Goal: Task Accomplishment & Management: Use online tool/utility

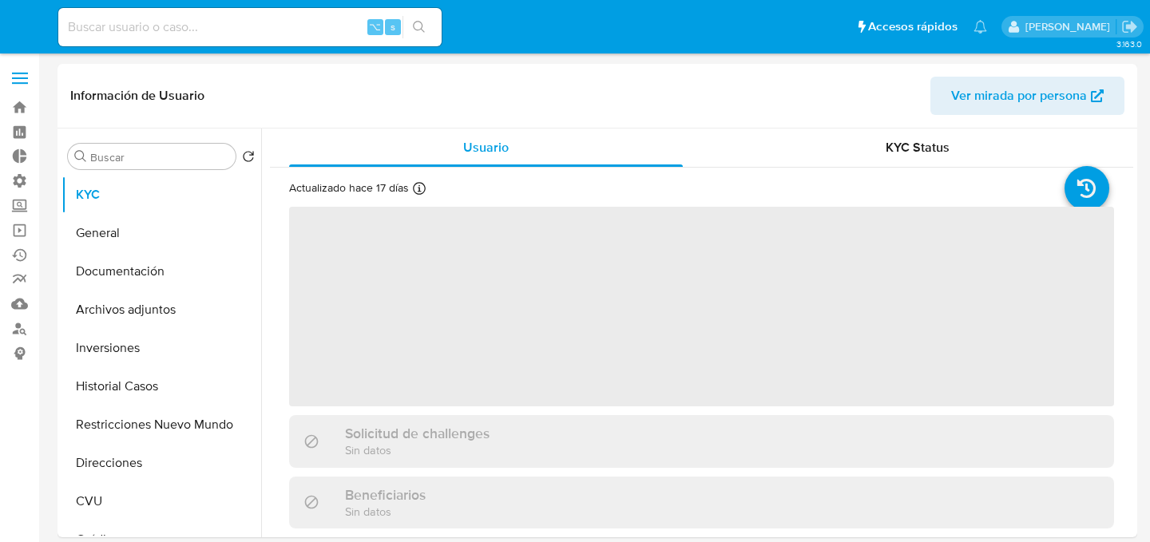
select select "10"
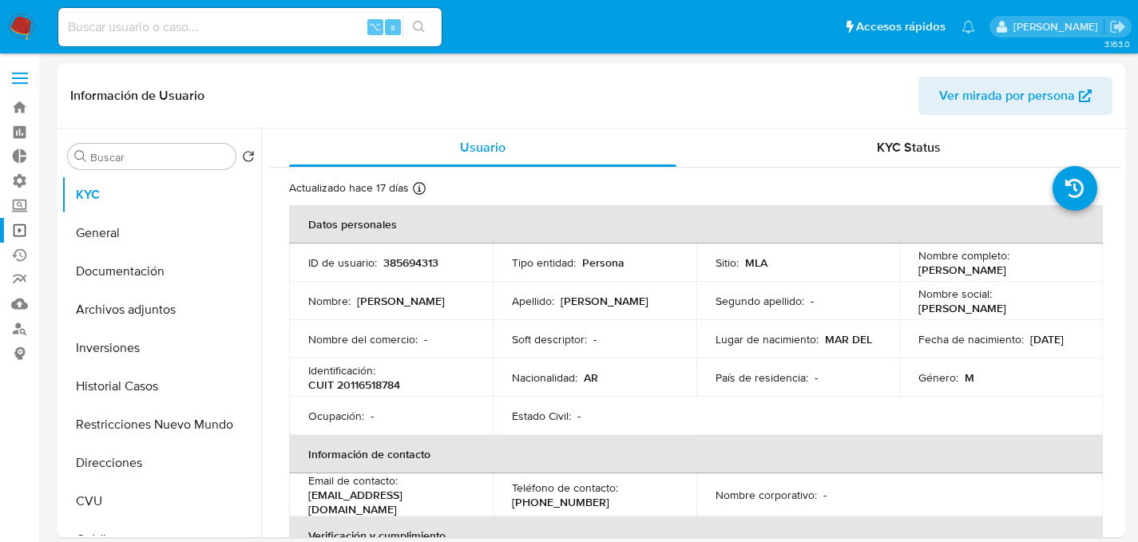
click at [22, 229] on link "Operaciones masivas" at bounding box center [95, 230] width 190 height 25
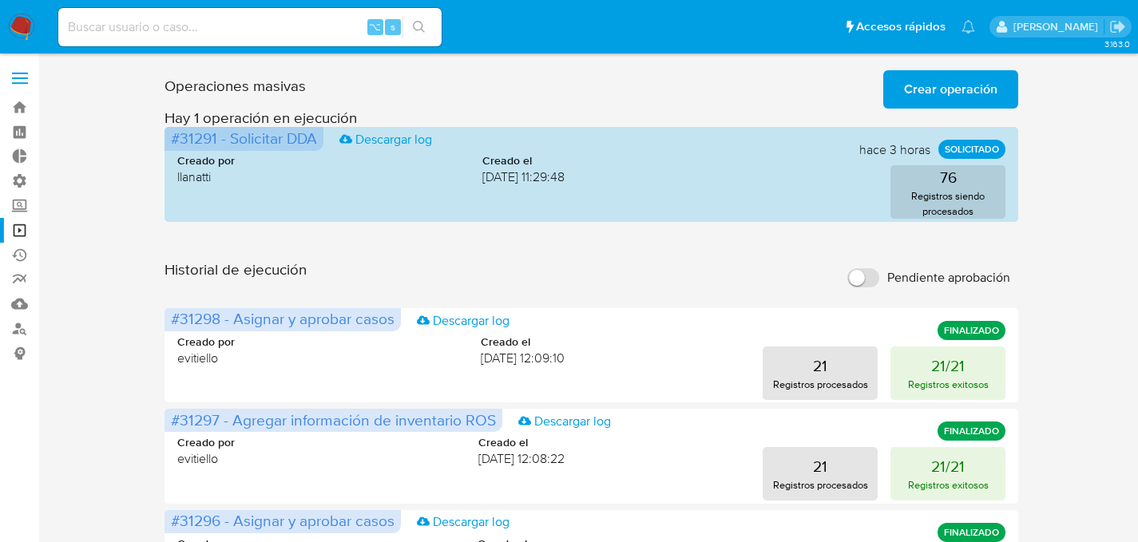
click at [946, 97] on span "Crear operación" at bounding box center [950, 89] width 93 height 35
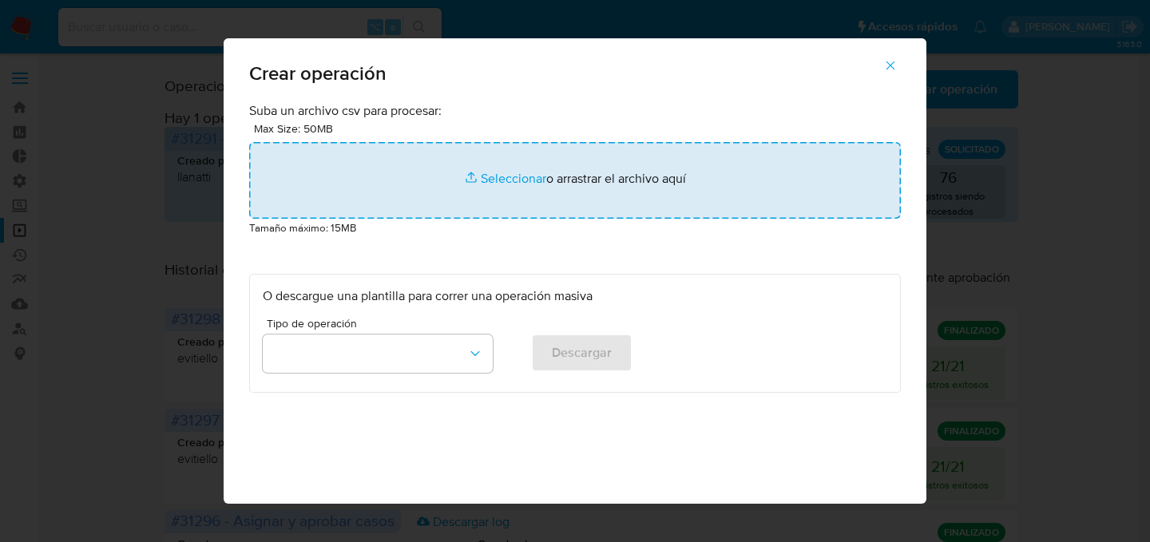
click at [462, 193] on input "file" at bounding box center [575, 180] width 652 height 77
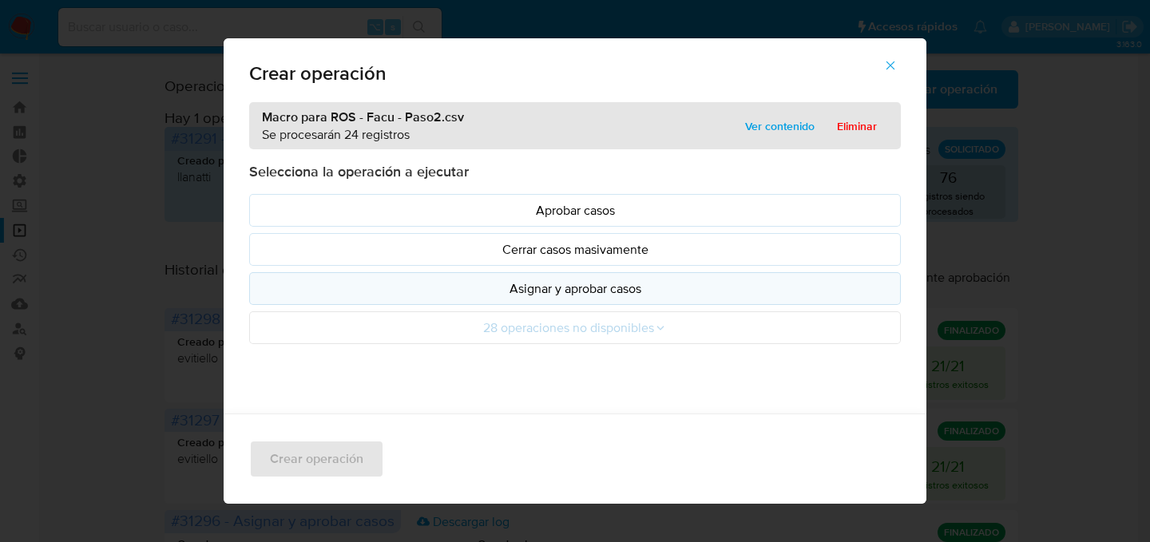
click at [632, 296] on p "Asignar y aprobar casos" at bounding box center [575, 289] width 624 height 18
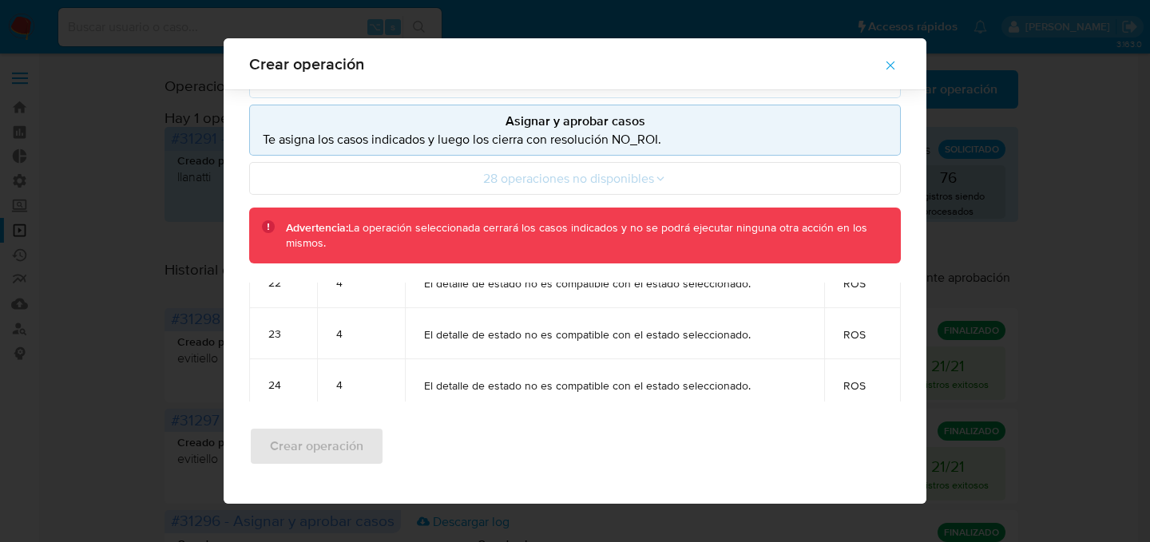
scroll to position [165, 0]
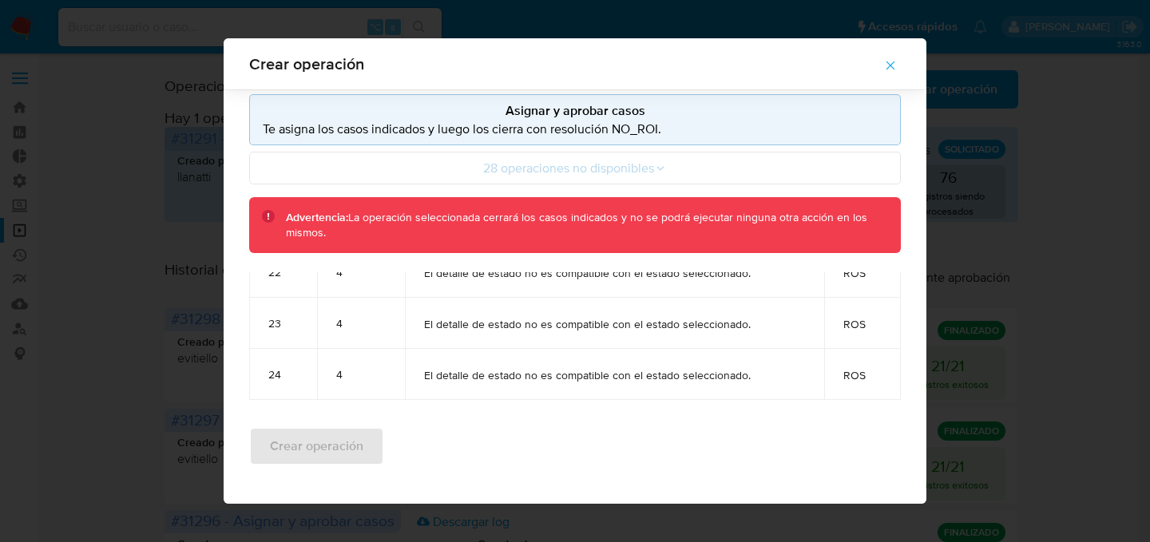
click at [887, 68] on button "button" at bounding box center [890, 65] width 56 height 38
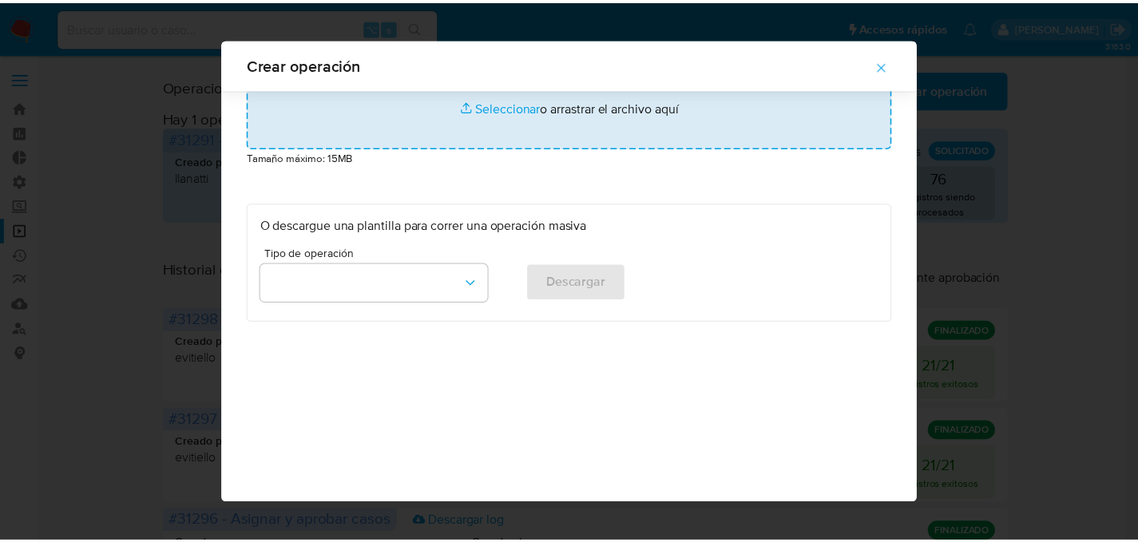
scroll to position [58, 0]
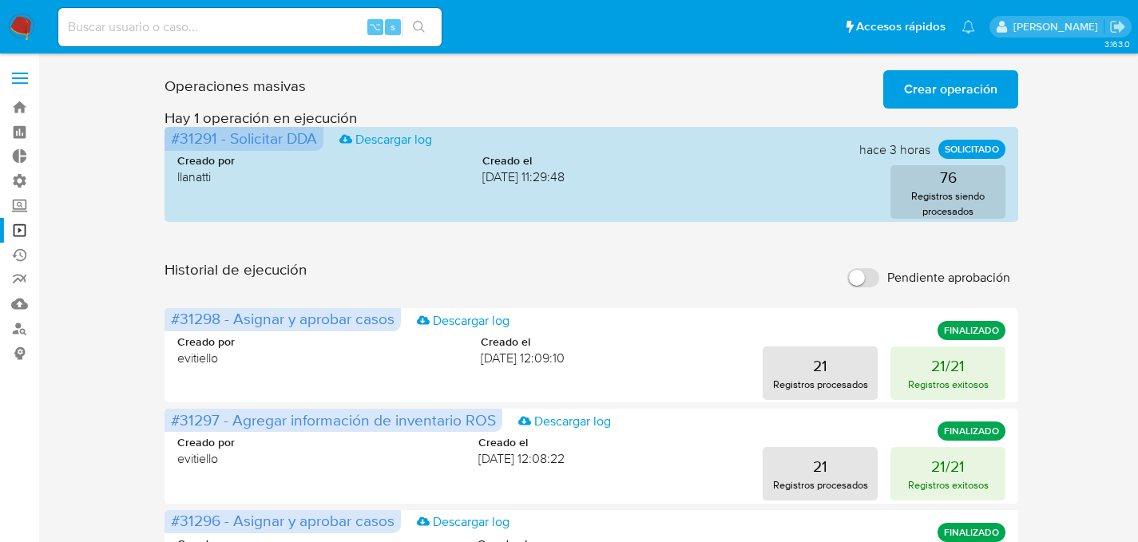
click at [246, 32] on input at bounding box center [249, 27] width 383 height 21
click at [247, 26] on input at bounding box center [249, 27] width 383 height 21
paste input "36GRgUXZ7WmYAGyIuNACP5WK"
type input "36GRgUXZ7WmYAGyIuNACP5WK"
click at [19, 236] on link "Operaciones masivas" at bounding box center [95, 230] width 190 height 25
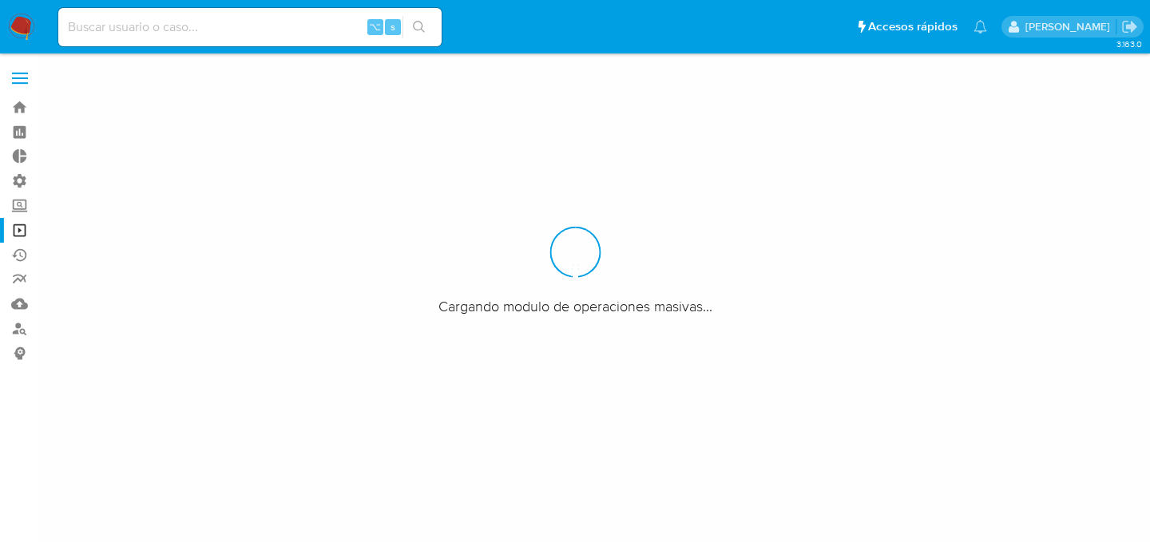
click at [924, 85] on div at bounding box center [575, 271] width 1150 height 542
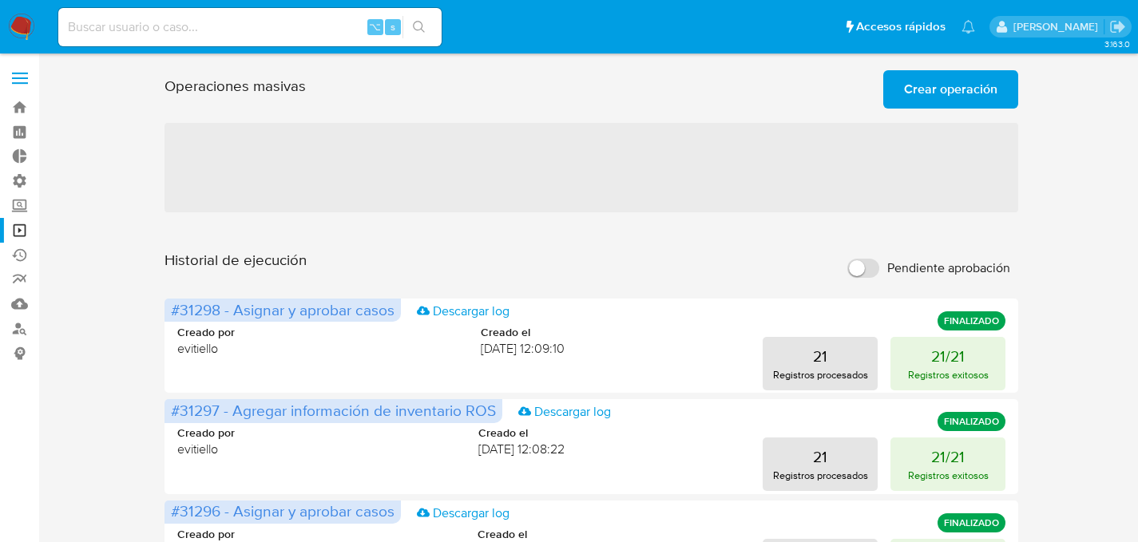
click at [932, 93] on span "Crear operación" at bounding box center [950, 89] width 93 height 35
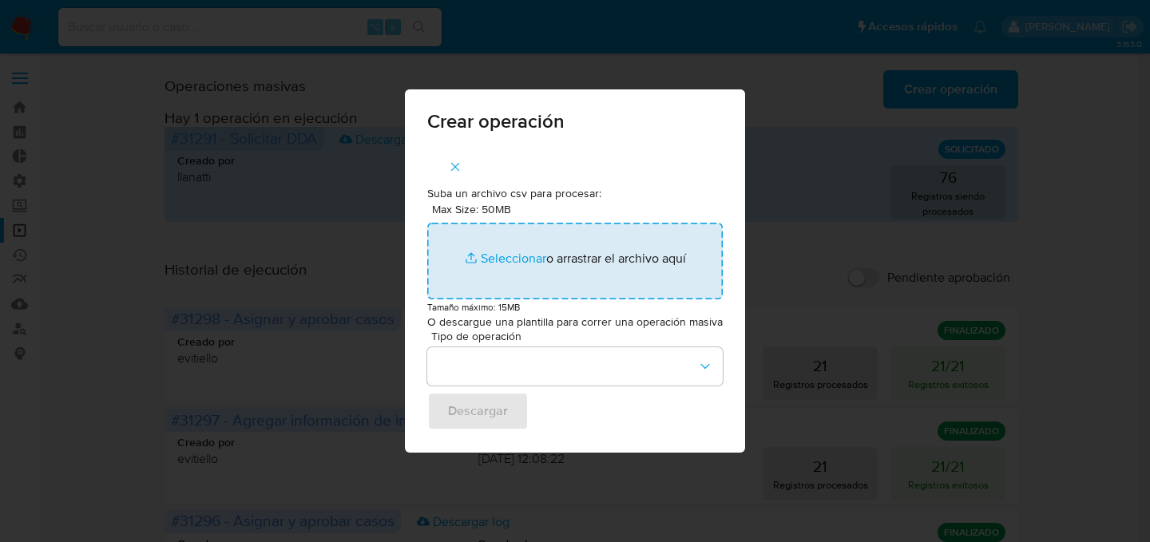
click at [578, 245] on input "Max Size: 50MB Seleccionar archivos" at bounding box center [574, 261] width 295 height 77
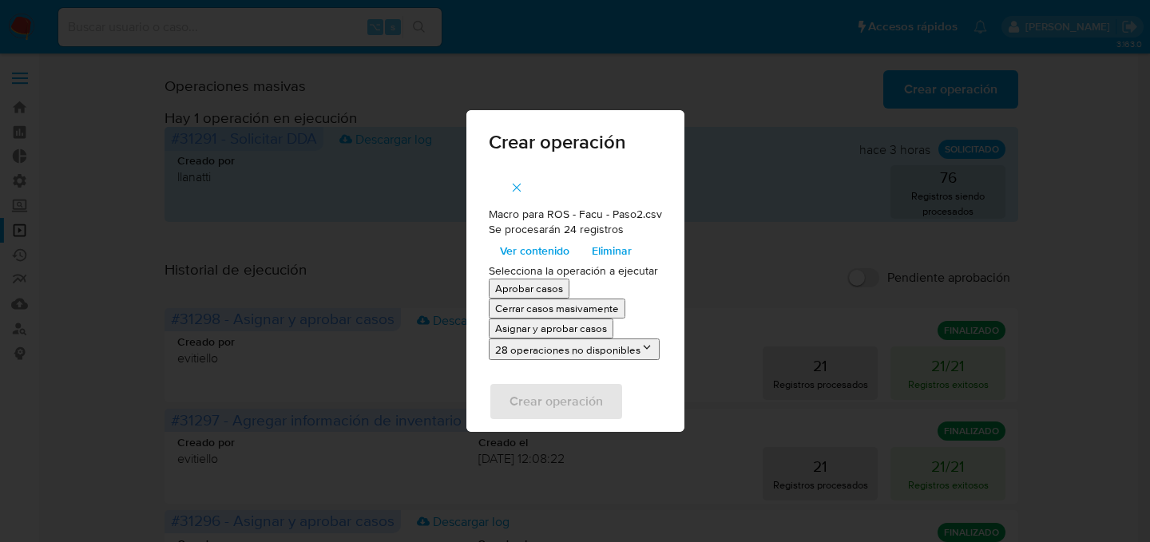
click at [545, 330] on p "Asignar y aprobar casos" at bounding box center [551, 328] width 112 height 15
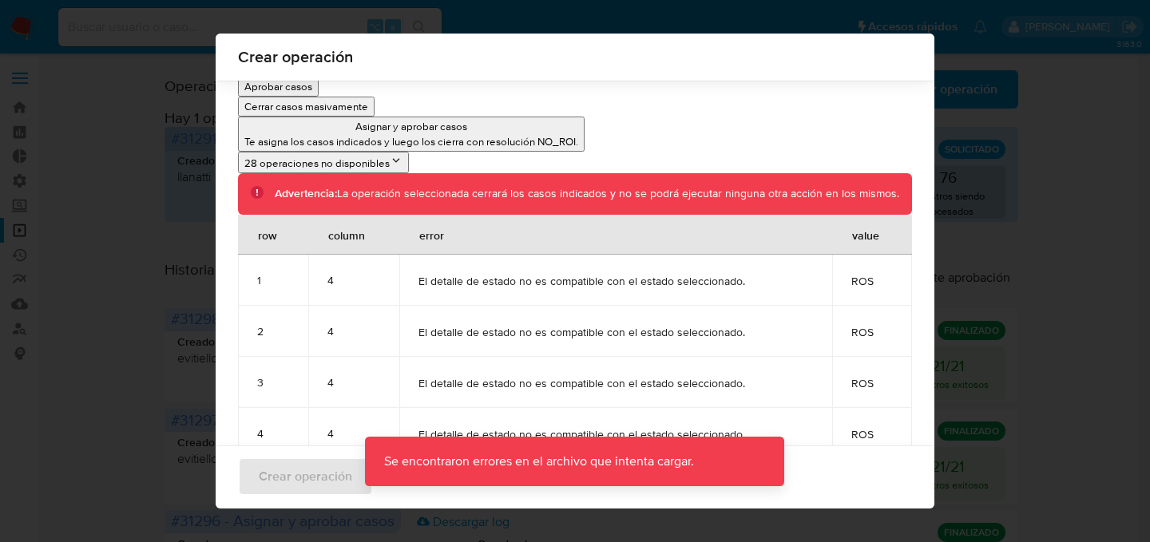
scroll to position [216, 0]
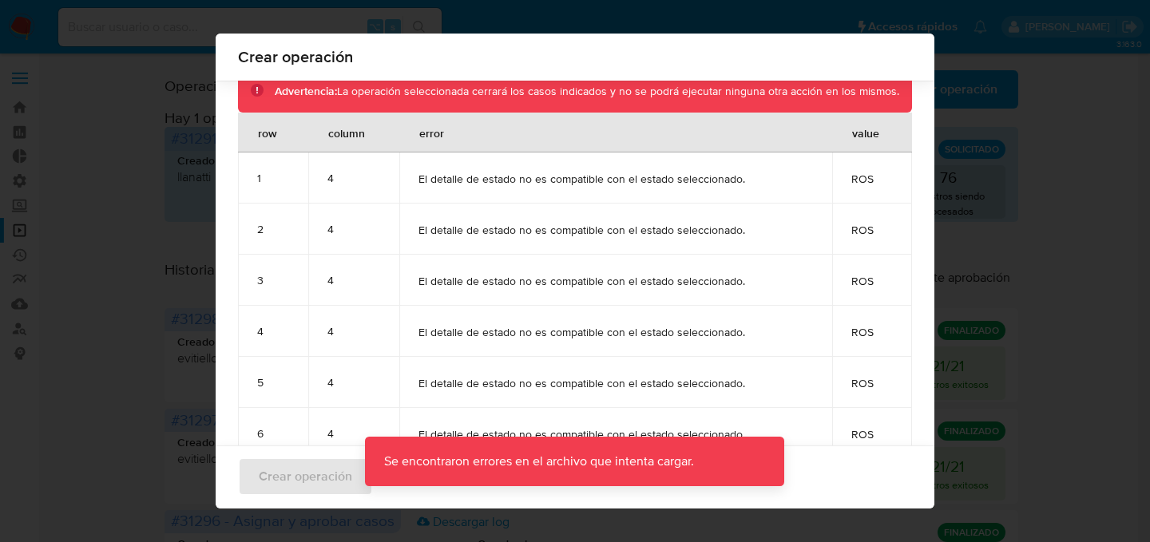
drag, startPoint x: 641, startPoint y: 188, endPoint x: 739, endPoint y: 183, distance: 98.3
click at [739, 183] on td "El detalle de estado no es compatible con el estado seleccionado." at bounding box center [615, 178] width 433 height 51
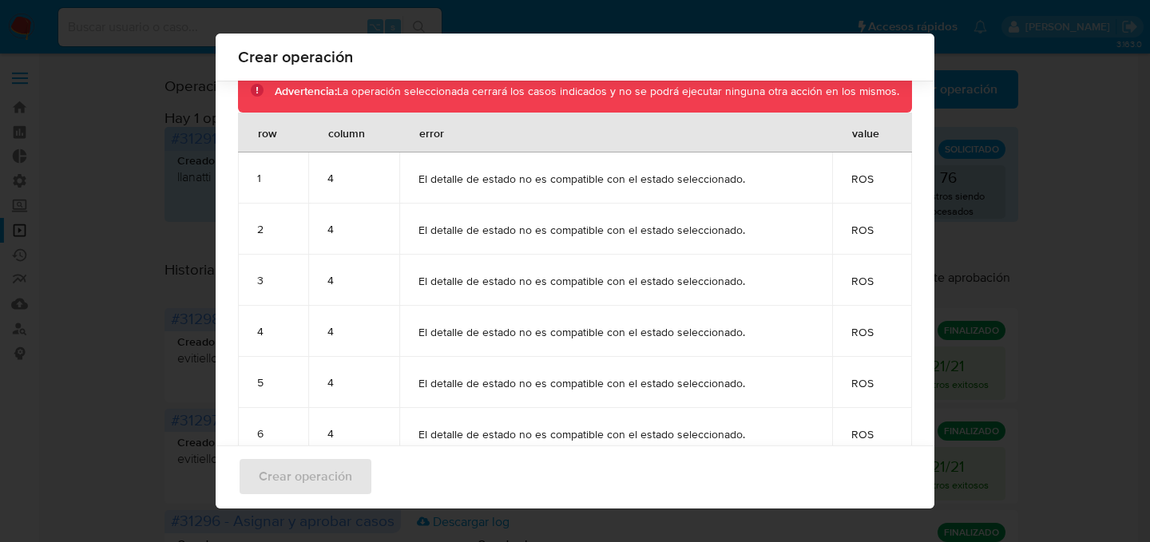
click at [334, 210] on td "4" at bounding box center [353, 229] width 91 height 51
click at [327, 184] on div "4" at bounding box center [353, 178] width 53 height 14
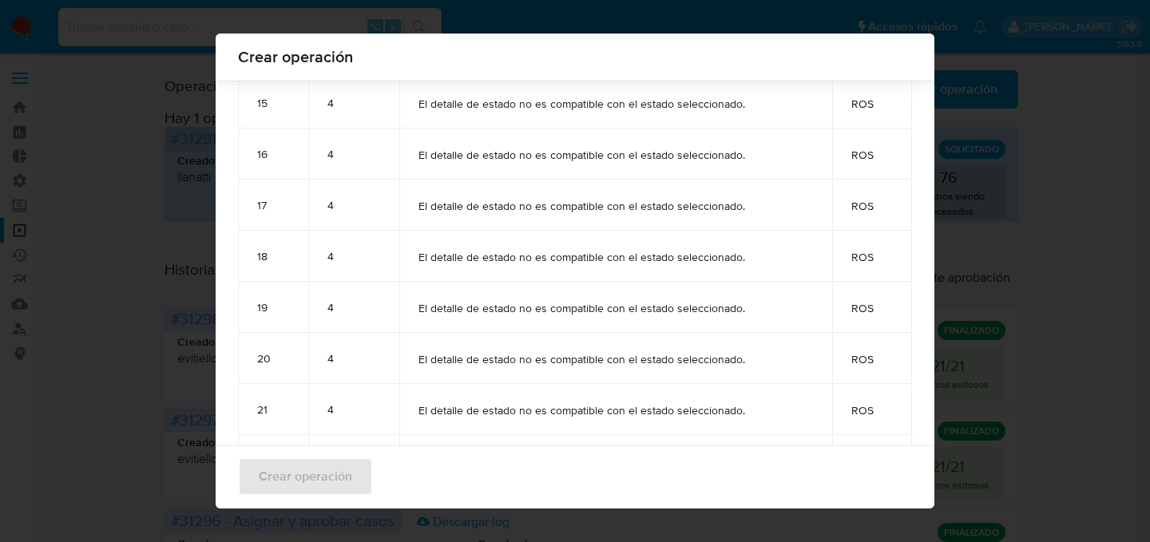
scroll to position [1160, 0]
click at [469, 410] on span "El detalle de estado no es compatible con el estado seleccionado." at bounding box center [615, 410] width 395 height 14
click at [140, 227] on div "Crear operación Macro para ROS - Facu - Paso2.csv Se procesarán 24 registros Ve…" at bounding box center [575, 271] width 1150 height 542
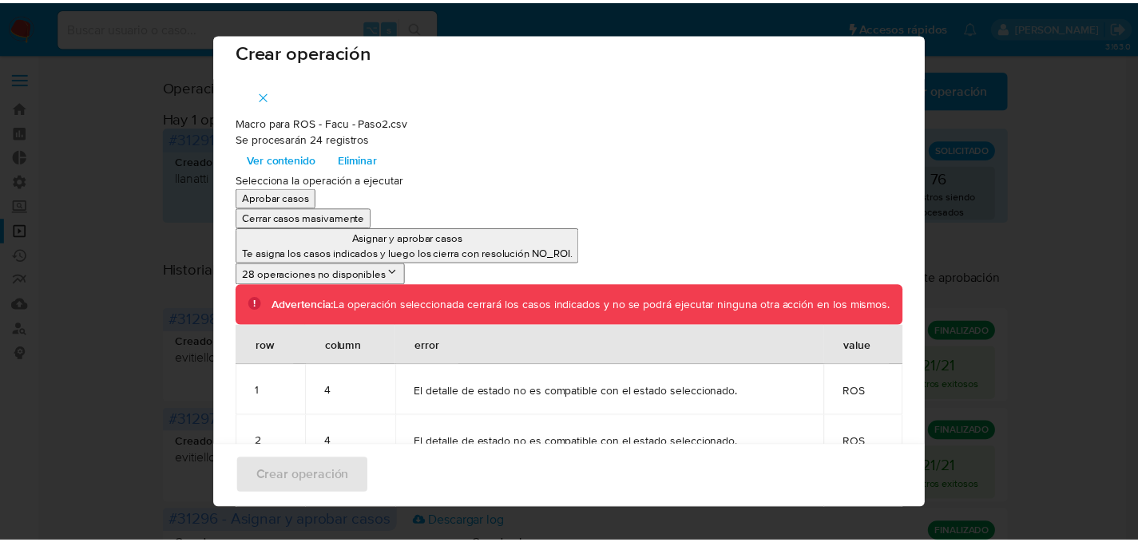
scroll to position [0, 0]
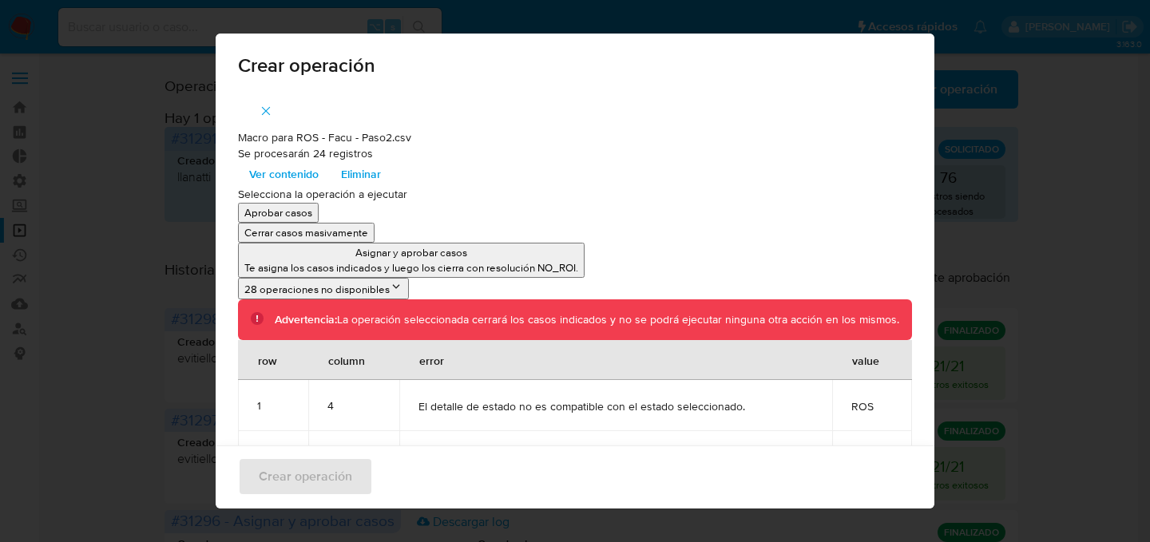
click at [246, 108] on button "button" at bounding box center [266, 111] width 56 height 38
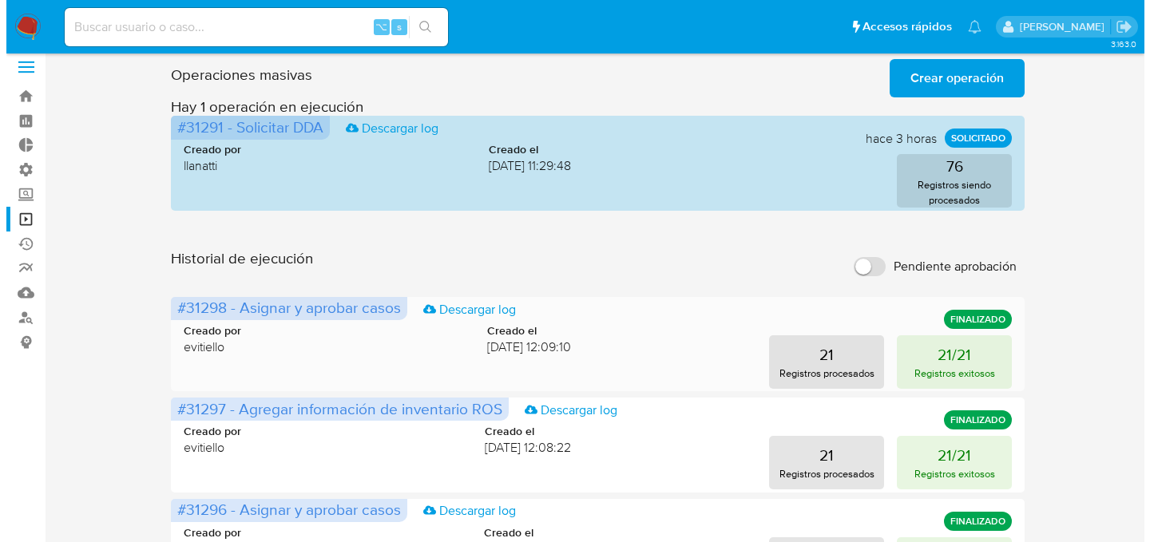
scroll to position [16, 0]
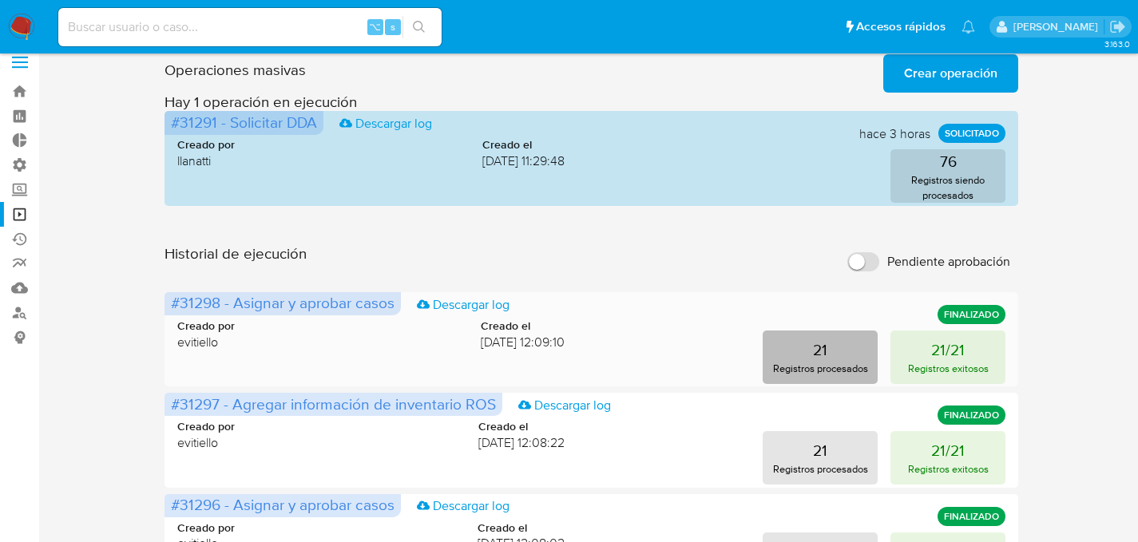
click at [823, 342] on p "21" at bounding box center [820, 350] width 14 height 22
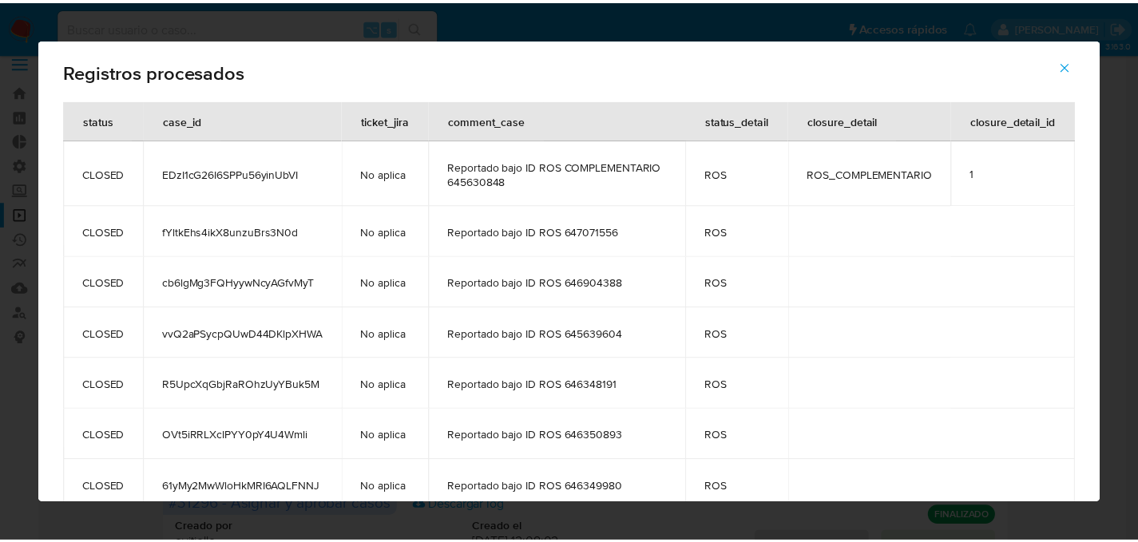
scroll to position [3, 0]
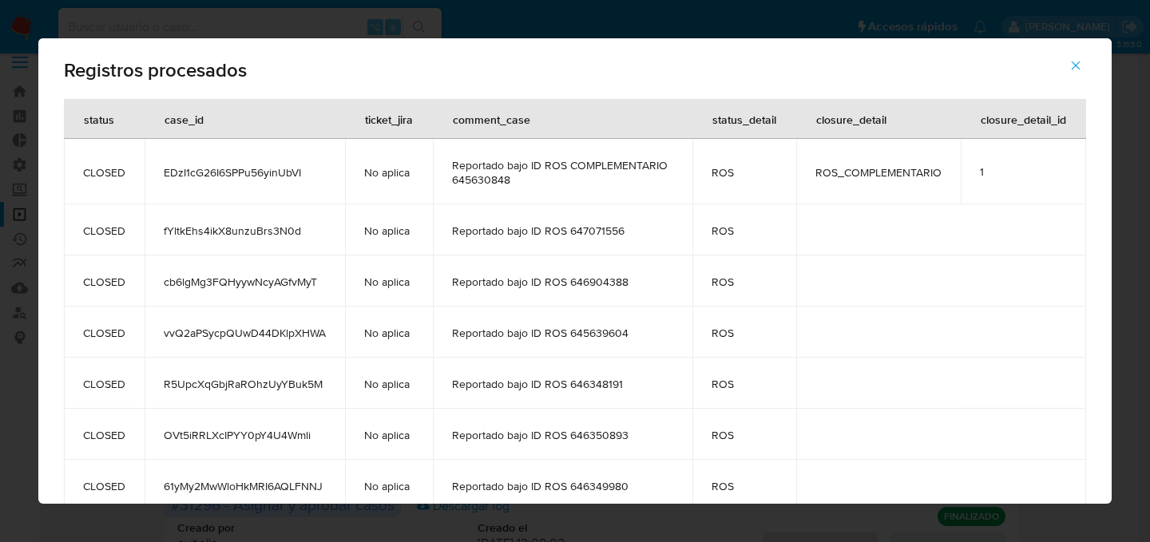
click at [1065, 64] on button "button" at bounding box center [1076, 65] width 56 height 38
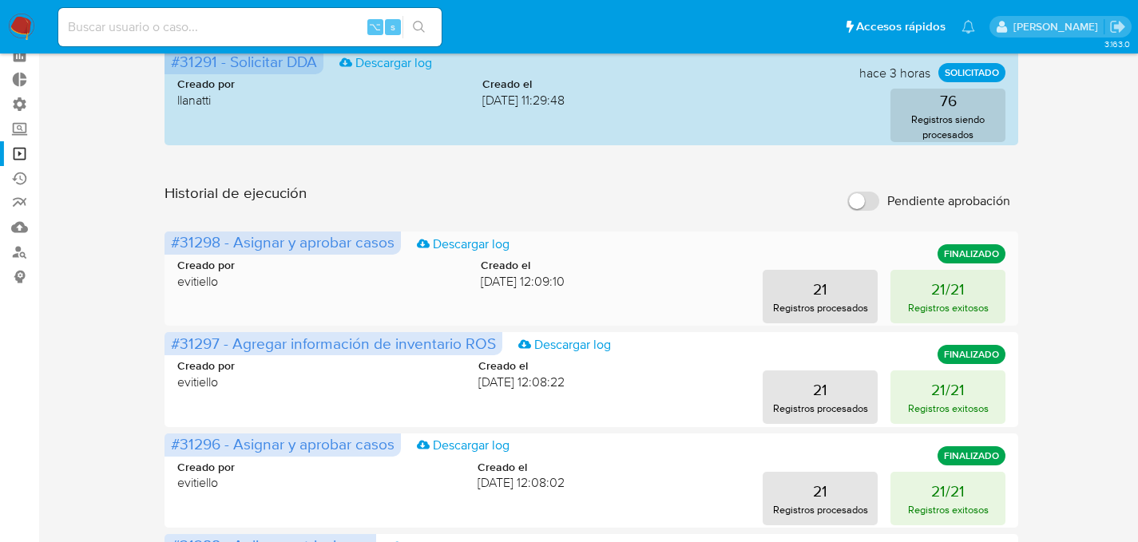
scroll to position [155, 0]
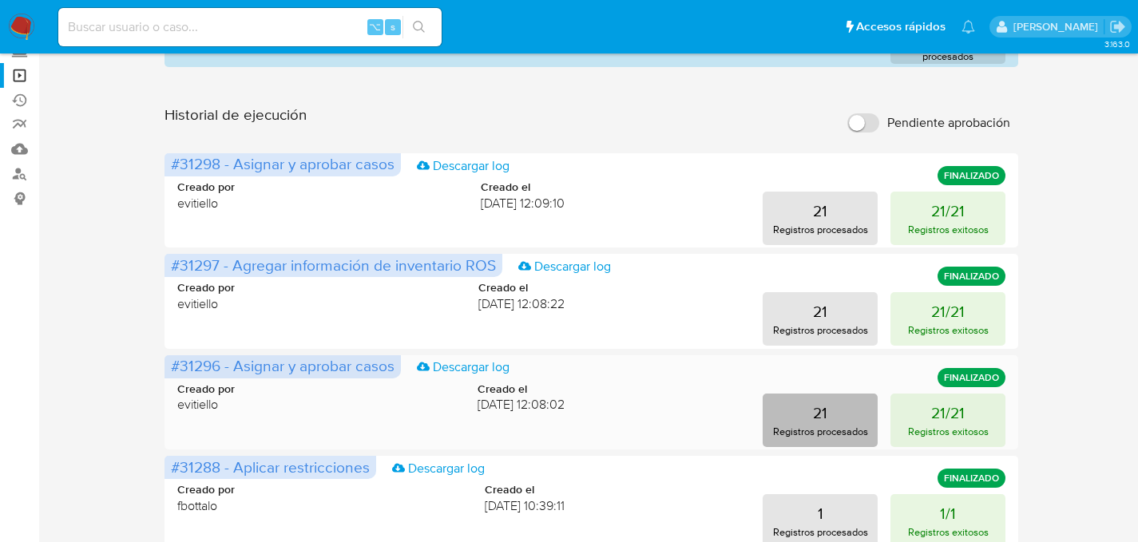
click at [772, 420] on button "21 Registros procesados" at bounding box center [820, 421] width 115 height 54
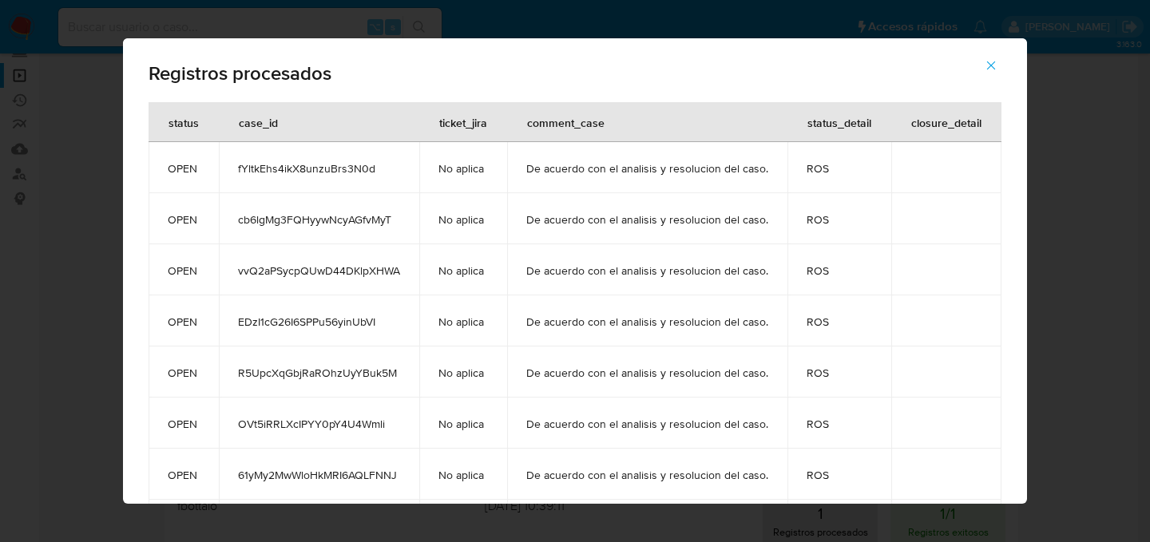
click at [1014, 73] on button "button" at bounding box center [991, 65] width 56 height 38
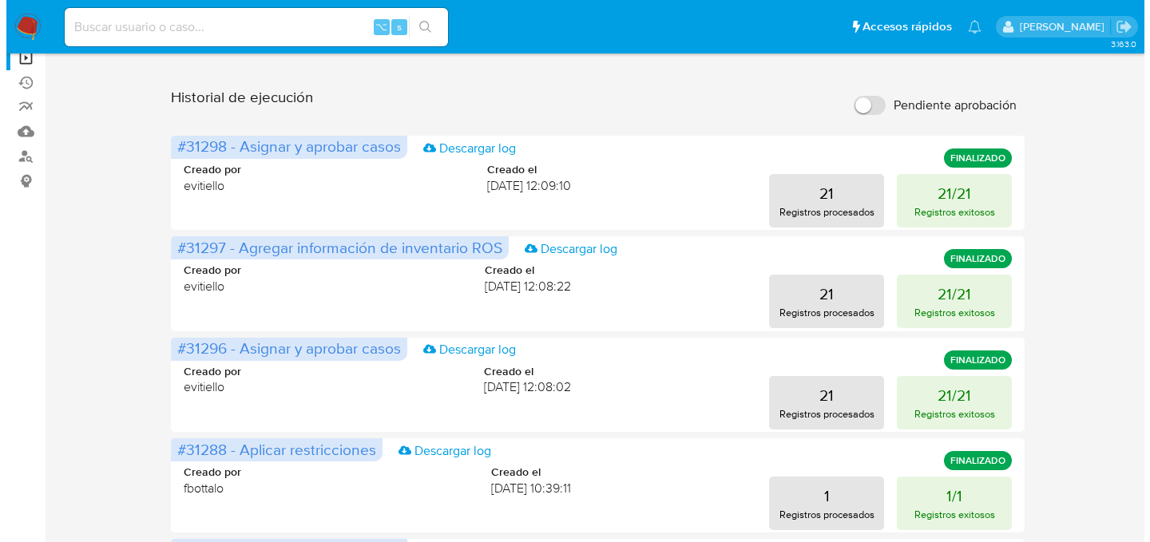
scroll to position [173, 0]
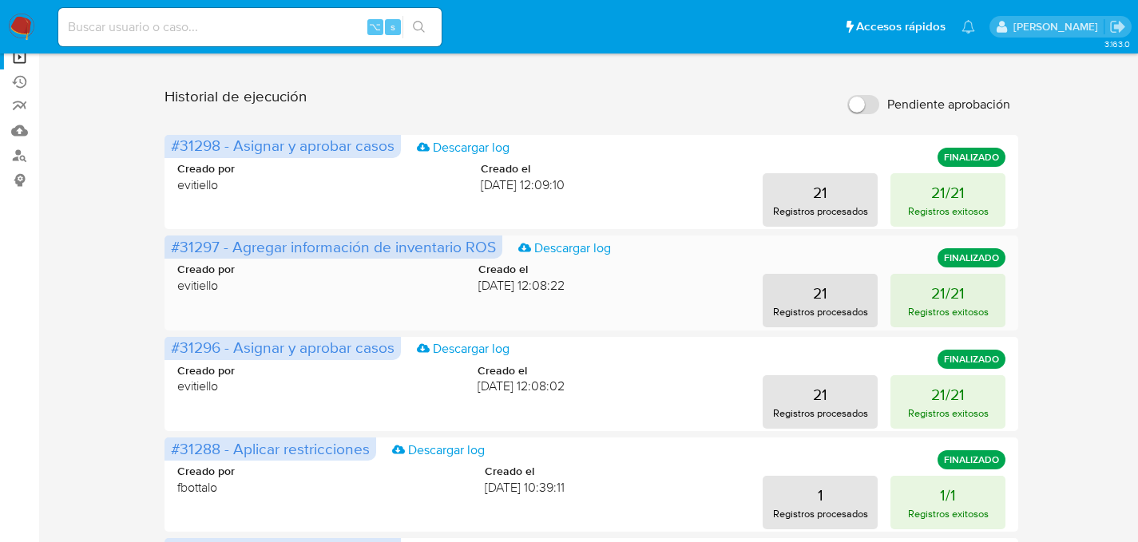
click at [747, 313] on div "21 Registros procesados 21/21 Registros exitosos" at bounding box center [798, 301] width 416 height 54
click at [774, 303] on button "21 Registros procesados" at bounding box center [820, 301] width 115 height 54
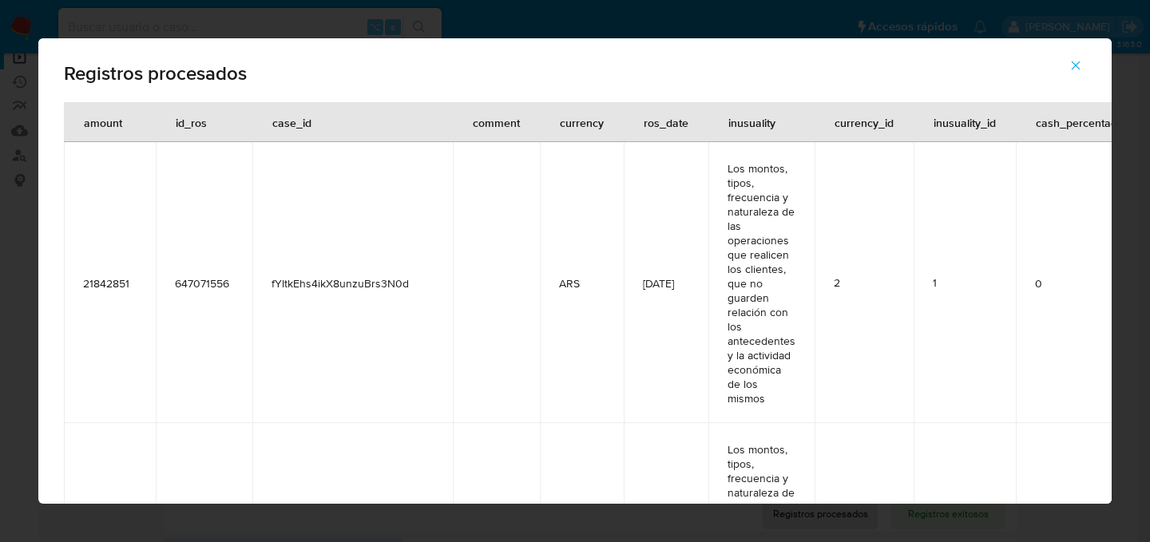
click at [1075, 74] on span "button" at bounding box center [1076, 65] width 14 height 35
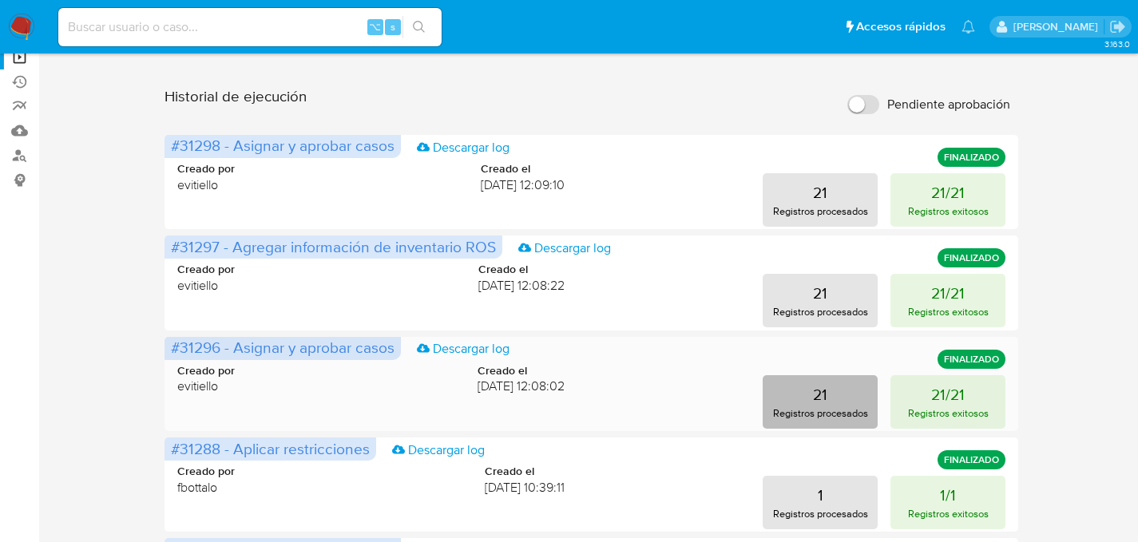
click at [836, 409] on p "Registros procesados" at bounding box center [820, 413] width 95 height 15
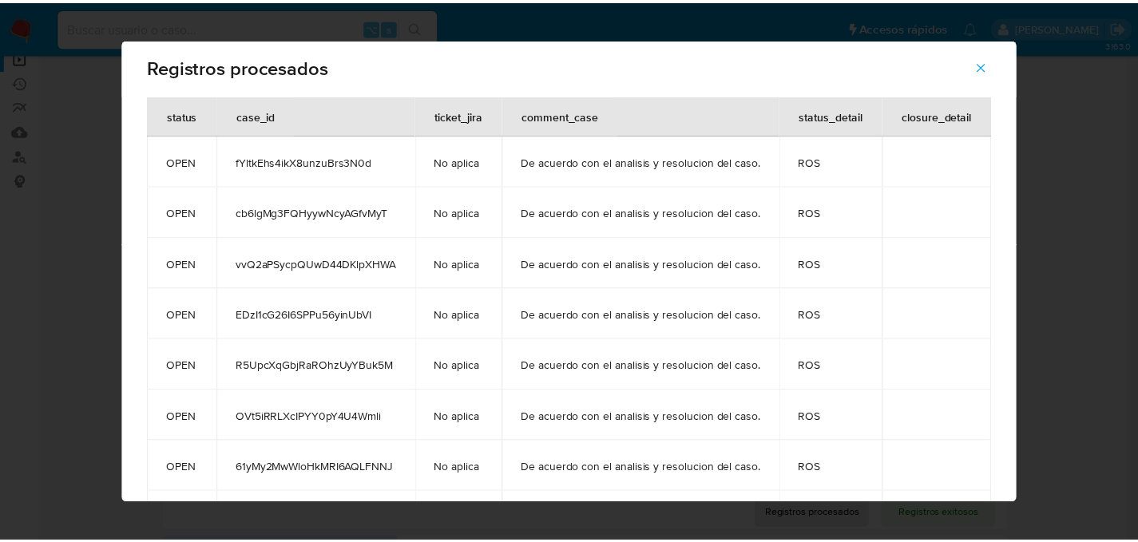
scroll to position [0, 0]
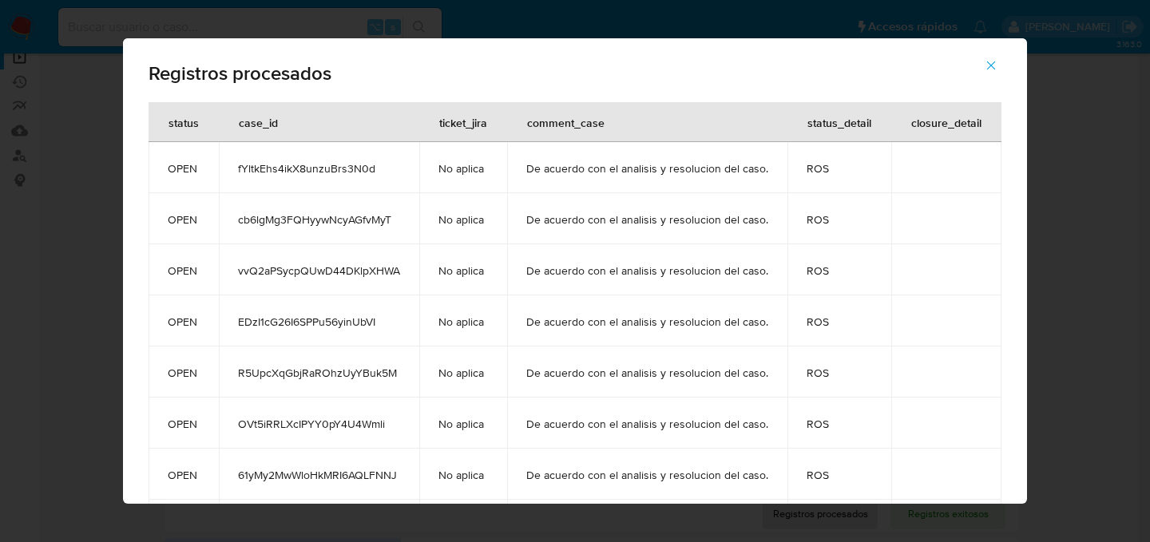
click at [989, 69] on icon "button" at bounding box center [991, 65] width 14 height 14
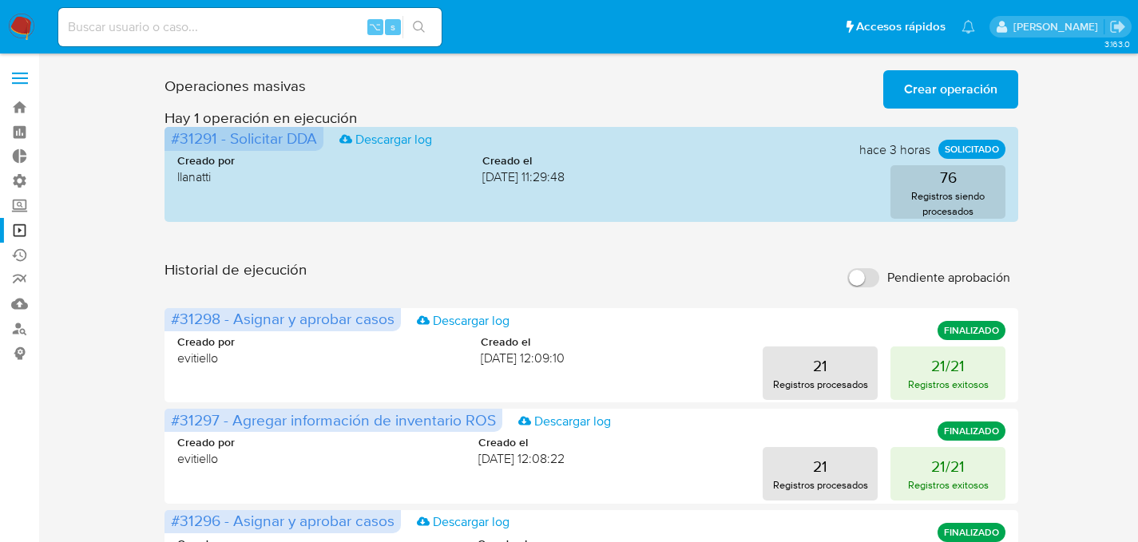
click at [894, 93] on button "Crear operación" at bounding box center [950, 89] width 135 height 38
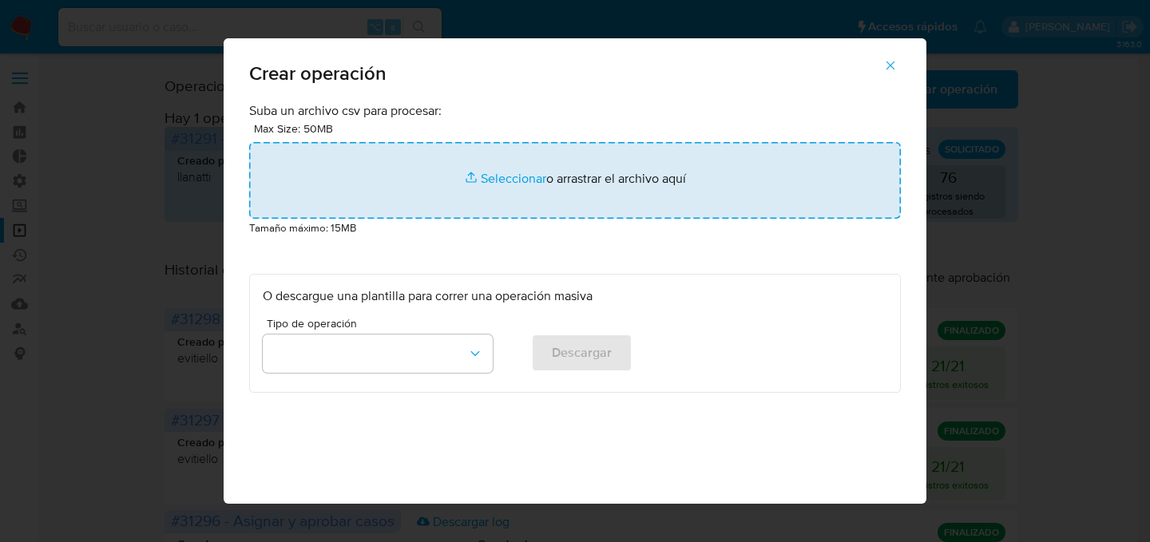
click at [601, 187] on input "file" at bounding box center [575, 180] width 652 height 77
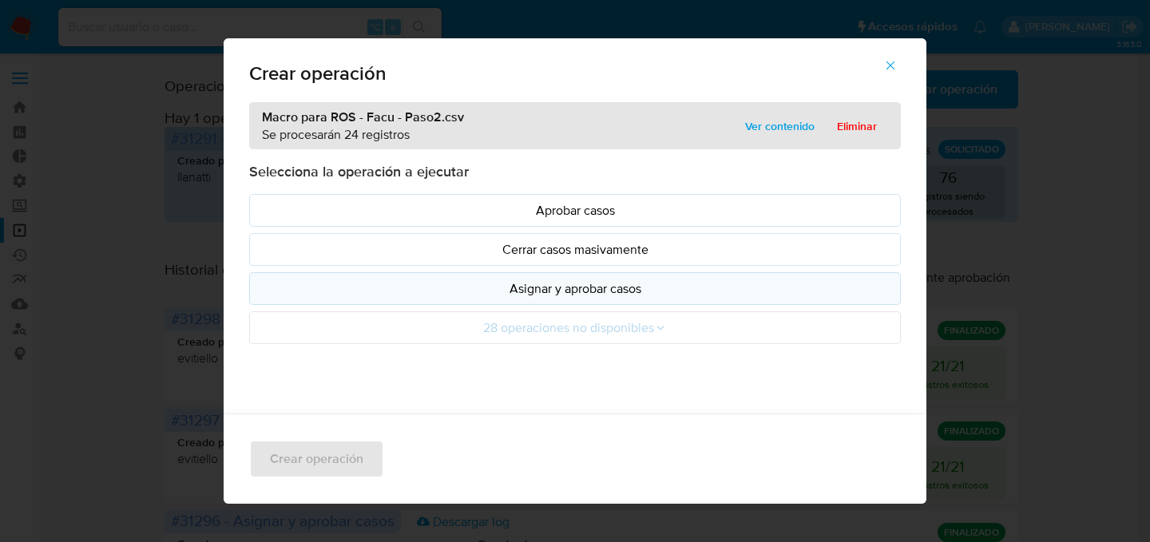
click at [538, 288] on p "Asignar y aprobar casos" at bounding box center [575, 289] width 624 height 18
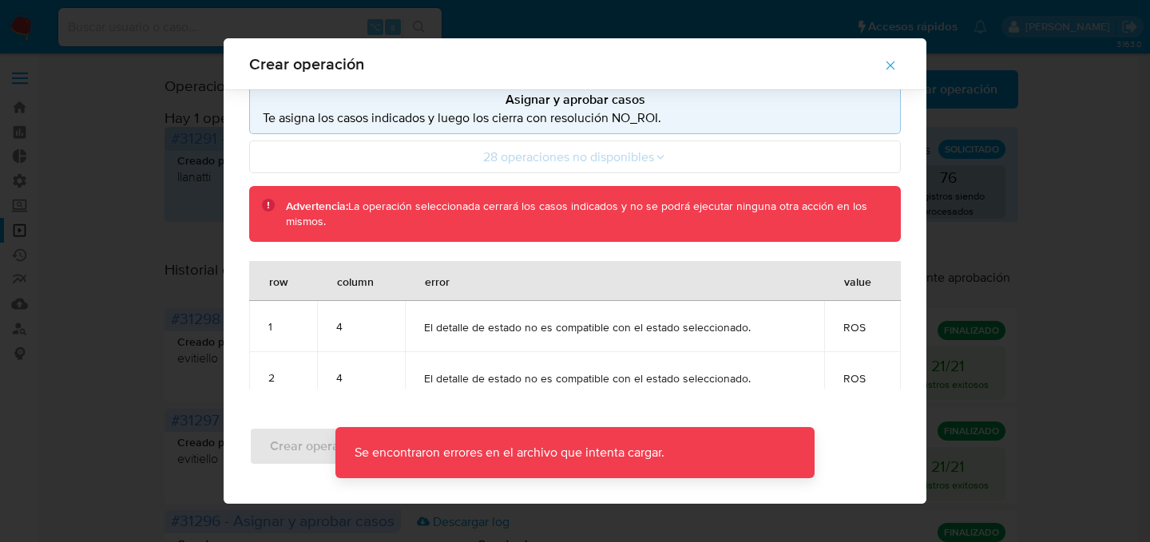
scroll to position [177, 0]
click at [458, 379] on span "El detalle de estado no es compatible con el estado seleccionado." at bounding box center [614, 378] width 380 height 14
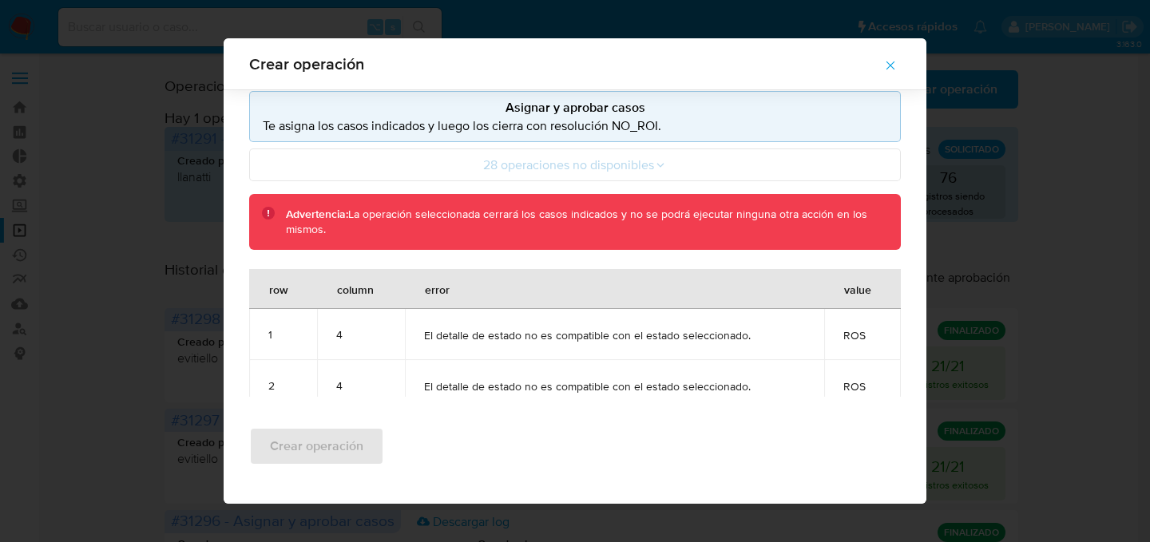
scroll to position [166, 0]
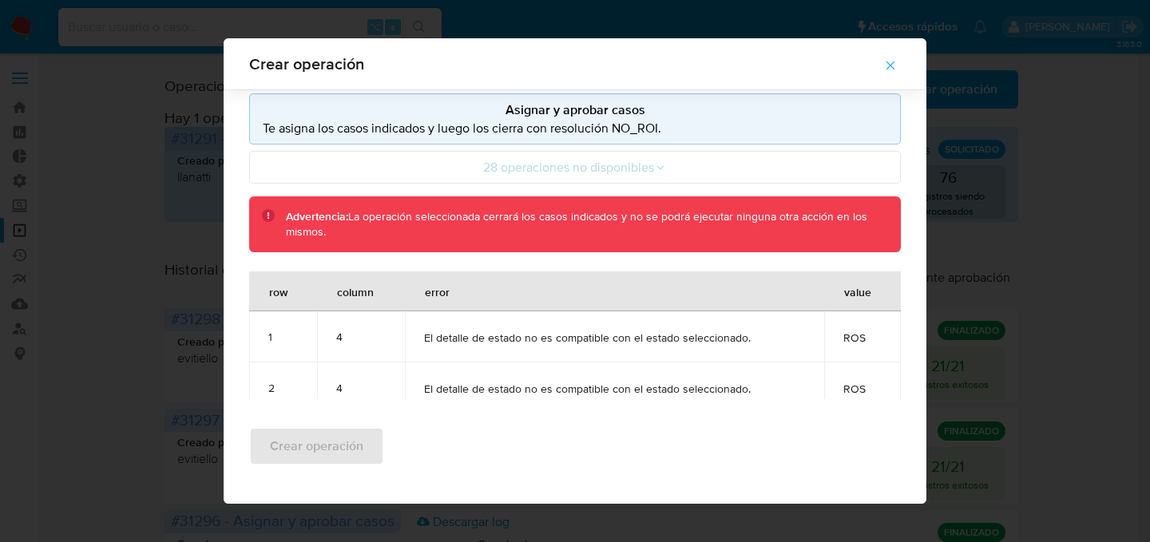
click at [142, 327] on div "Crear operación Macro para ROS - Facu - Paso2.csv Se procesarán 24 registros Ve…" at bounding box center [575, 271] width 1150 height 542
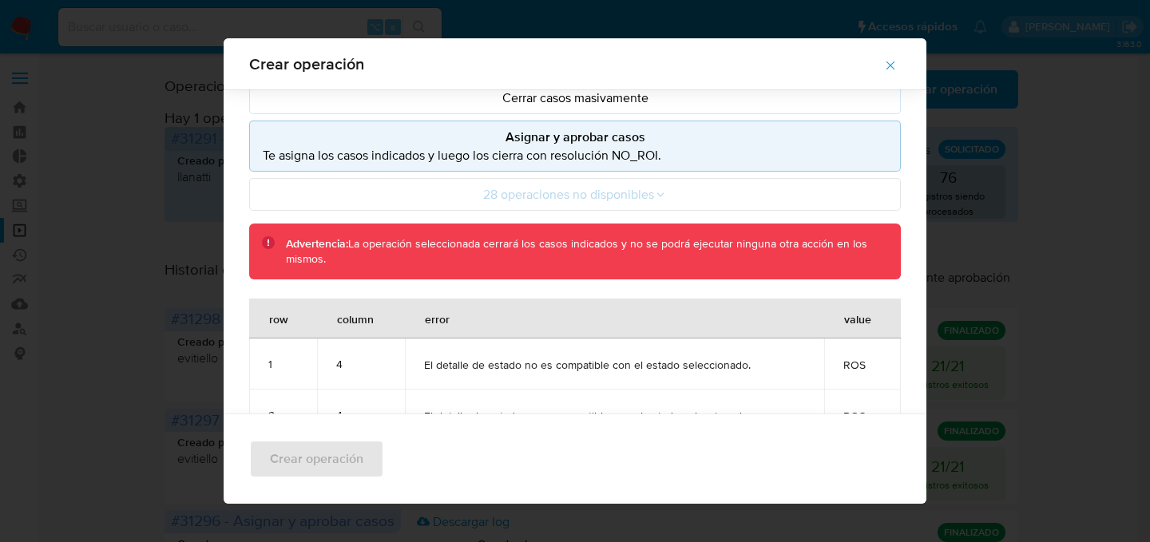
click at [894, 63] on icon "button" at bounding box center [890, 65] width 14 height 14
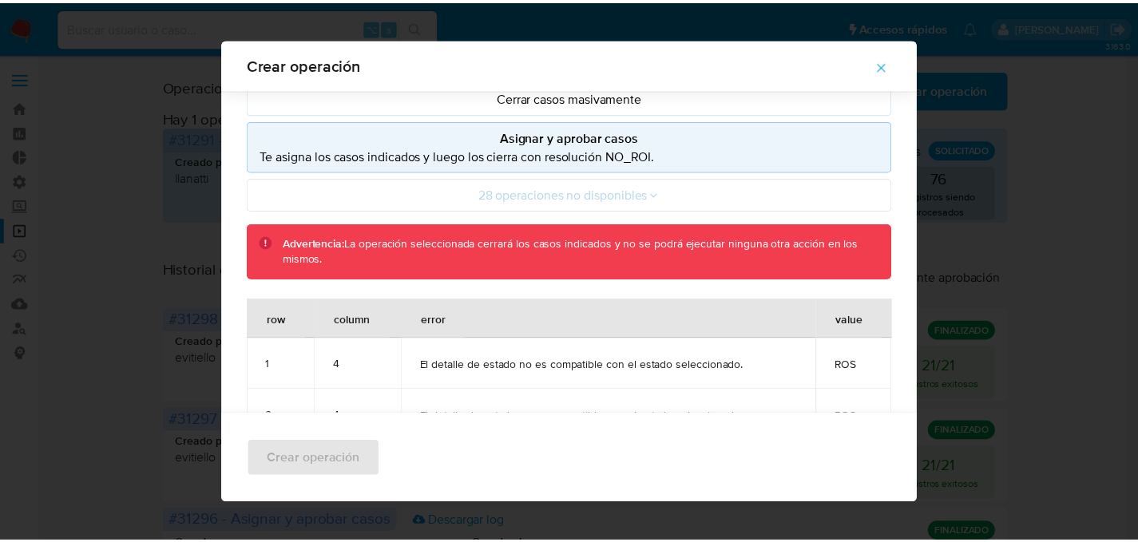
scroll to position [58, 0]
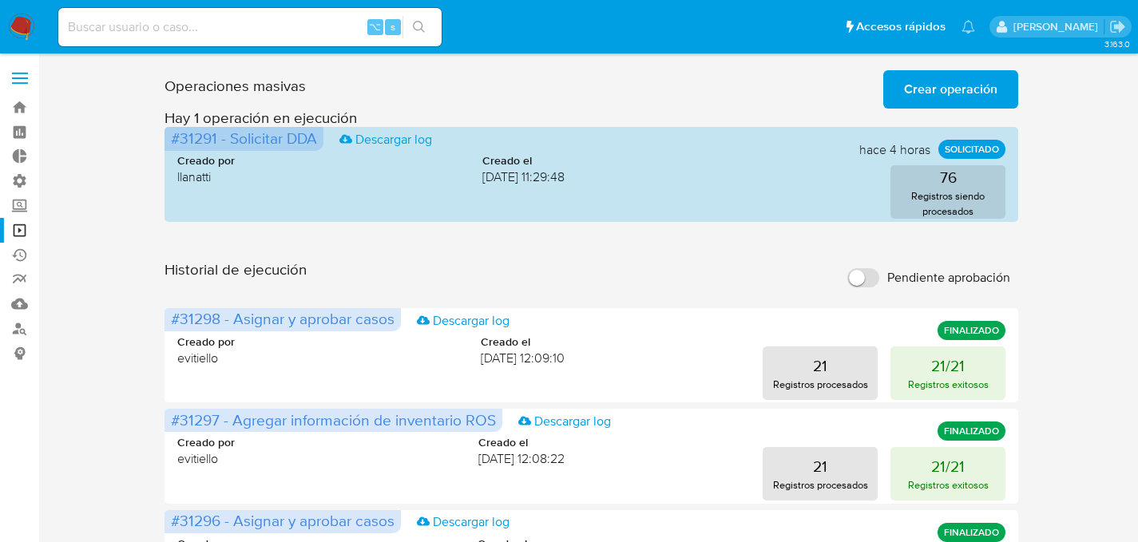
click at [219, 33] on input at bounding box center [249, 27] width 383 height 21
paste input "ioNkeifRBkC7dkQRByY4n5gQ"
type input "ioNkeifRBkC7dkQRByY4n5gQ"
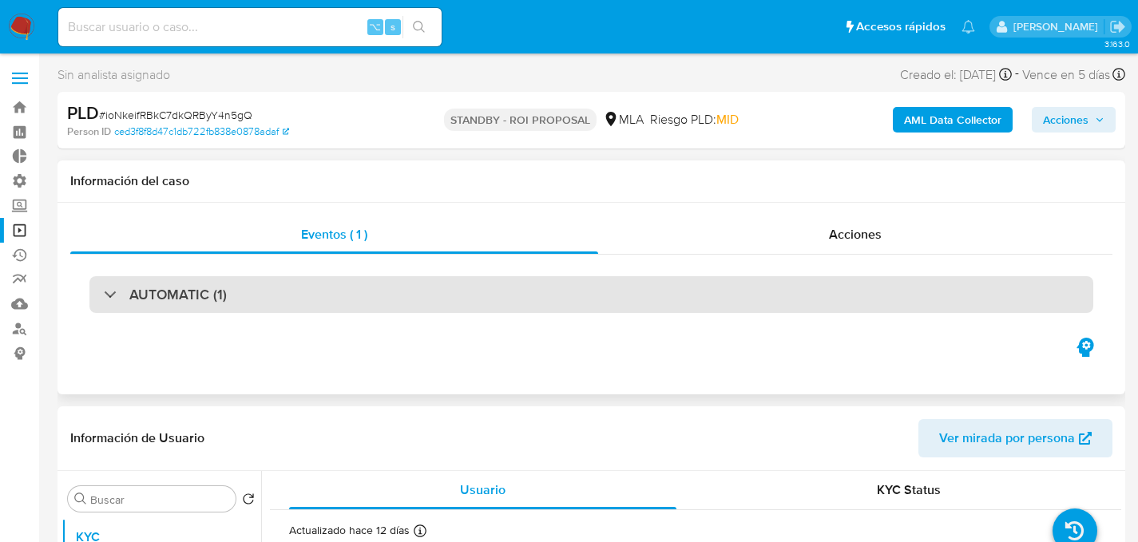
select select "10"
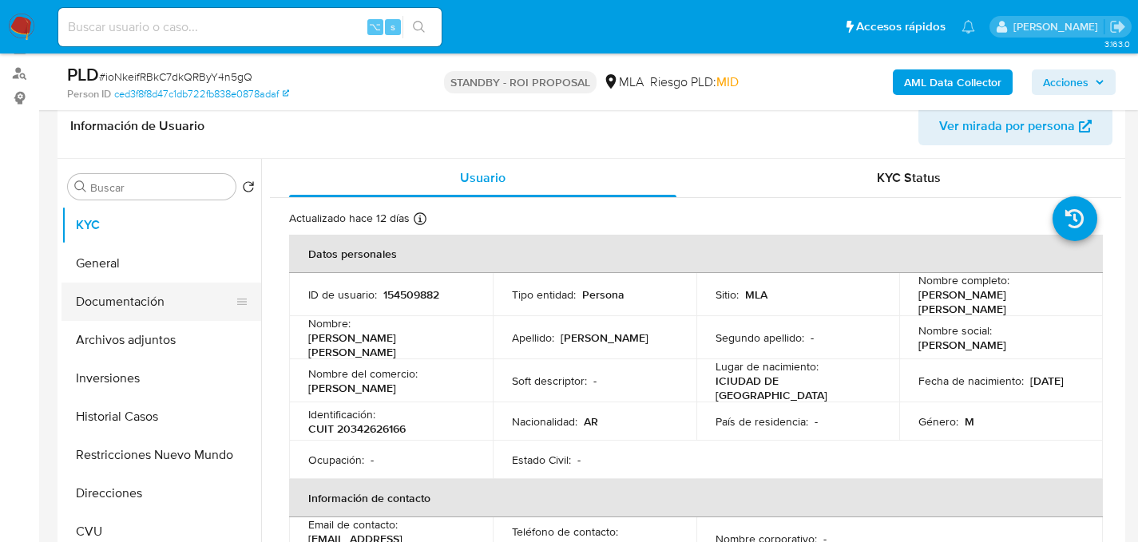
scroll to position [257, 0]
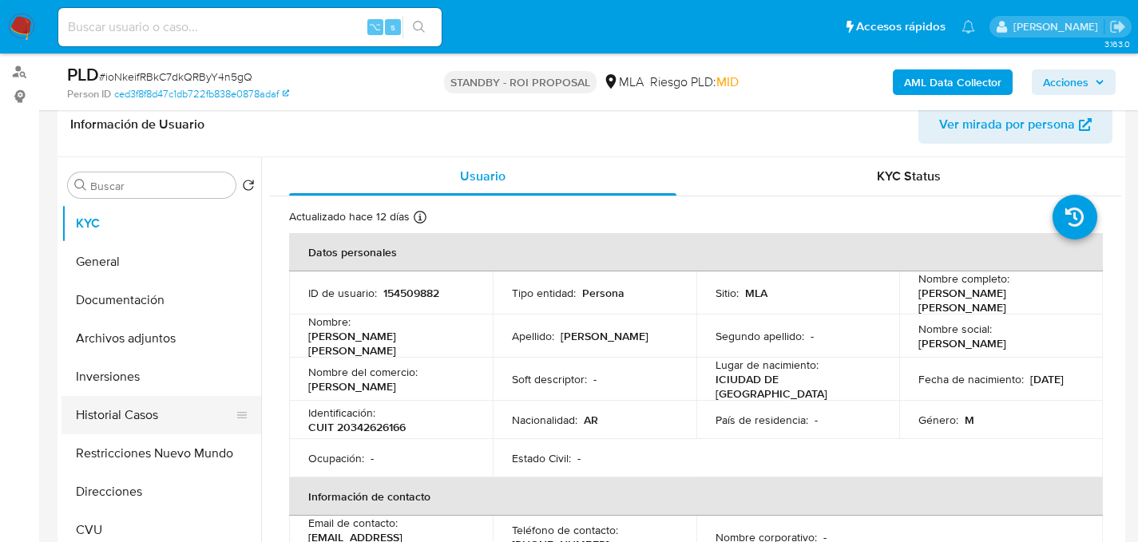
click at [108, 406] on button "Historial Casos" at bounding box center [154, 415] width 187 height 38
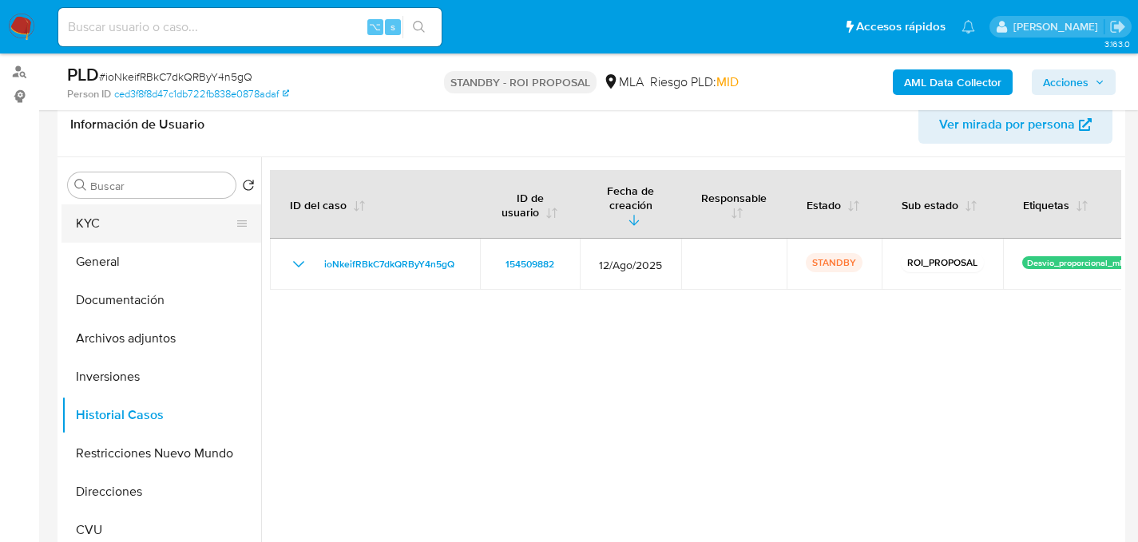
click at [73, 214] on button "KYC" at bounding box center [154, 223] width 187 height 38
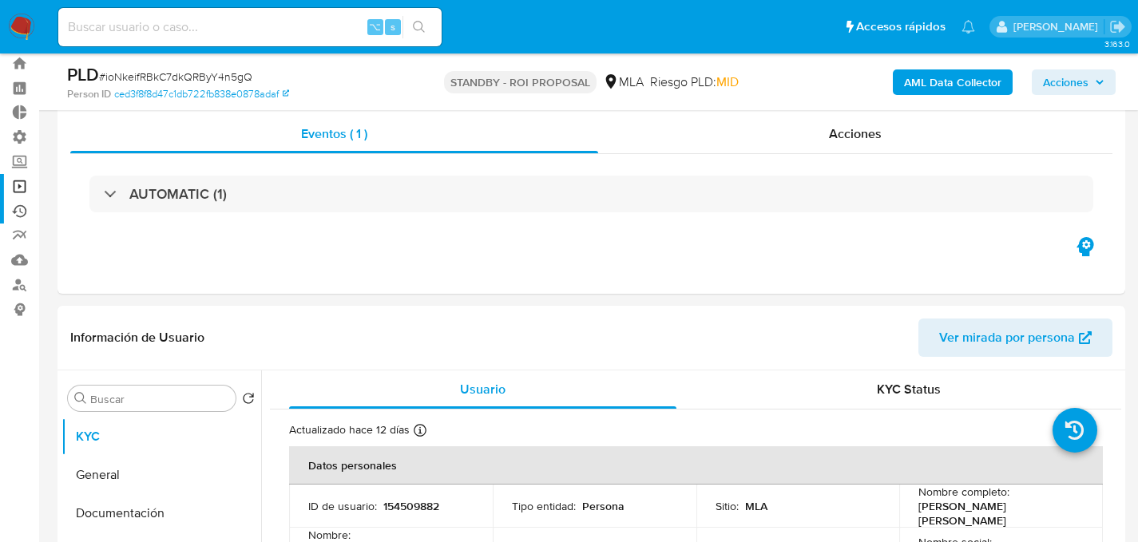
scroll to position [0, 0]
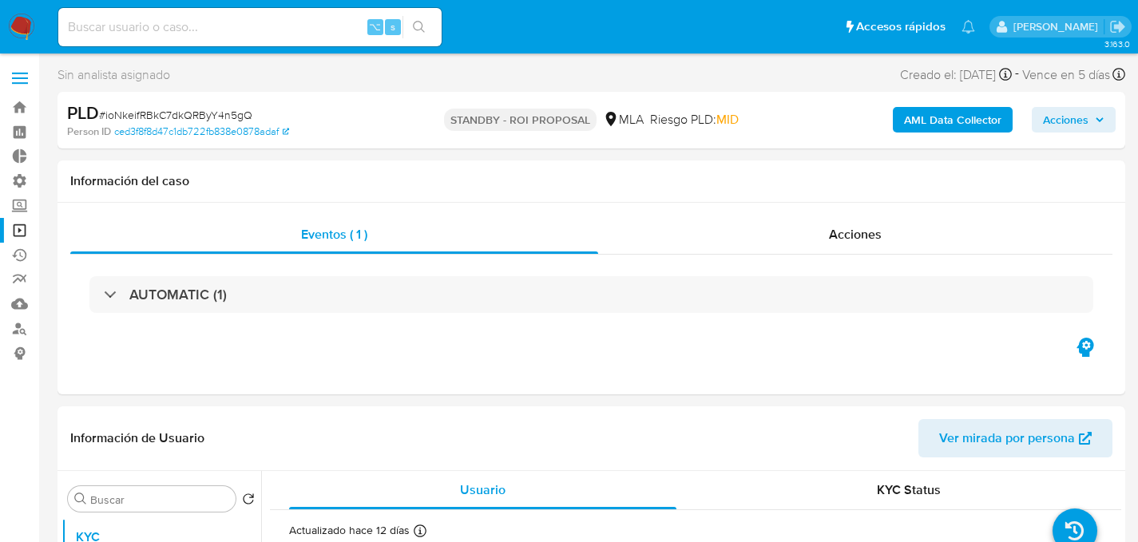
click at [22, 232] on link "Operaciones masivas" at bounding box center [95, 230] width 190 height 25
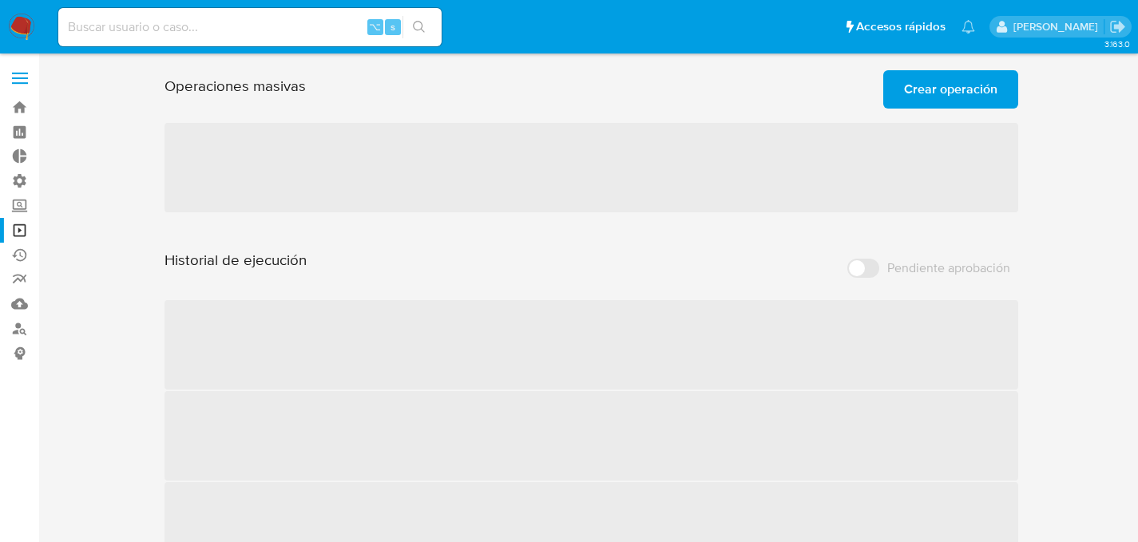
click at [1056, 112] on div "Operaciones masivas Crear operación Sólo puede haber hasta un máximo de 5 opera…" at bounding box center [591, 363] width 1068 height 599
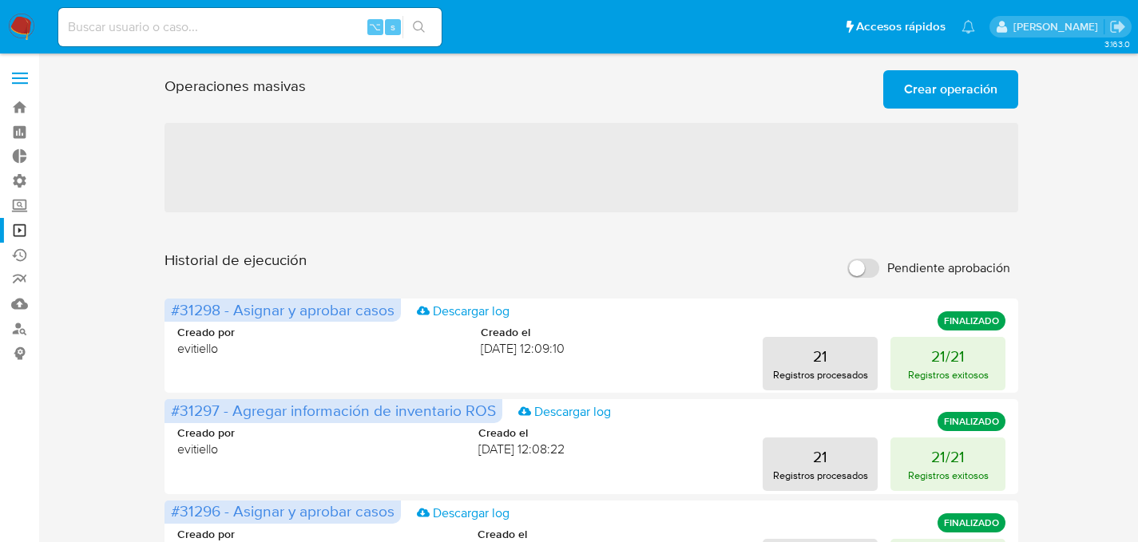
click at [970, 94] on span "Crear operación" at bounding box center [950, 89] width 93 height 35
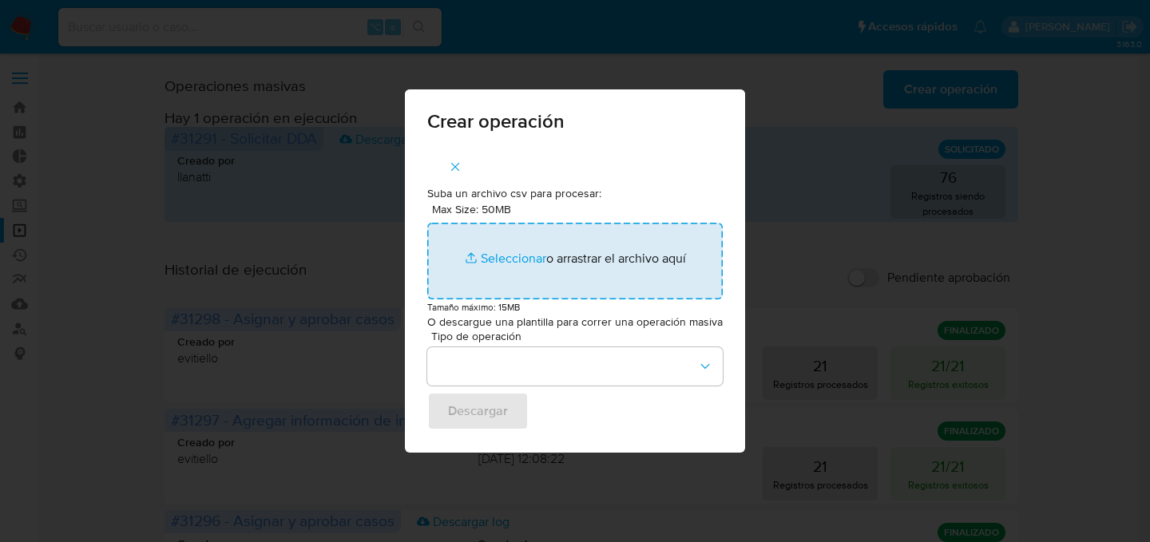
click at [508, 260] on input "Max Size: 50MB Seleccionar archivos" at bounding box center [574, 261] width 295 height 77
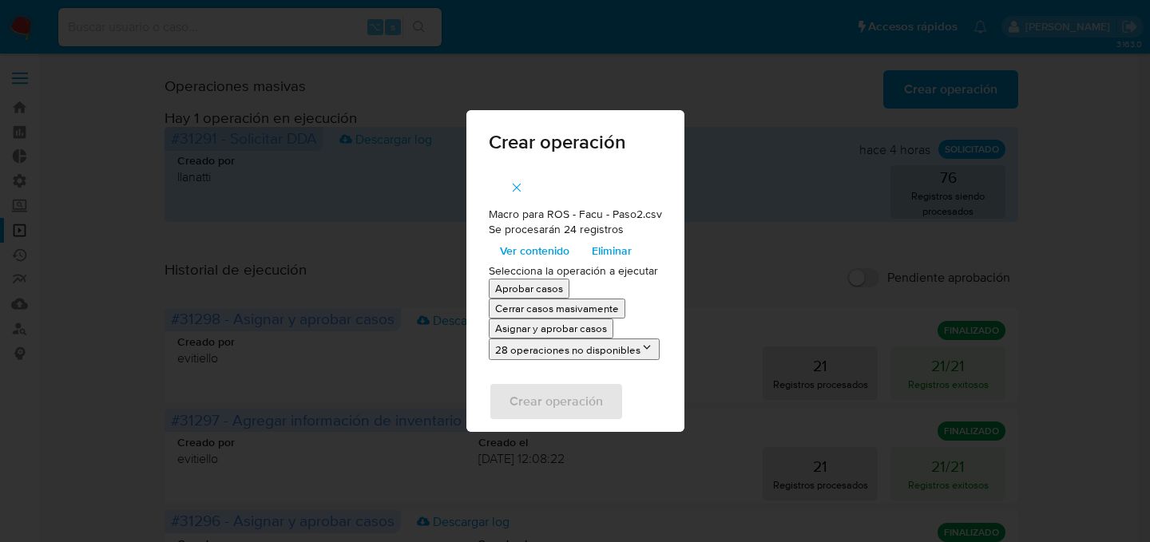
click at [551, 328] on p "Asignar y aprobar casos" at bounding box center [551, 328] width 112 height 15
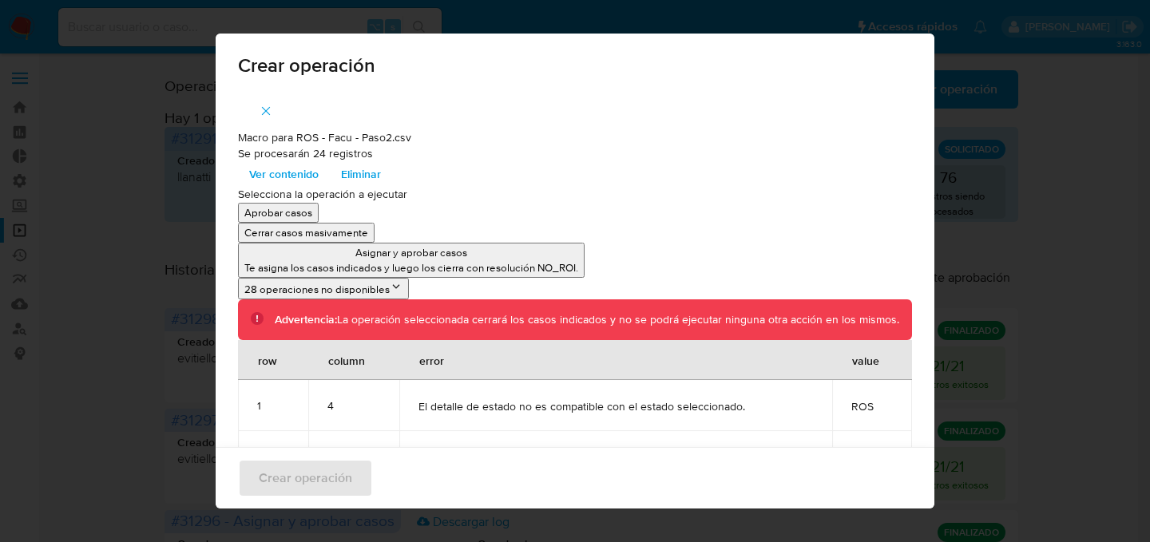
click at [259, 101] on span "button" at bounding box center [266, 110] width 14 height 35
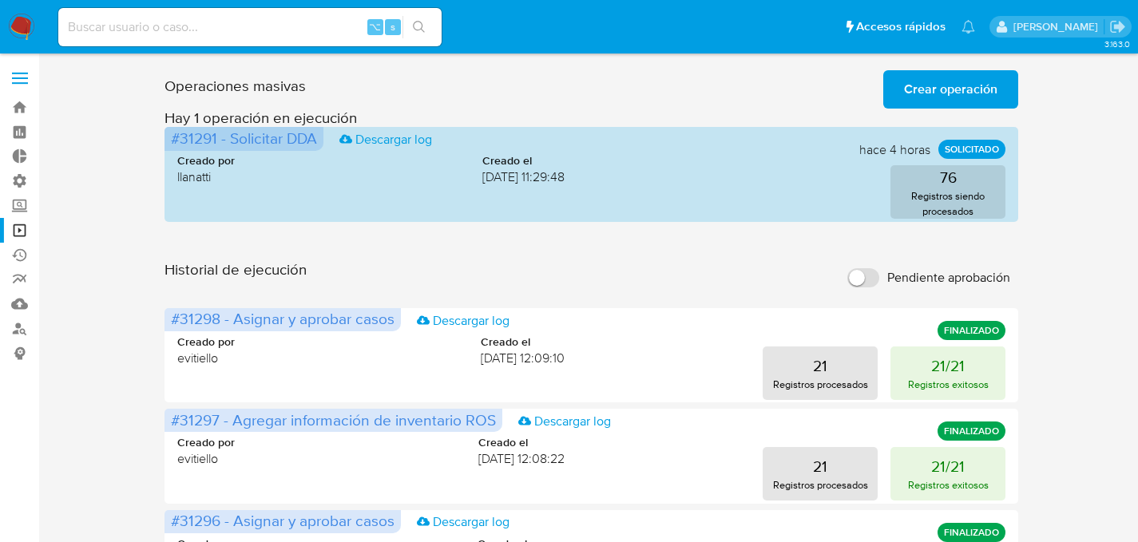
click at [938, 86] on span "Crear operación" at bounding box center [950, 89] width 93 height 35
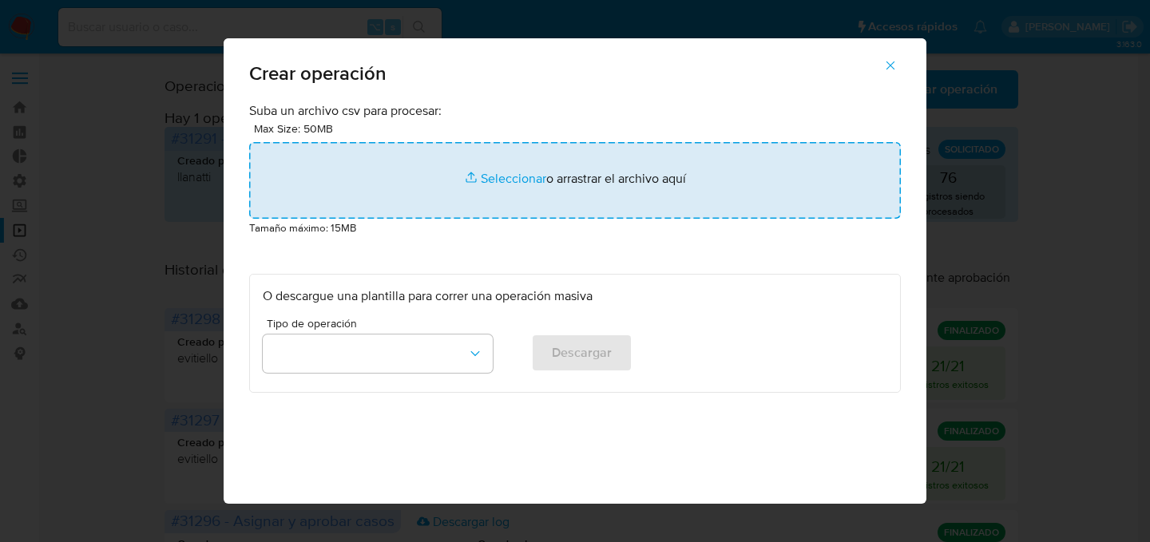
click at [407, 183] on input "file" at bounding box center [575, 180] width 652 height 77
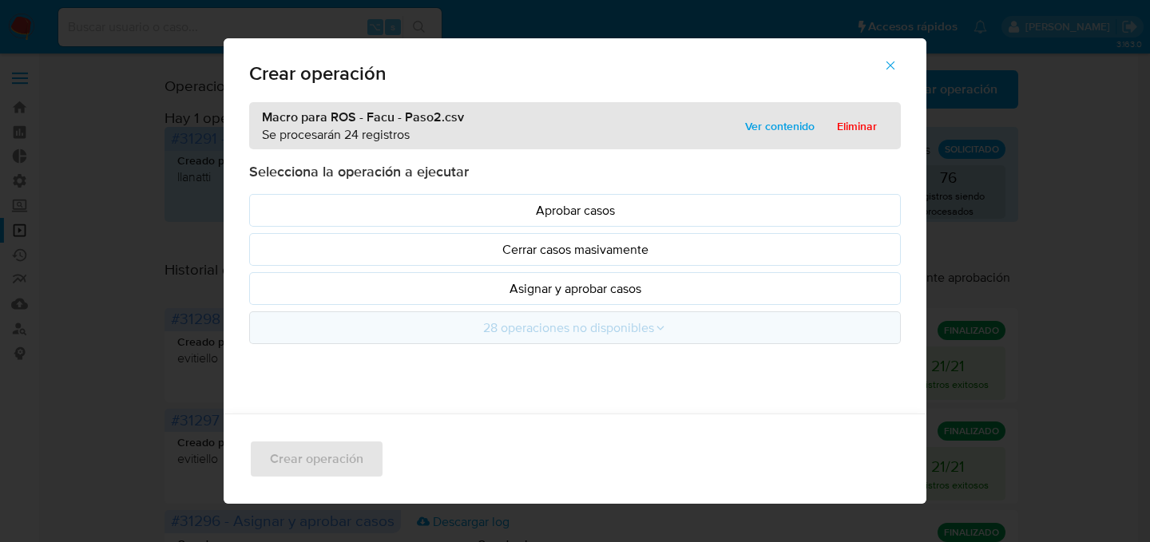
click at [471, 315] on button "28 operaciones no disponibles" at bounding box center [575, 327] width 652 height 33
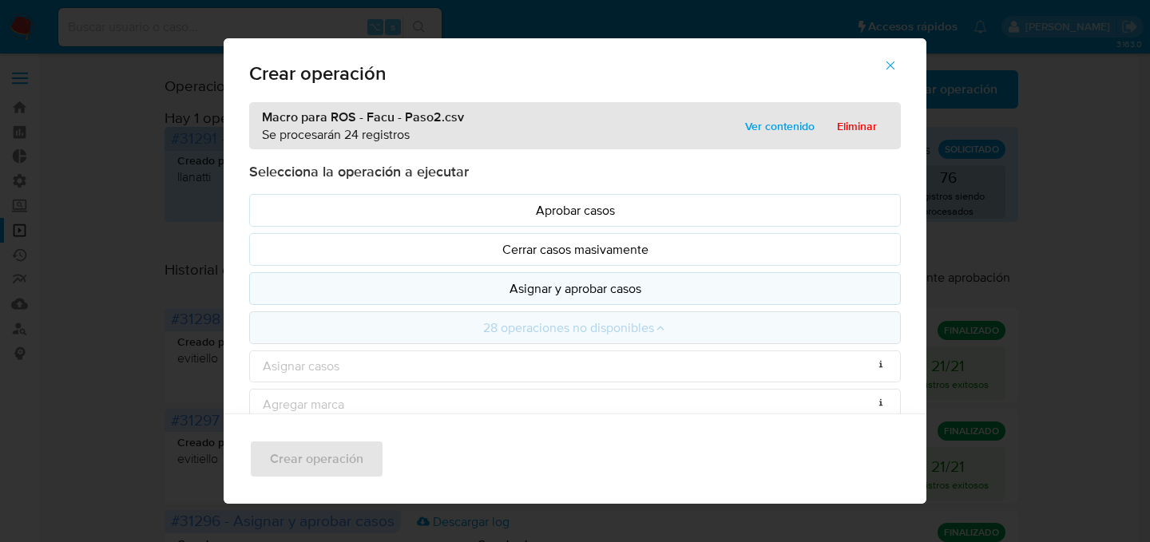
click at [486, 295] on p "Asignar y aprobar casos" at bounding box center [575, 289] width 624 height 18
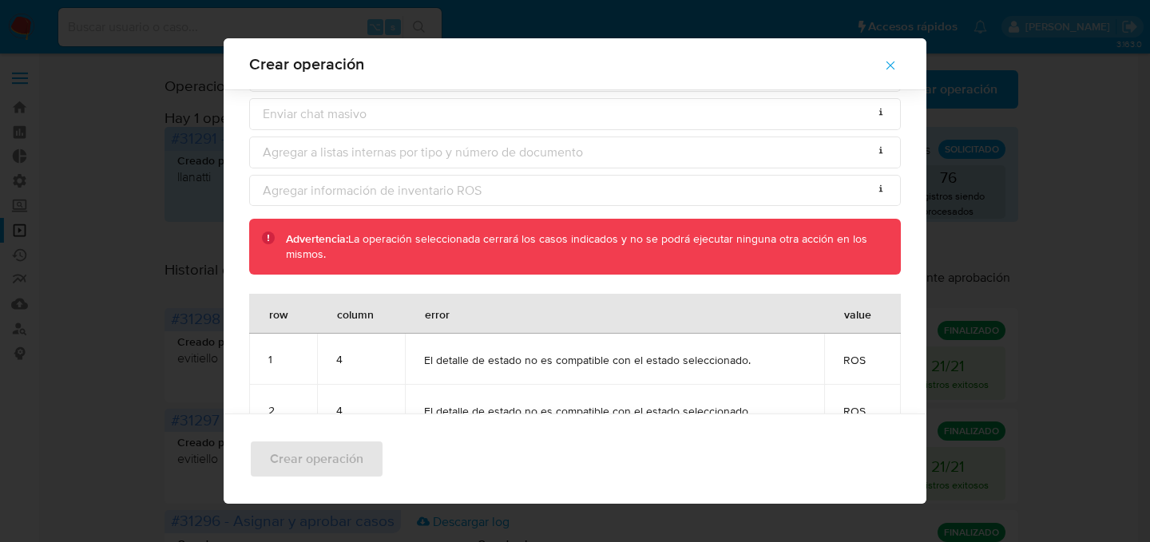
click at [898, 57] on span "button" at bounding box center [890, 65] width 14 height 35
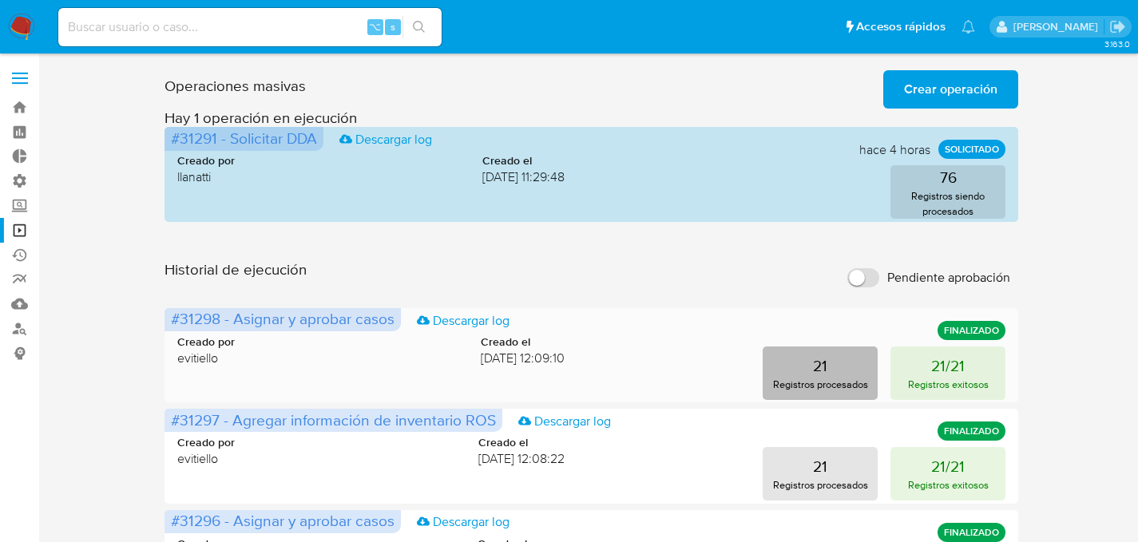
click at [833, 362] on button "21 Registros procesados" at bounding box center [820, 374] width 115 height 54
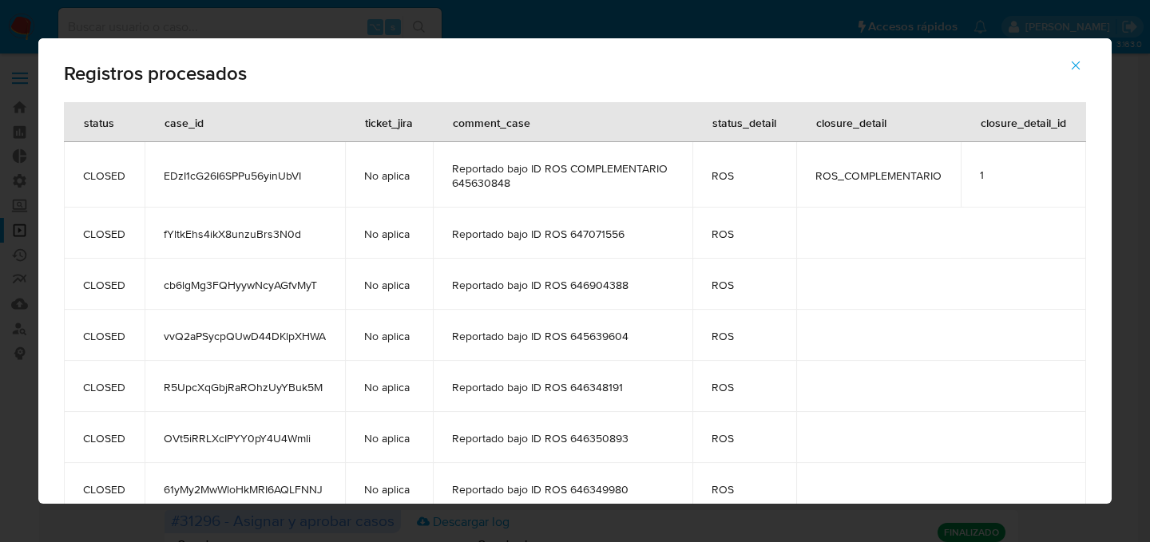
click at [763, 182] on span "ROS" at bounding box center [744, 176] width 65 height 14
click at [1091, 59] on button "button" at bounding box center [1076, 65] width 56 height 38
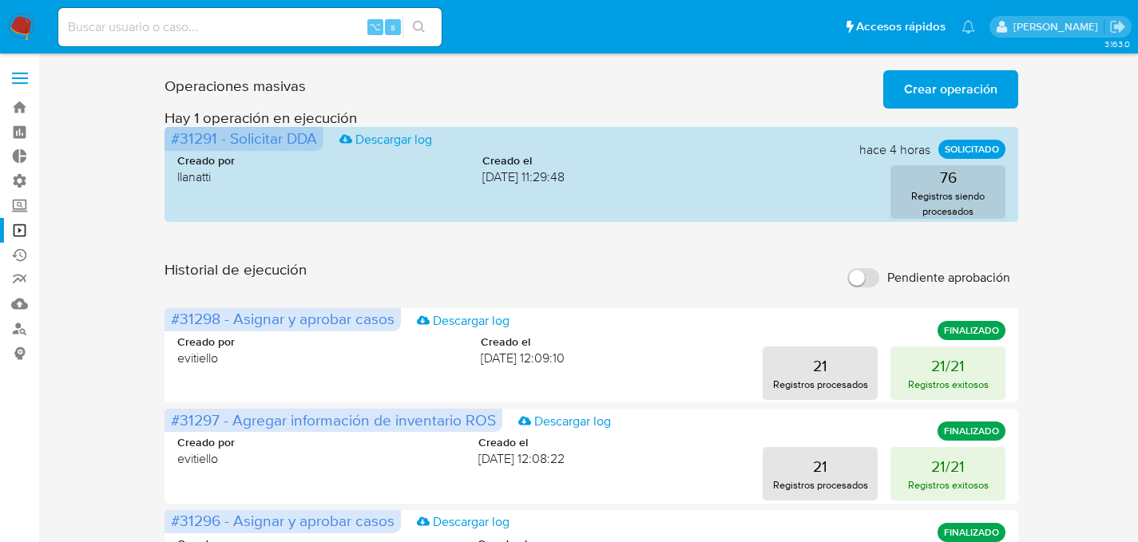
click at [940, 90] on span "Crear operación" at bounding box center [950, 89] width 93 height 35
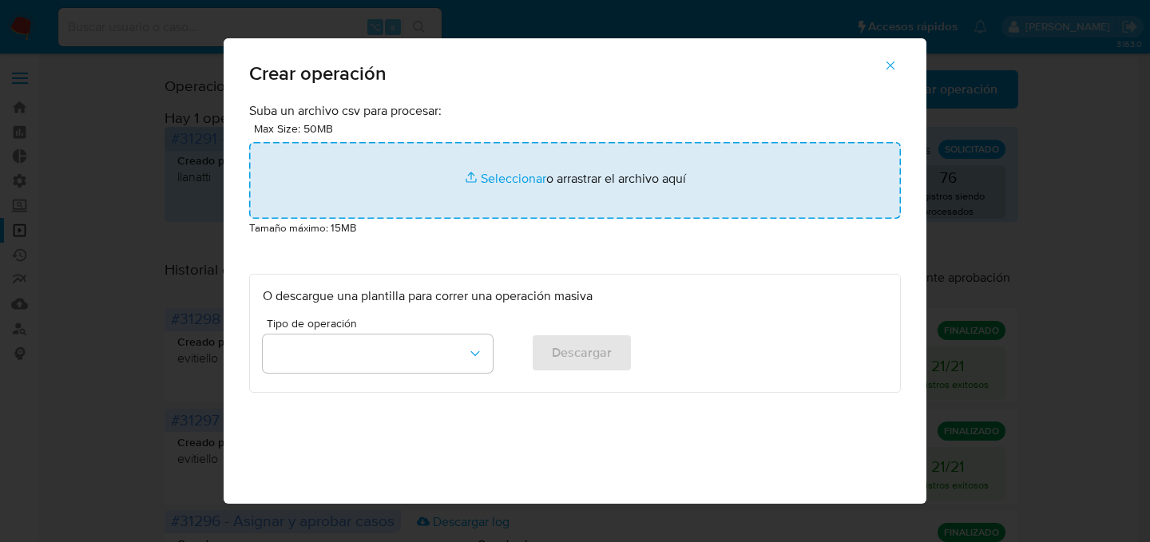
click at [543, 197] on input "file" at bounding box center [575, 180] width 652 height 77
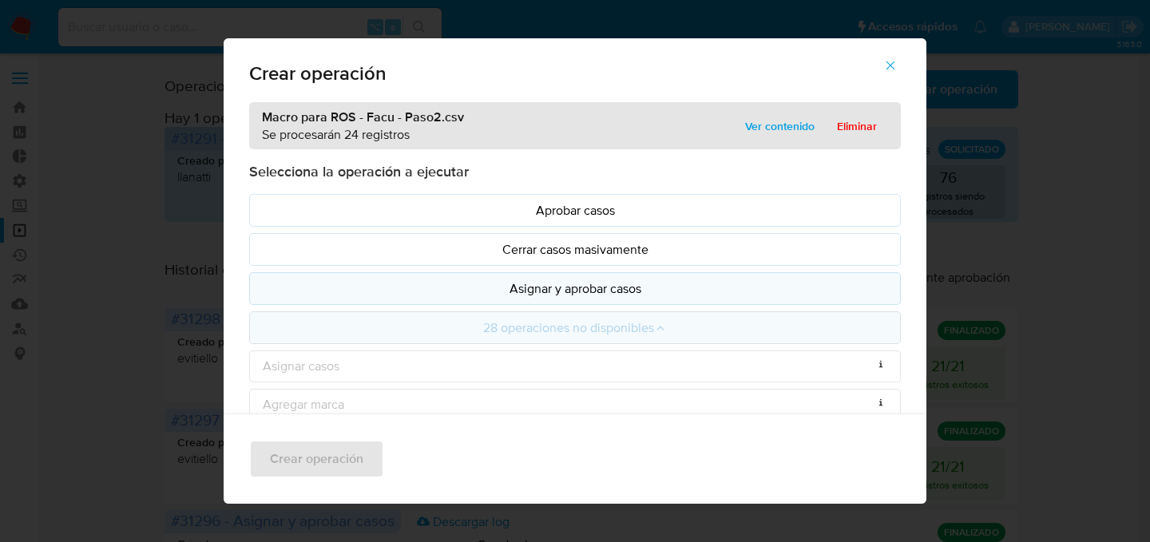
click at [493, 294] on p "Asignar y aprobar casos" at bounding box center [575, 289] width 624 height 18
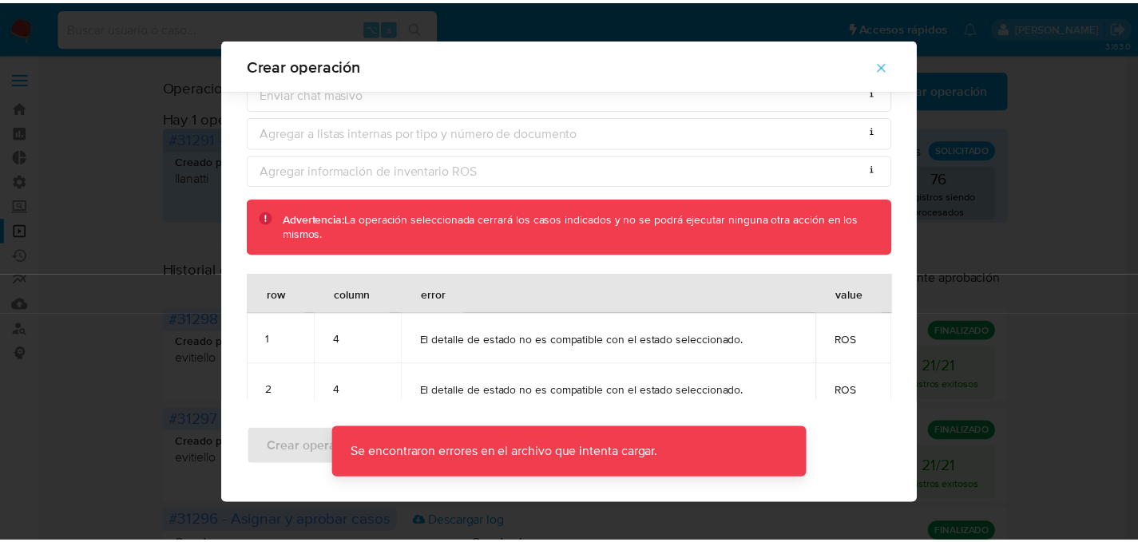
scroll to position [0, 0]
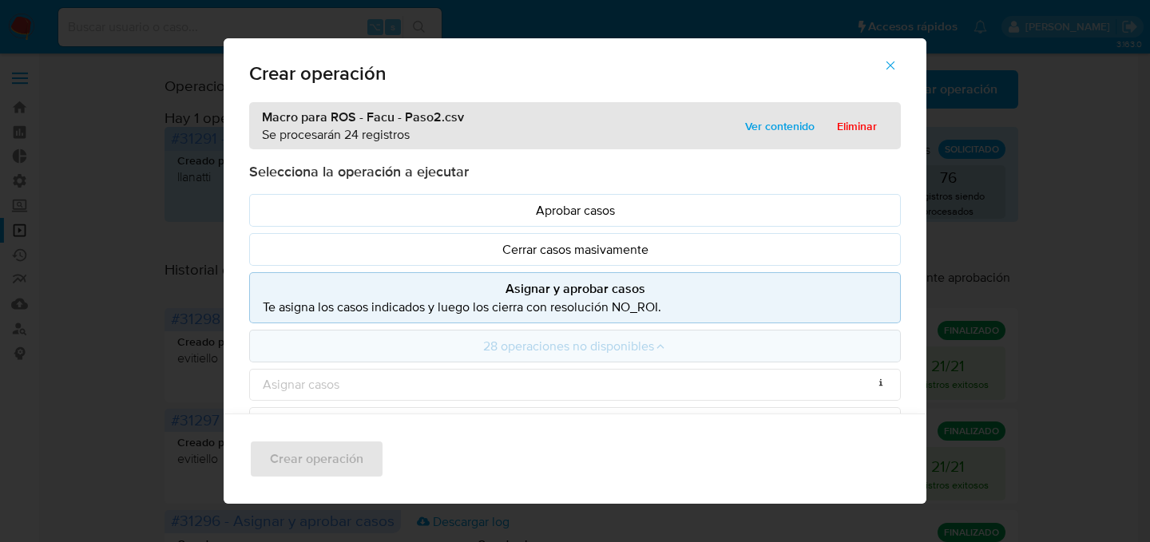
click at [898, 65] on icon "button" at bounding box center [890, 65] width 14 height 14
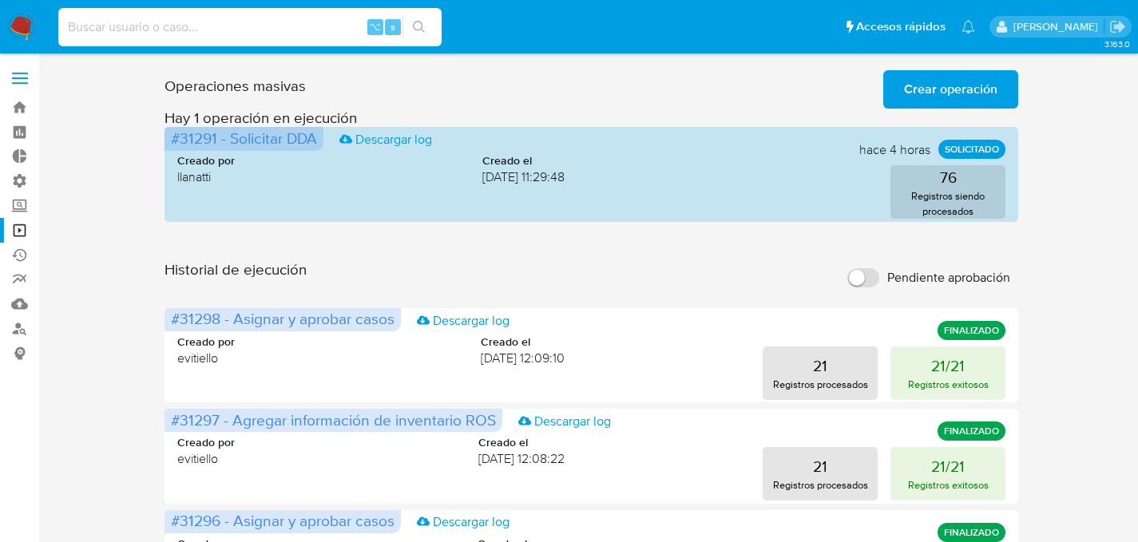
click at [232, 18] on input at bounding box center [249, 27] width 383 height 21
paste input "ioNkeifRBkC7dkQRByY4n5gQ"
type input "ioNkeifRBkC7dkQRByY4n5gQ"
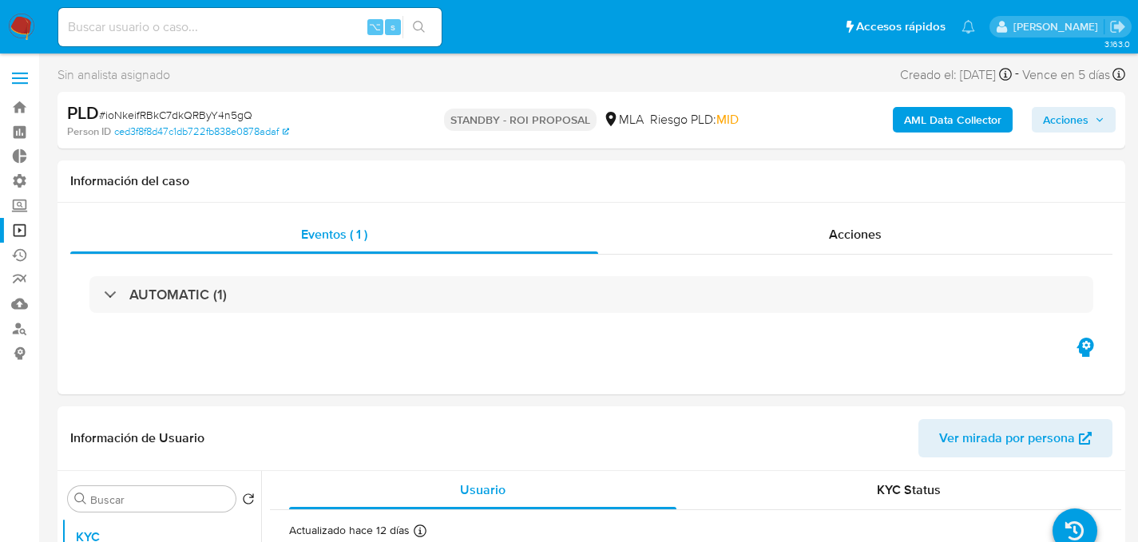
select select "10"
click at [225, 34] on input at bounding box center [249, 27] width 383 height 21
paste input "XkwRFjf9jdqSqtMjoZwhXZYX"
type input "XkwRFjf9jdqSqtMjoZwhXZYX"
select select "10"
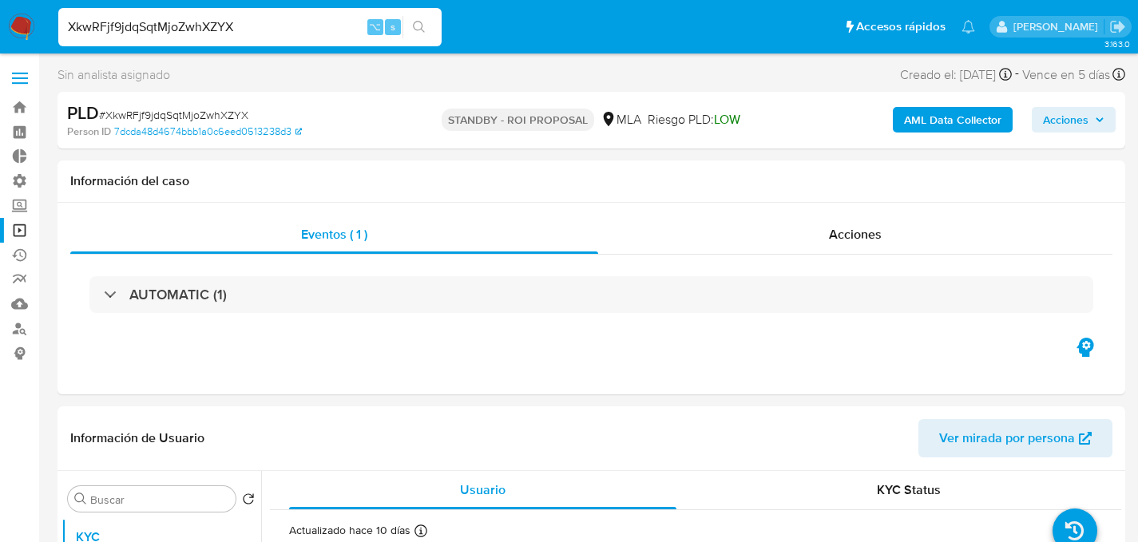
click at [222, 30] on input "XkwRFjf9jdqSqtMjoZwhXZYX" at bounding box center [249, 27] width 383 height 21
paste input "8DGMVN8PFYyxO1h1eeSjtkaA"
type input "8DGMVN8PFYyxO1h1eeSjtkaA"
select select "10"
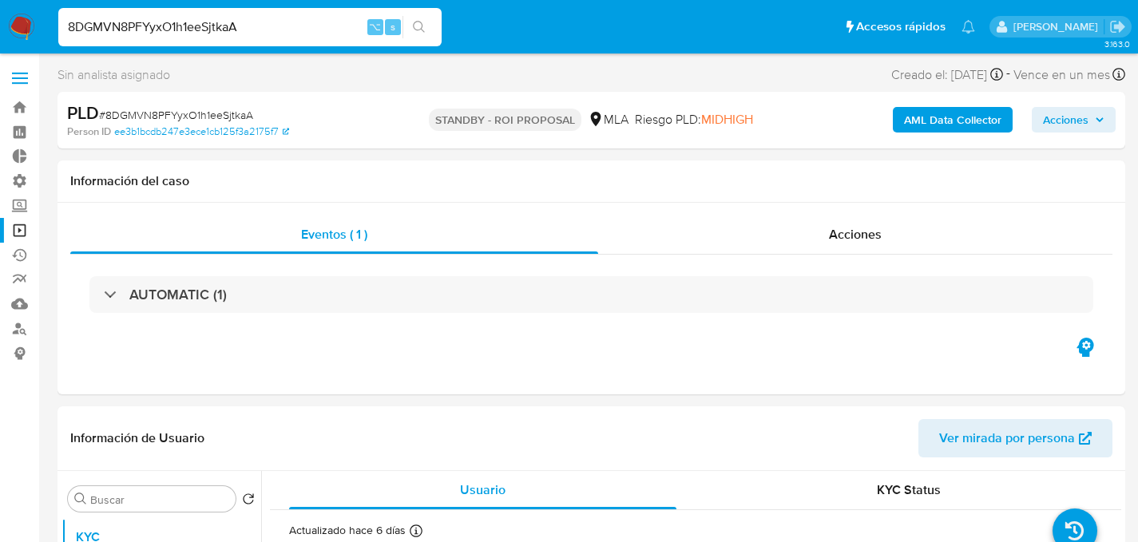
click at [150, 21] on input "8DGMVN8PFYyxO1h1eeSjtkaA" at bounding box center [249, 27] width 383 height 21
paste input "kucnv92exORZLzGfT90gRwnP"
type input "kucnv92exORZLzGfT90gRwnP"
select select "10"
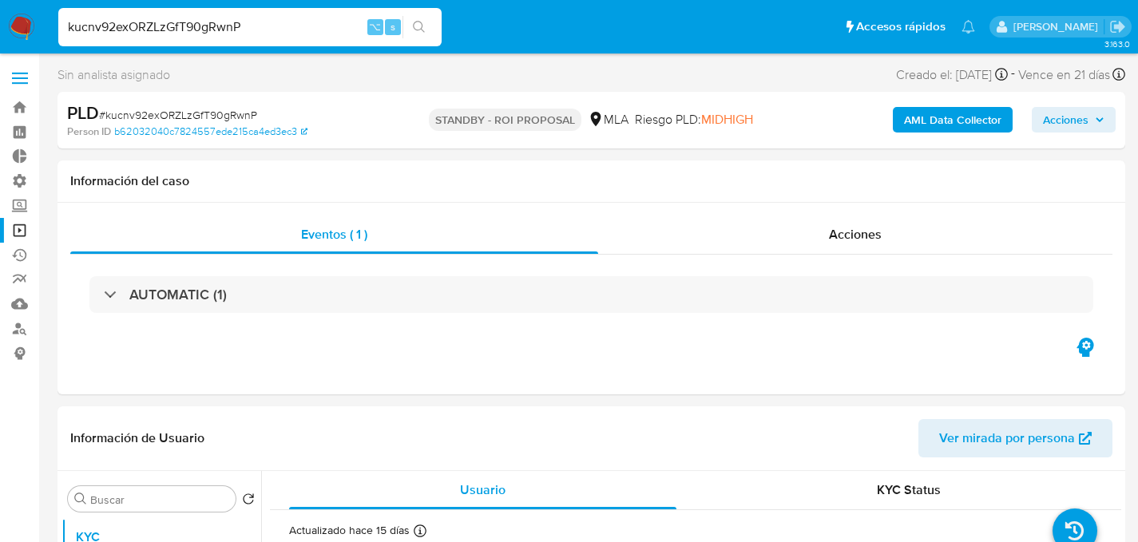
click at [231, 32] on input "kucnv92exORZLzGfT90gRwnP" at bounding box center [249, 27] width 383 height 21
paste input "CJwFwAcTVBmKwsOiPTJzWcLb"
type input "CJwFwAcTVBmKwsOiPTJzWcLb"
select select "10"
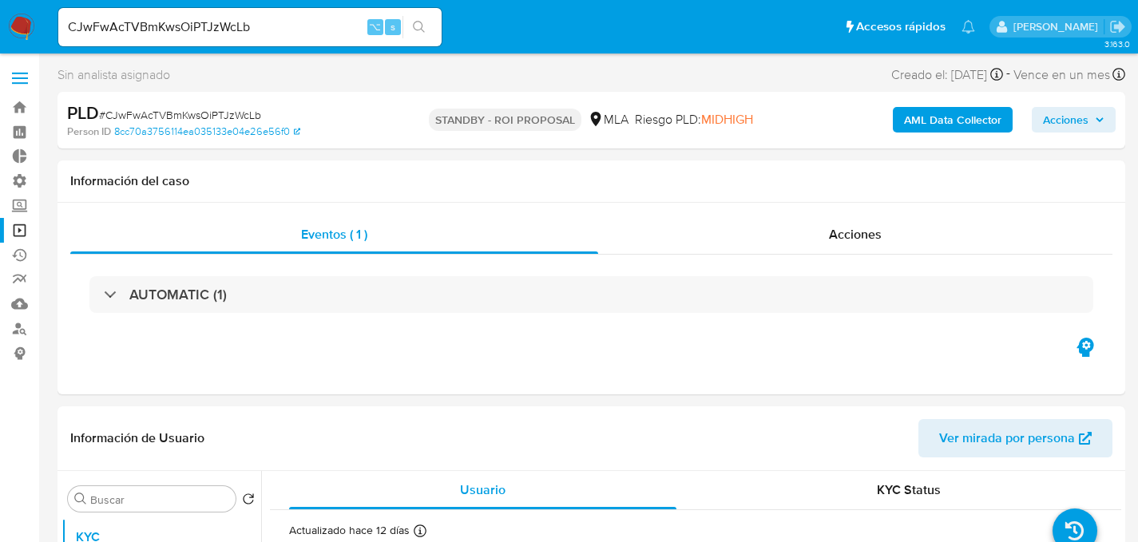
click at [18, 240] on link "Operaciones masivas" at bounding box center [95, 230] width 190 height 25
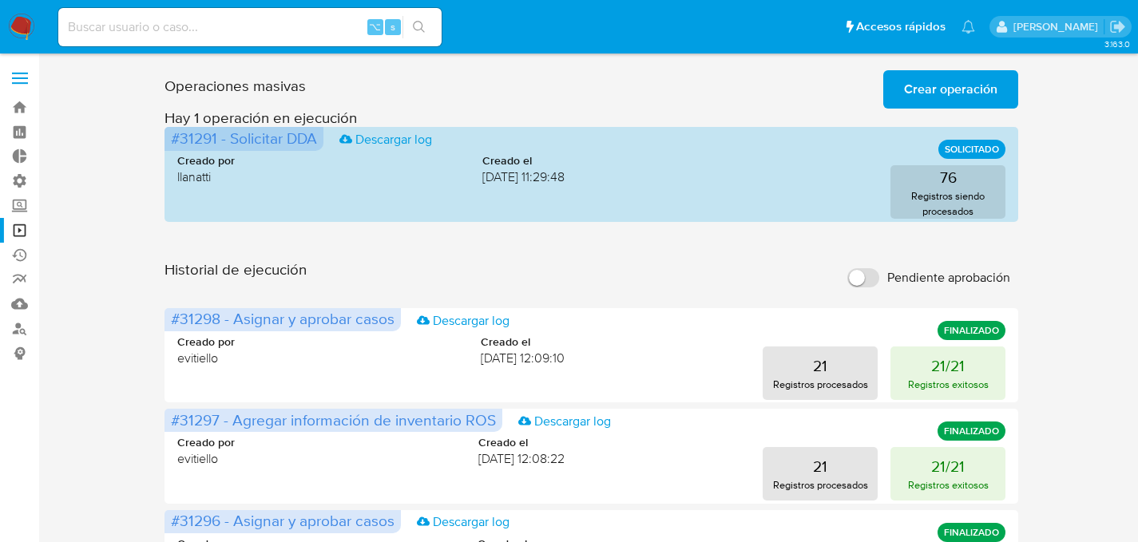
click at [944, 101] on span "Crear operación" at bounding box center [950, 89] width 93 height 35
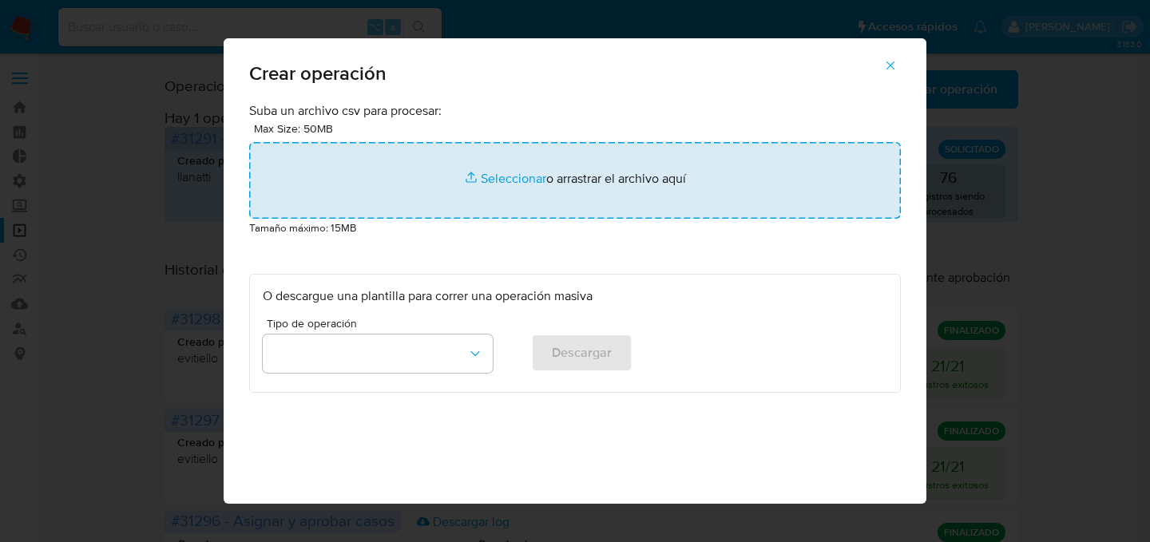
click at [552, 193] on input "file" at bounding box center [575, 180] width 652 height 77
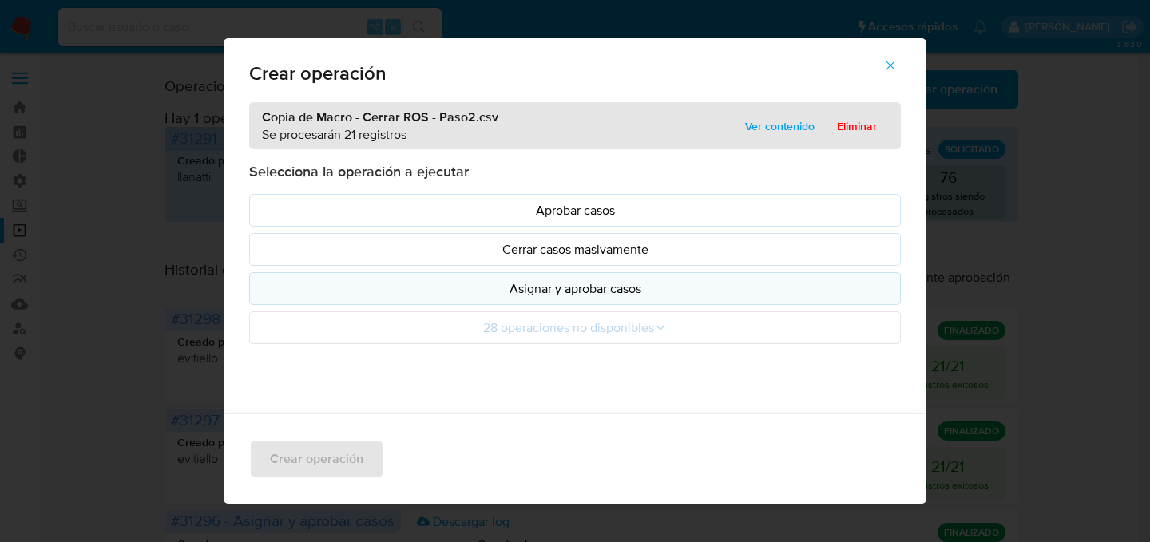
click at [552, 291] on p "Asignar y aprobar casos" at bounding box center [575, 289] width 624 height 18
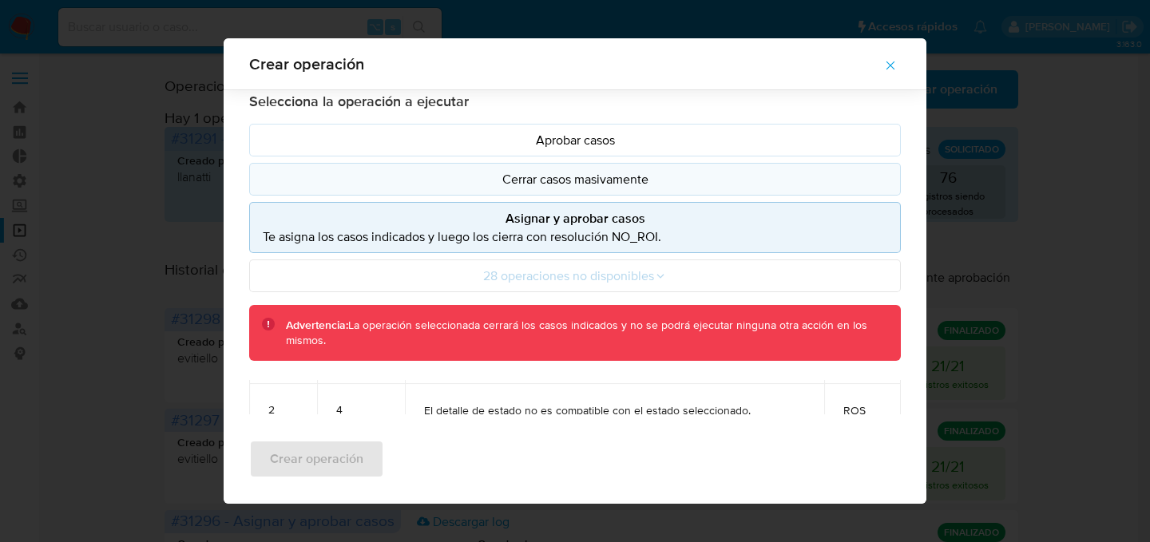
scroll to position [13, 0]
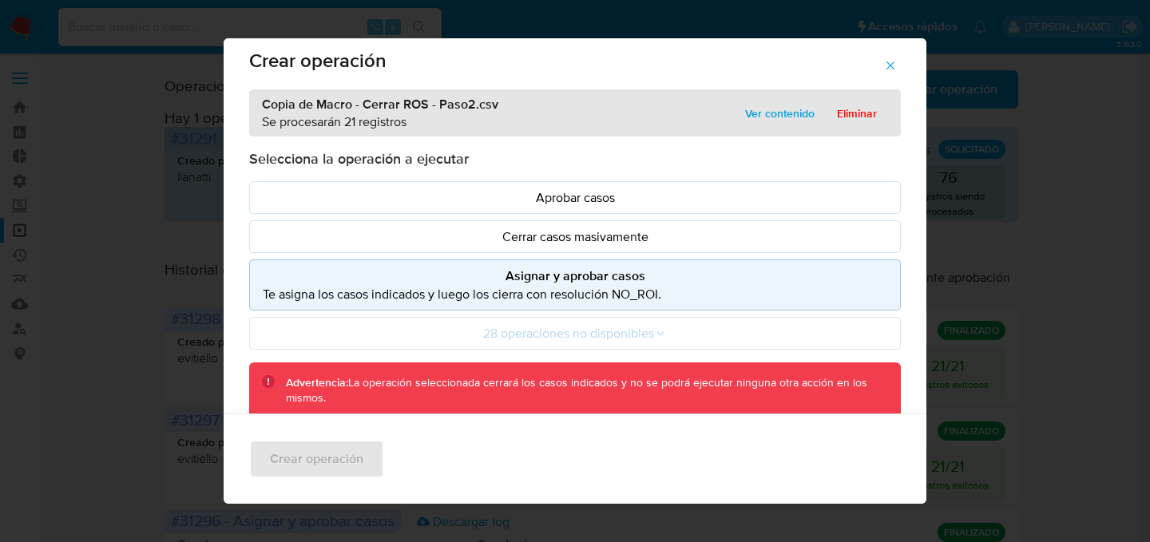
click at [434, 269] on p "Asignar y aprobar casos" at bounding box center [575, 276] width 624 height 18
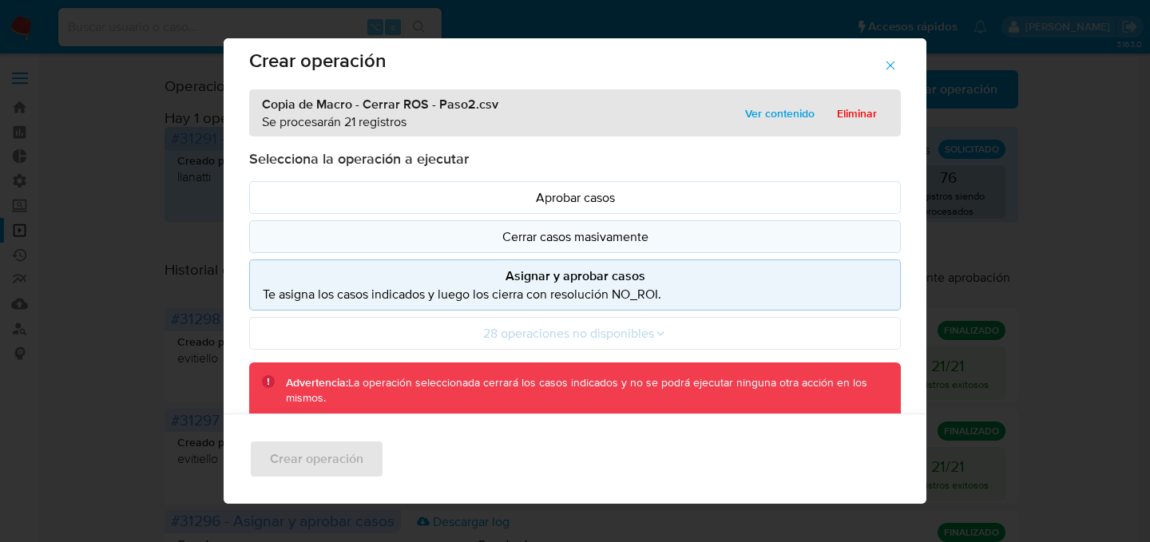
click at [446, 240] on p "Cerrar casos masivamente" at bounding box center [575, 237] width 624 height 18
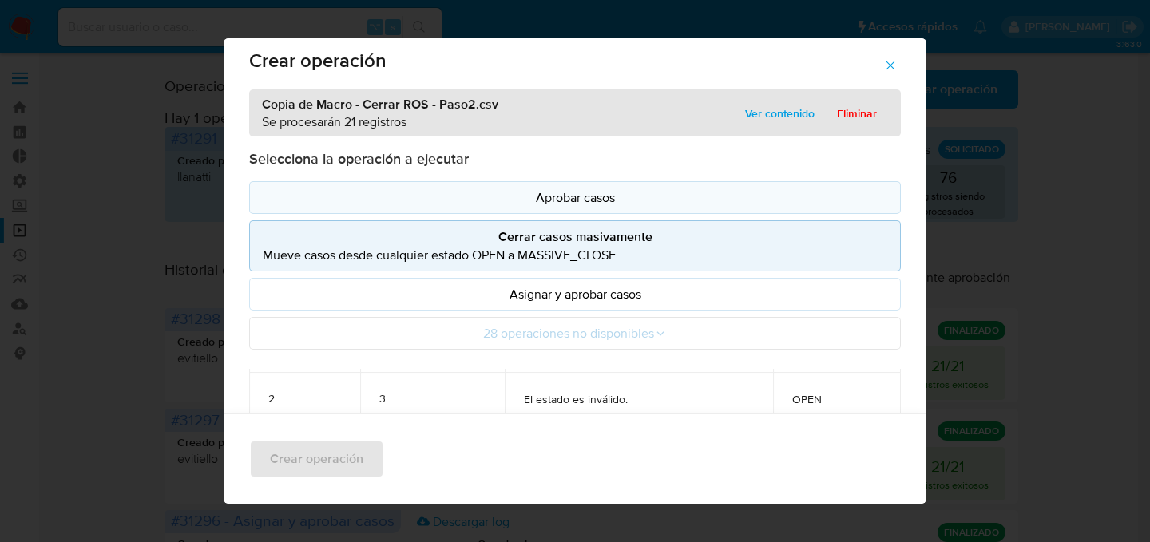
click at [454, 213] on button "Aprobar casos" at bounding box center [575, 197] width 652 height 33
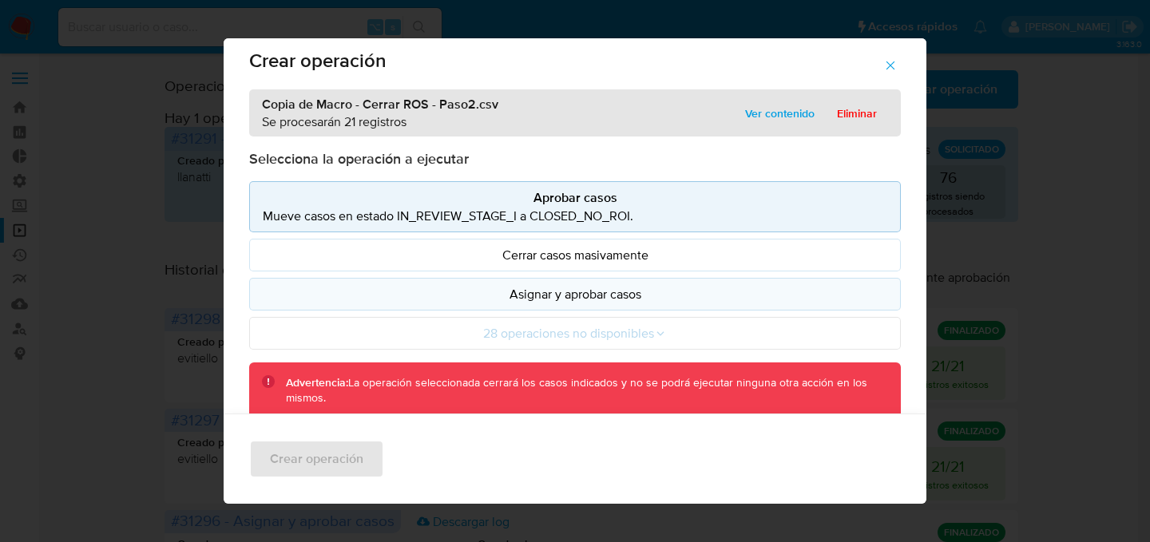
click at [456, 287] on p "Asignar y aprobar casos" at bounding box center [575, 294] width 624 height 18
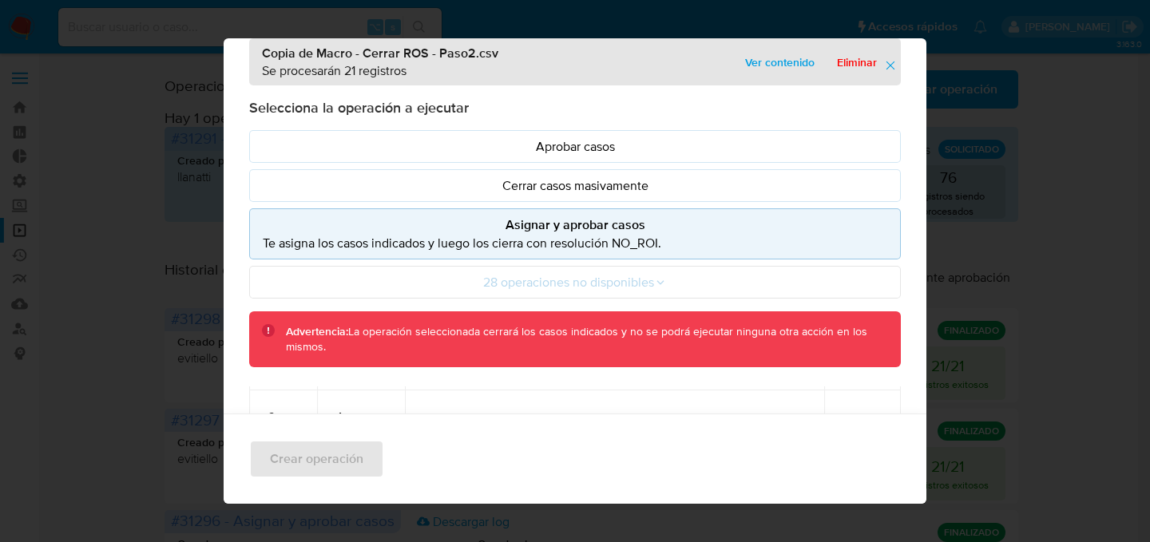
scroll to position [89, 0]
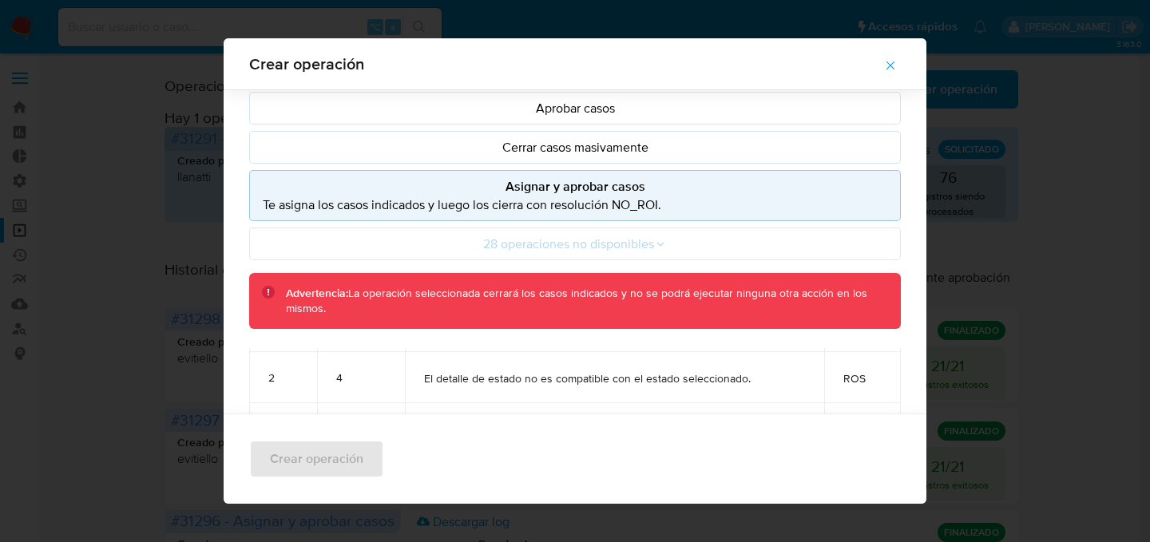
click at [503, 221] on button "Asignar y aprobar casos Te asigna los casos indicados y luego los cierra con re…" at bounding box center [575, 195] width 652 height 51
click at [506, 210] on p "Te asigna los casos indicados y luego los cierra con resolución NO_ROI." at bounding box center [575, 205] width 624 height 18
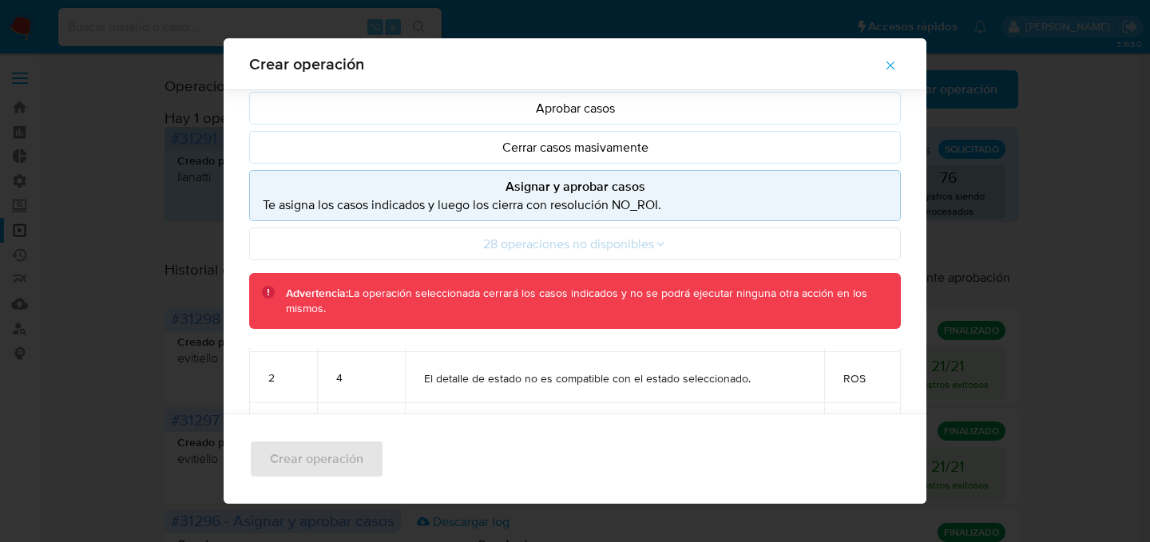
click at [506, 210] on p "Te asigna los casos indicados y luego los cierra con resolución NO_ROI." at bounding box center [575, 205] width 624 height 18
click at [879, 56] on button "button" at bounding box center [890, 65] width 56 height 38
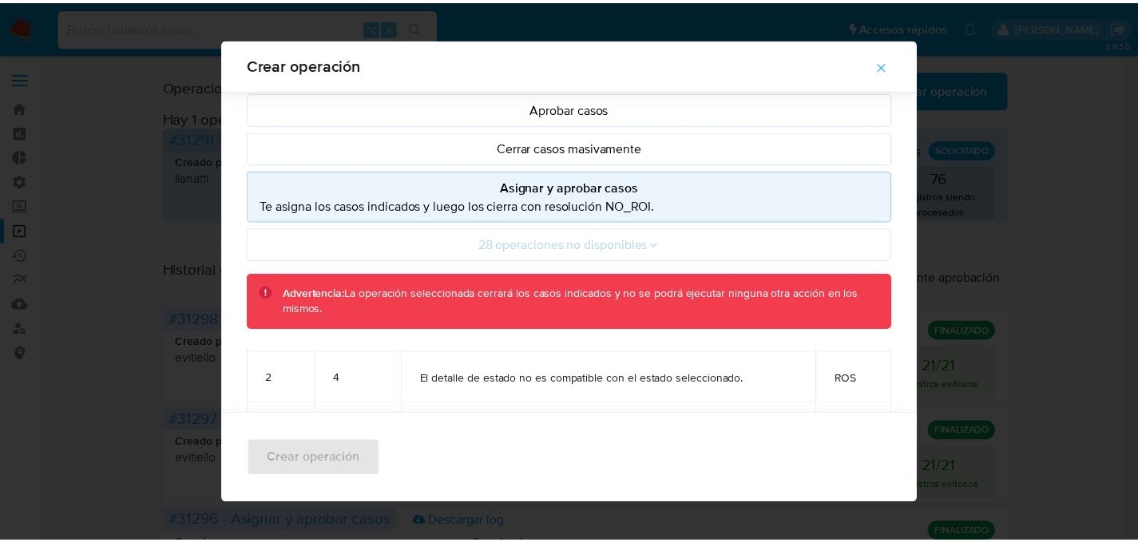
scroll to position [58, 0]
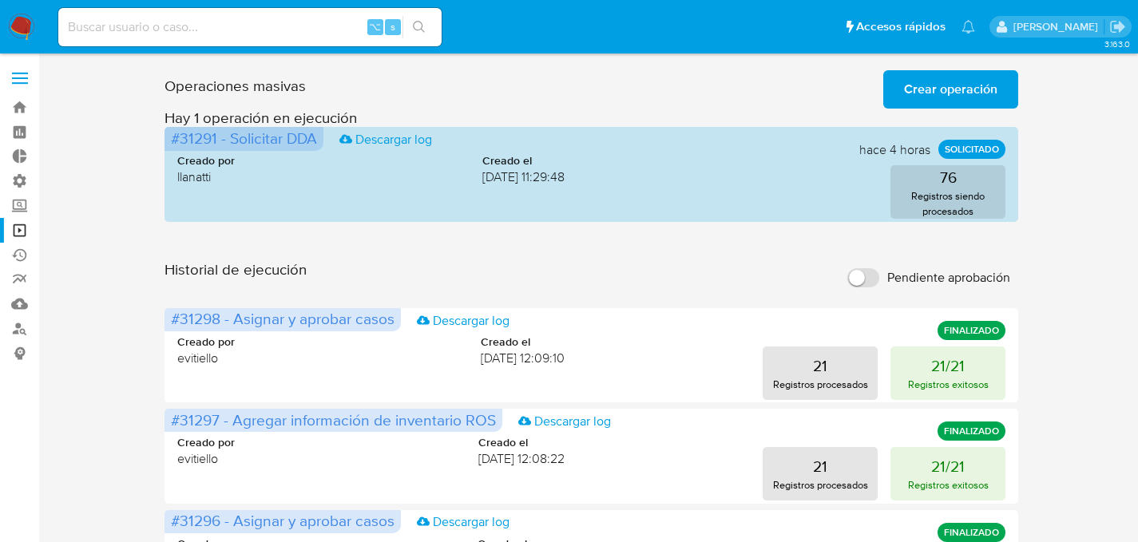
click at [15, 35] on img at bounding box center [21, 27] width 27 height 27
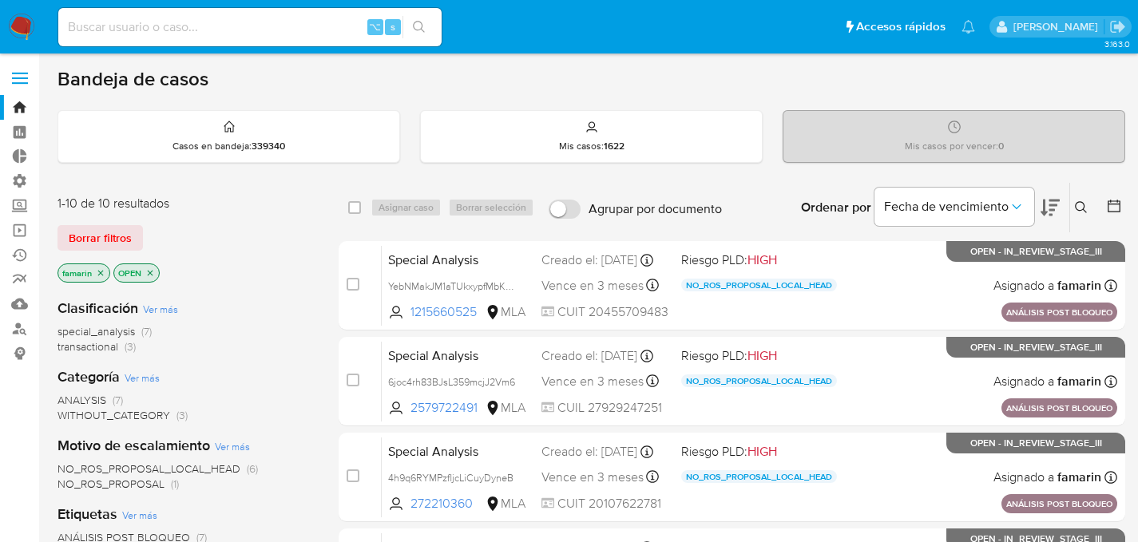
click at [348, 80] on div "Bandeja de casos" at bounding box center [591, 79] width 1068 height 24
click at [12, 325] on link "Buscador de personas" at bounding box center [95, 328] width 190 height 25
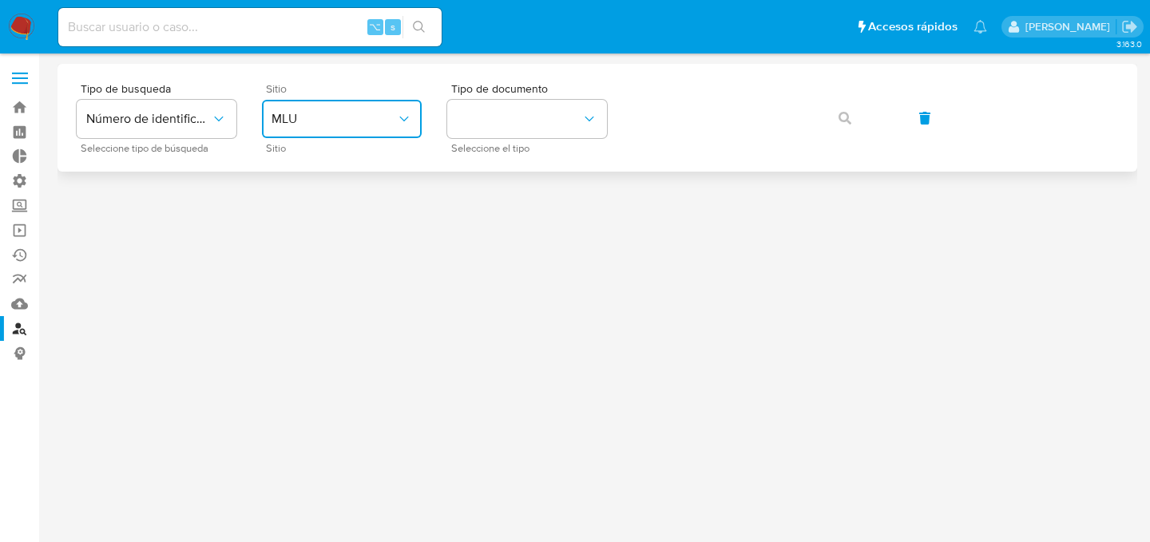
click at [331, 131] on button "MLU" at bounding box center [342, 119] width 160 height 38
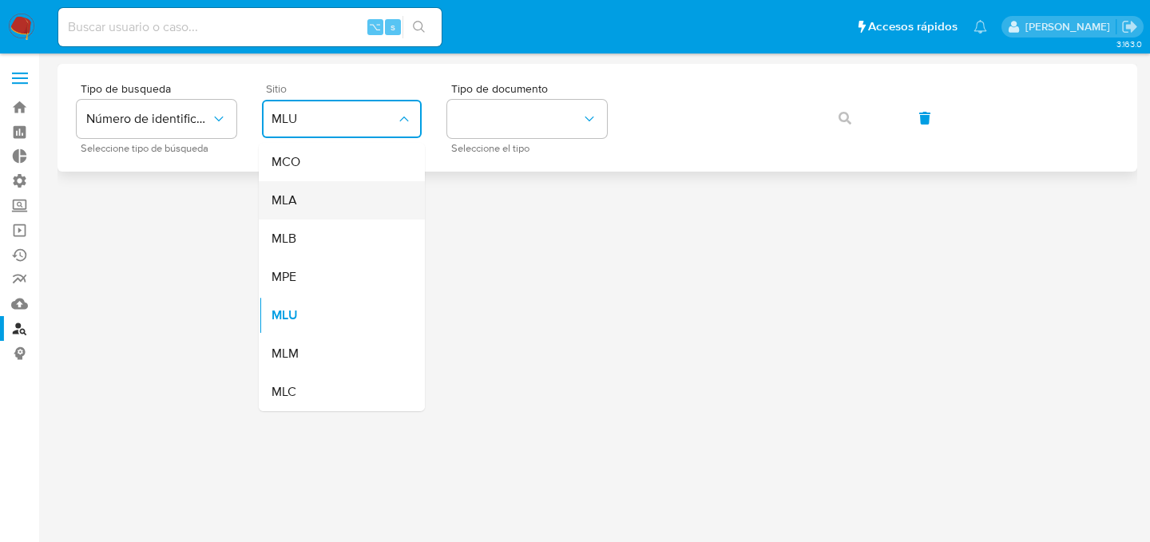
click at [322, 192] on div "MLA" at bounding box center [337, 200] width 131 height 38
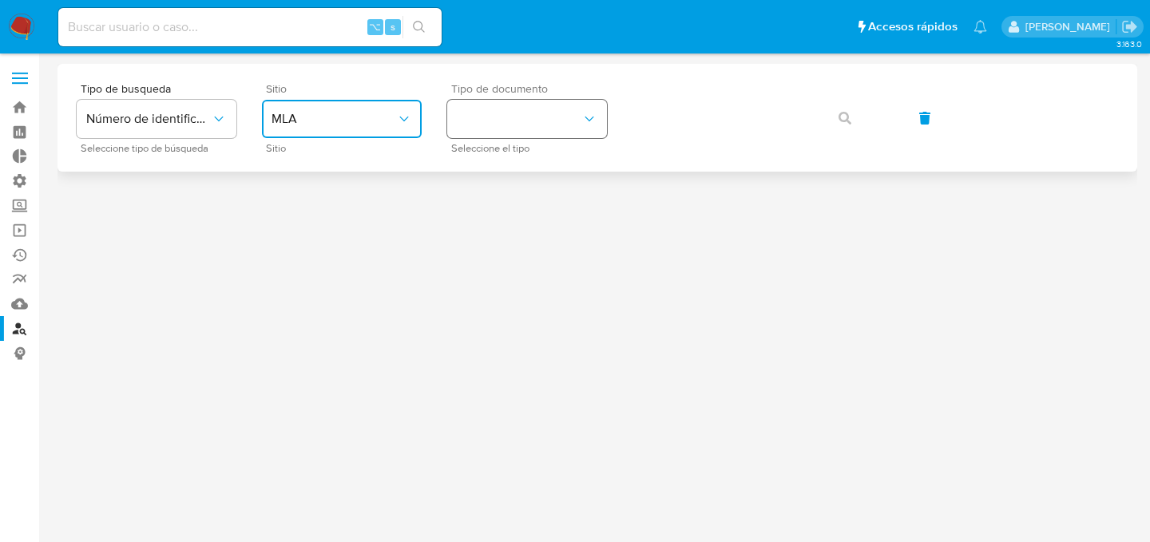
click at [500, 131] on button "identificationType" at bounding box center [527, 119] width 160 height 38
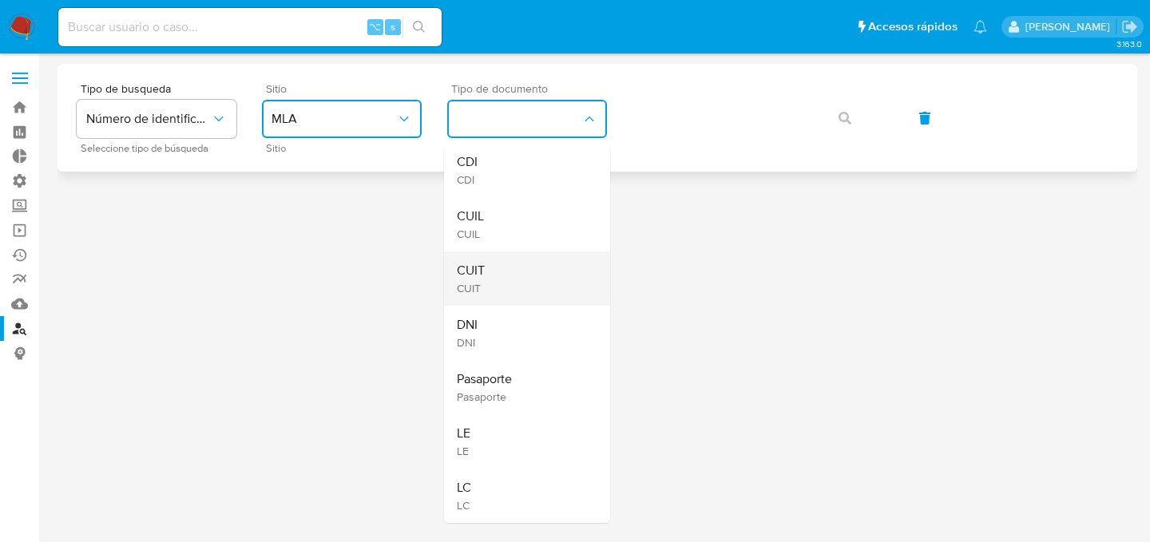
click at [530, 252] on ul "CDI CDI CUIL CUIL CUIT CUIT DNI DNI Pasaporte Pasaporte LE LE LC LC" at bounding box center [527, 333] width 166 height 380
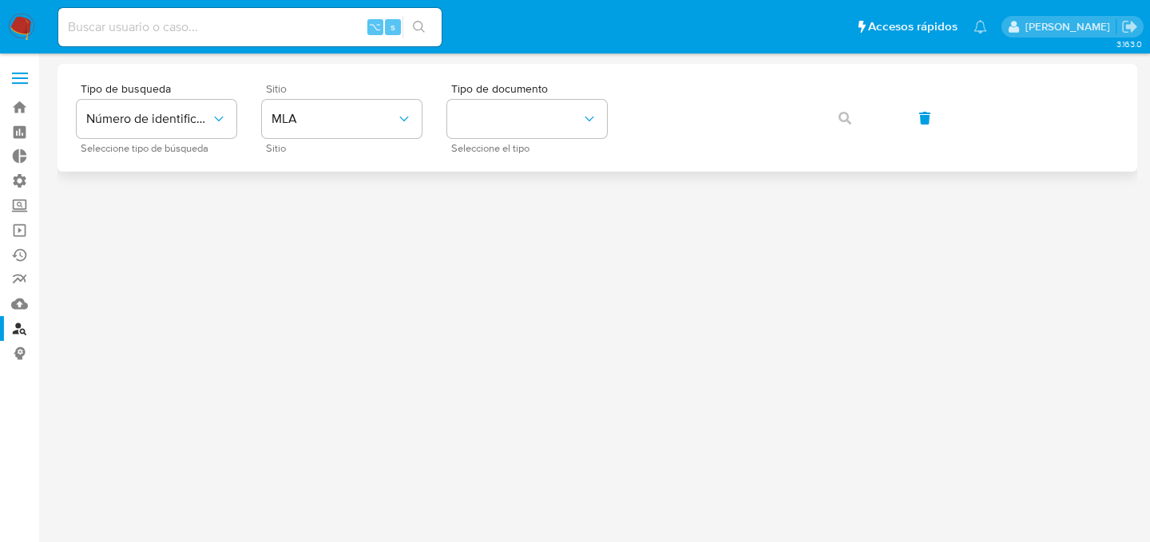
click at [670, 144] on div "Tipo de busqueda Número de identificación Seleccione tipo de búsqueda Sitio MLA…" at bounding box center [597, 117] width 1041 height 69
click at [565, 118] on button "identificationType" at bounding box center [527, 119] width 160 height 38
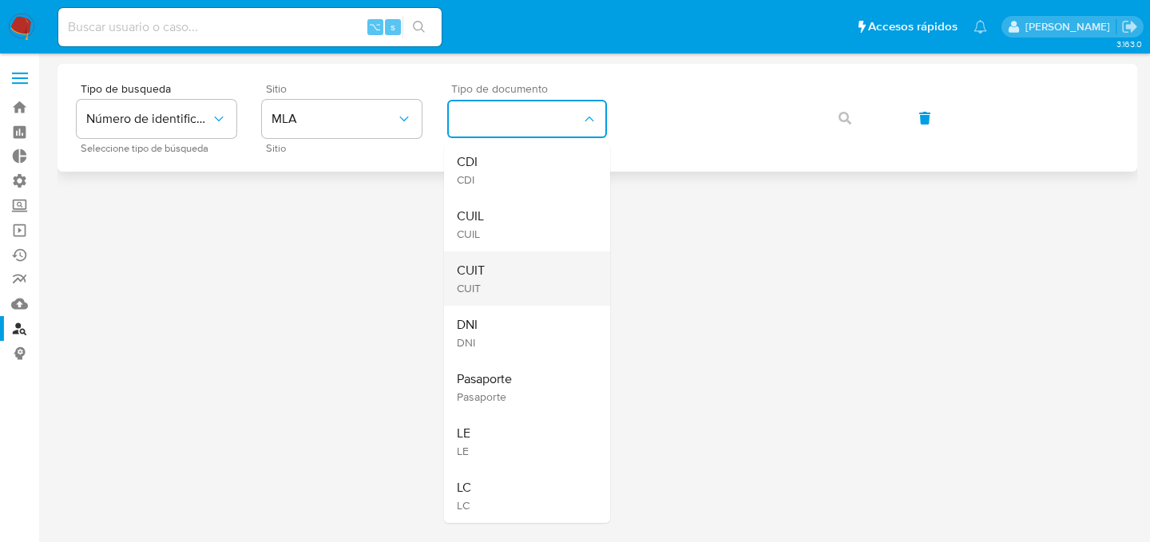
click at [521, 264] on div "CUIT CUIT" at bounding box center [522, 279] width 131 height 54
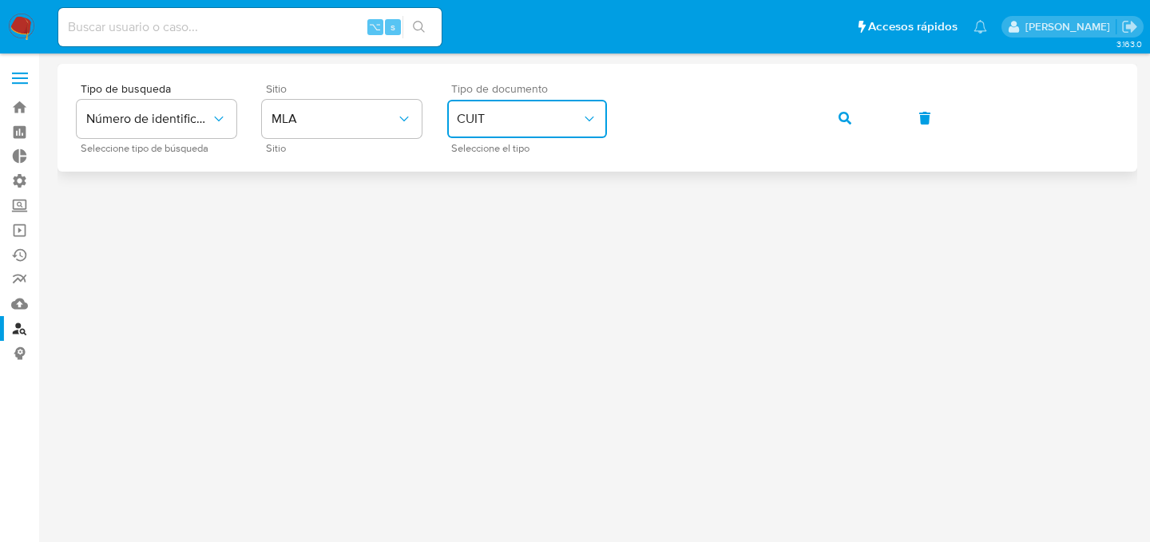
click at [818, 99] on button "button" at bounding box center [845, 118] width 54 height 38
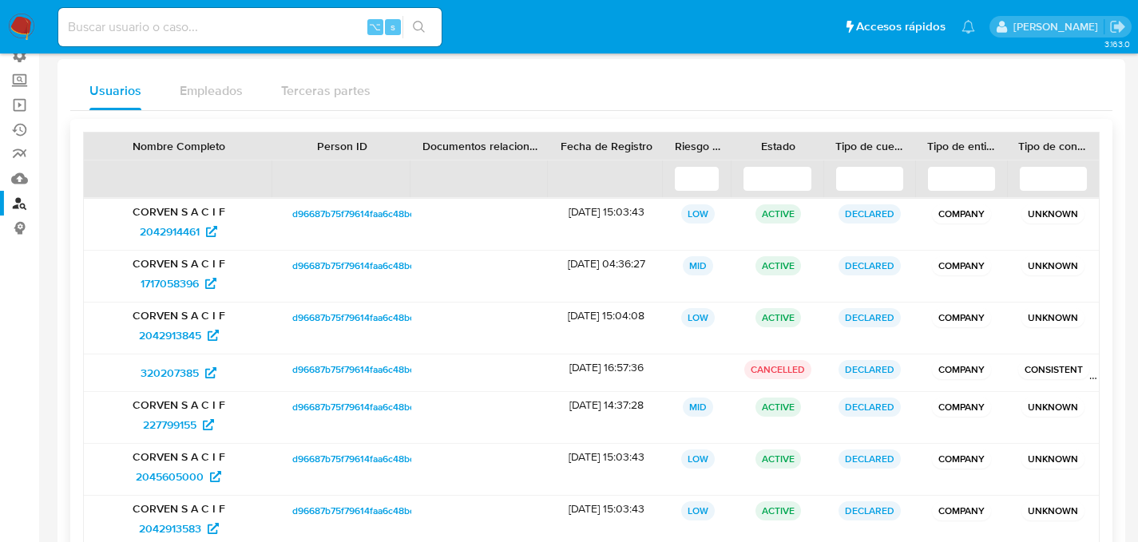
scroll to position [149, 0]
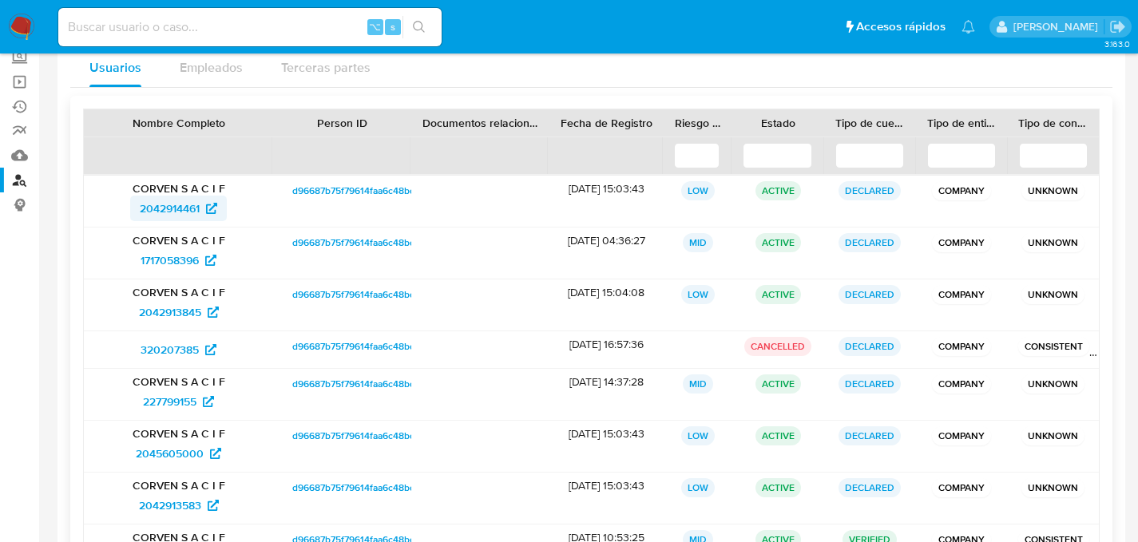
click at [148, 200] on span "2042914461" at bounding box center [170, 209] width 60 height 26
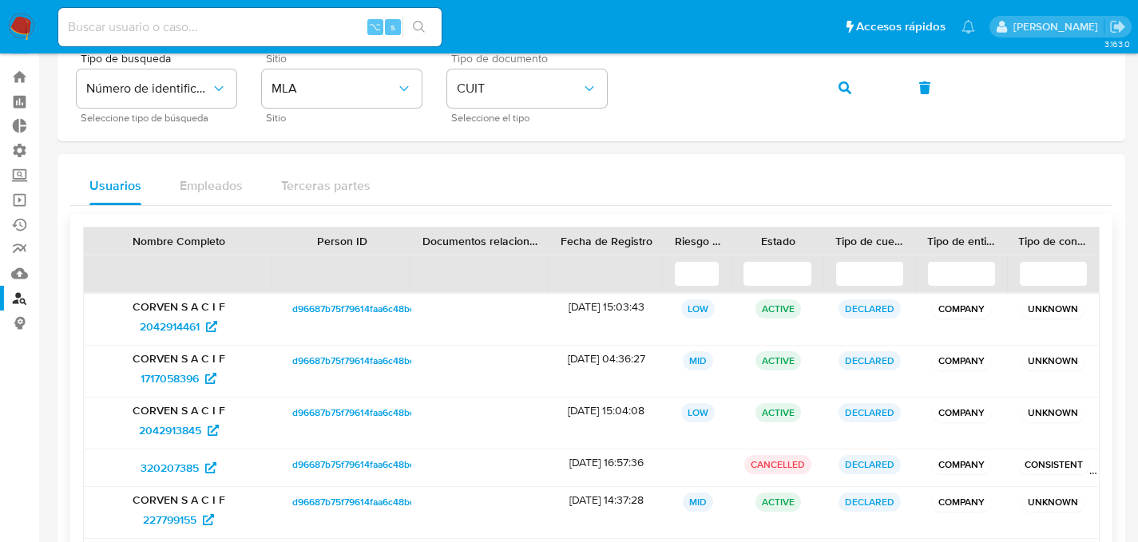
scroll to position [0, 0]
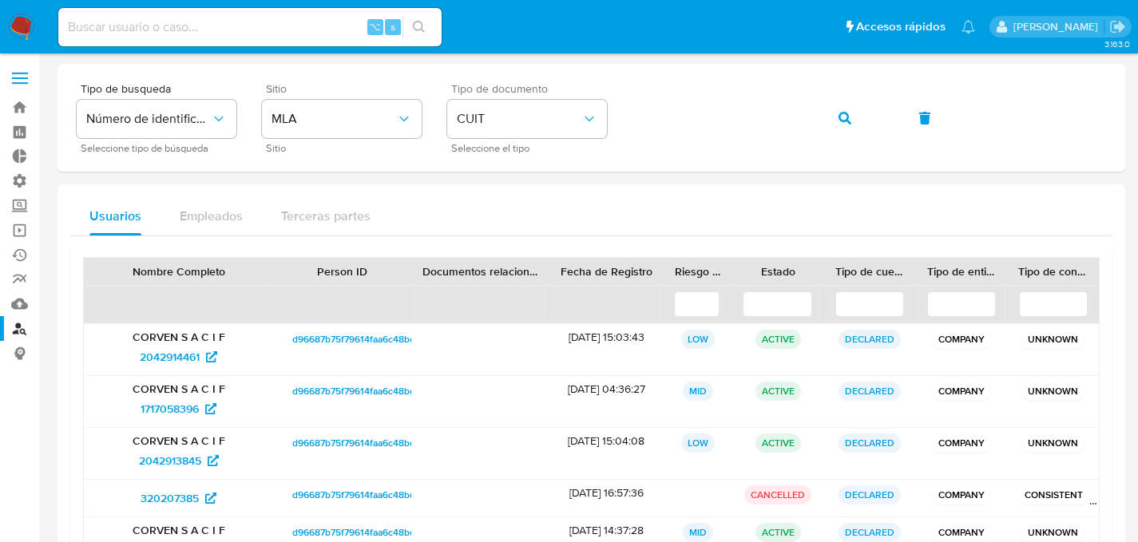
click at [29, 25] on img at bounding box center [21, 27] width 27 height 27
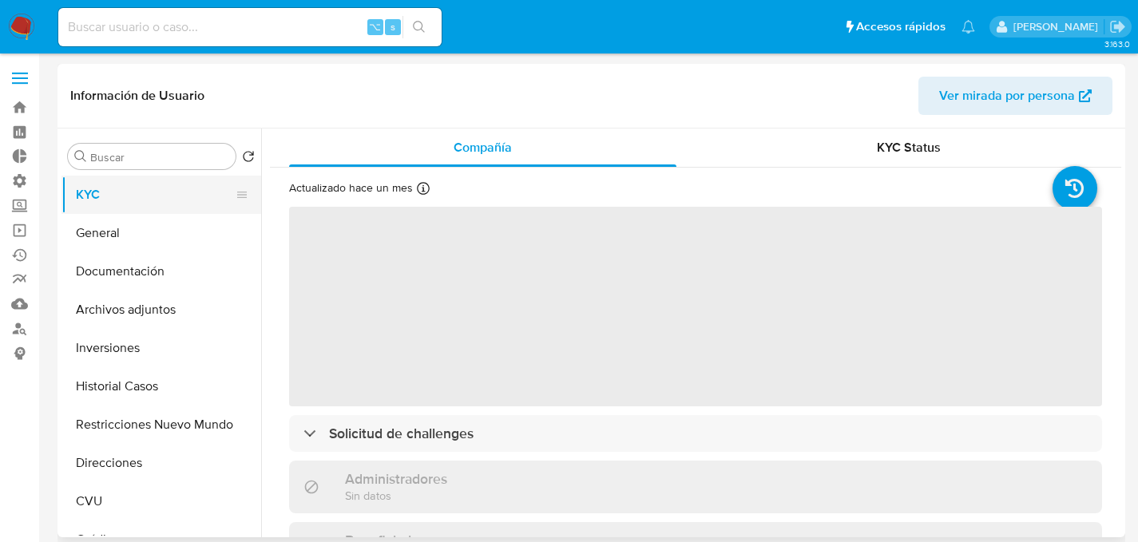
select select "10"
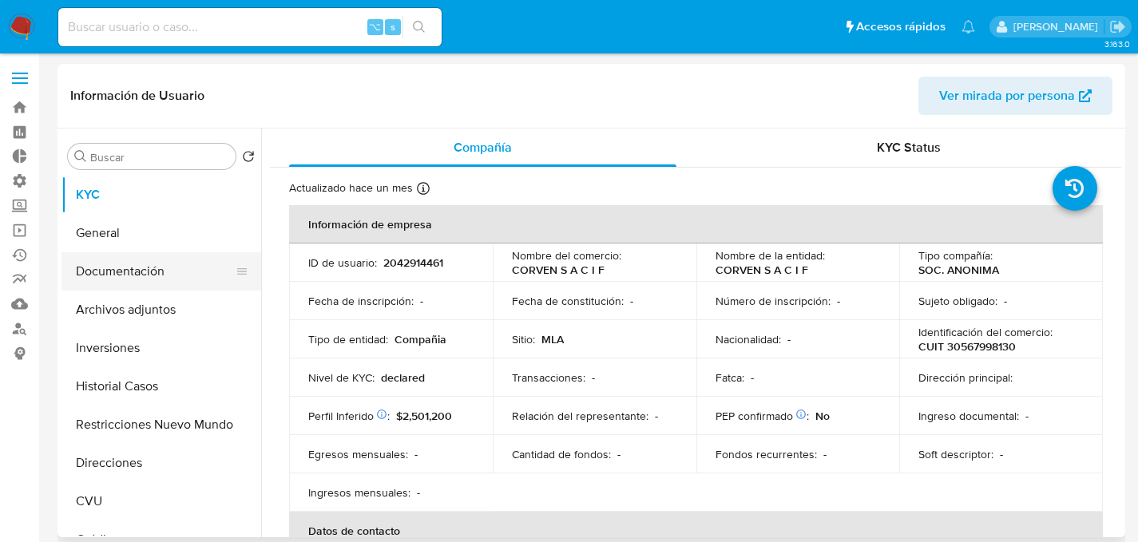
click at [154, 266] on button "Documentación" at bounding box center [154, 271] width 187 height 38
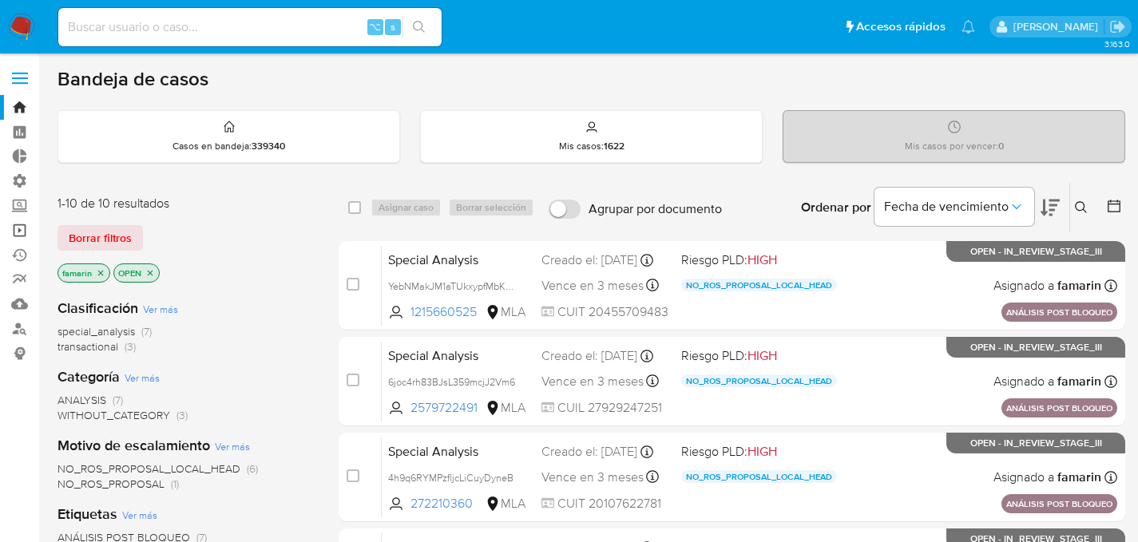
click at [18, 224] on link "Operaciones masivas" at bounding box center [95, 230] width 190 height 25
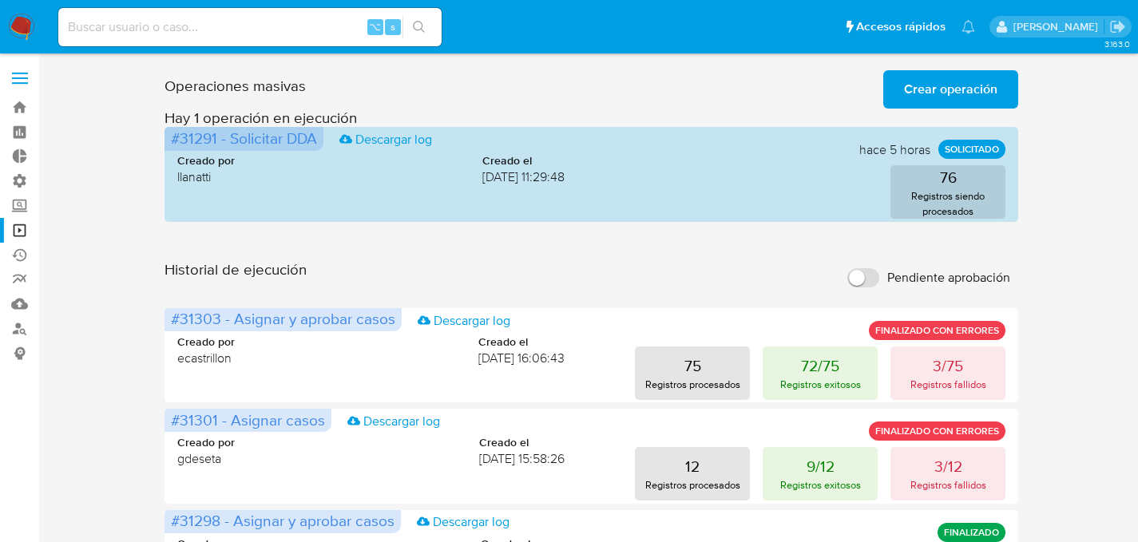
click at [931, 93] on span "Crear operación" at bounding box center [950, 89] width 93 height 35
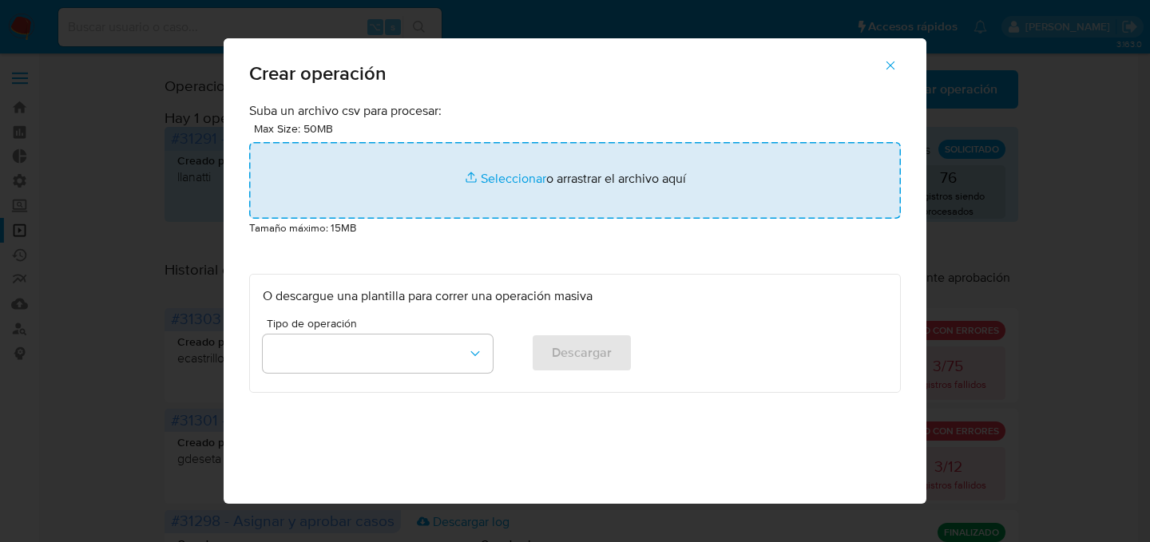
click at [457, 198] on input "file" at bounding box center [575, 180] width 652 height 77
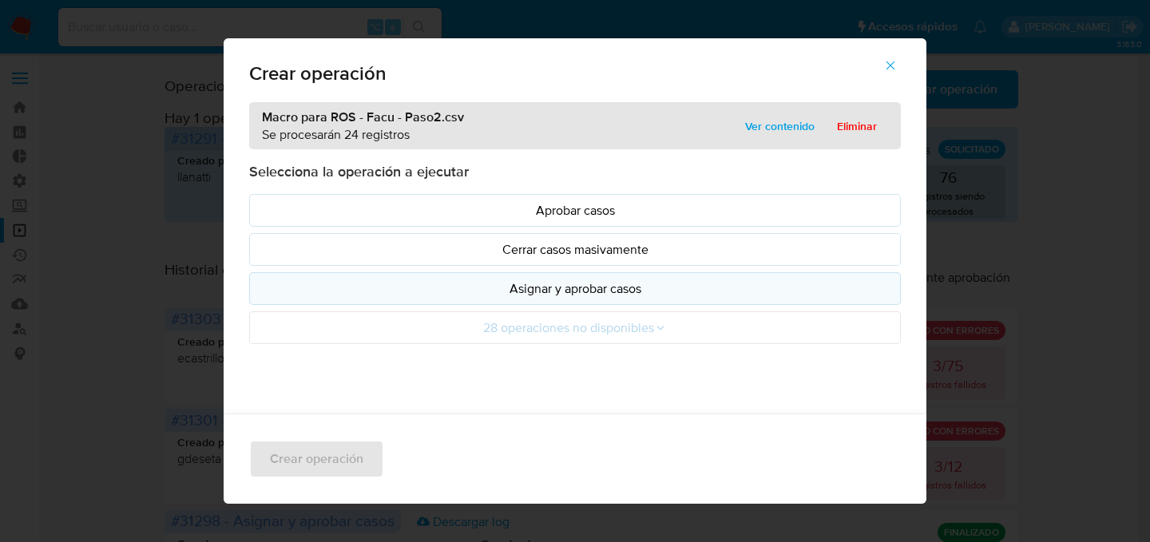
click at [554, 295] on p "Asignar y aprobar casos" at bounding box center [575, 289] width 624 height 18
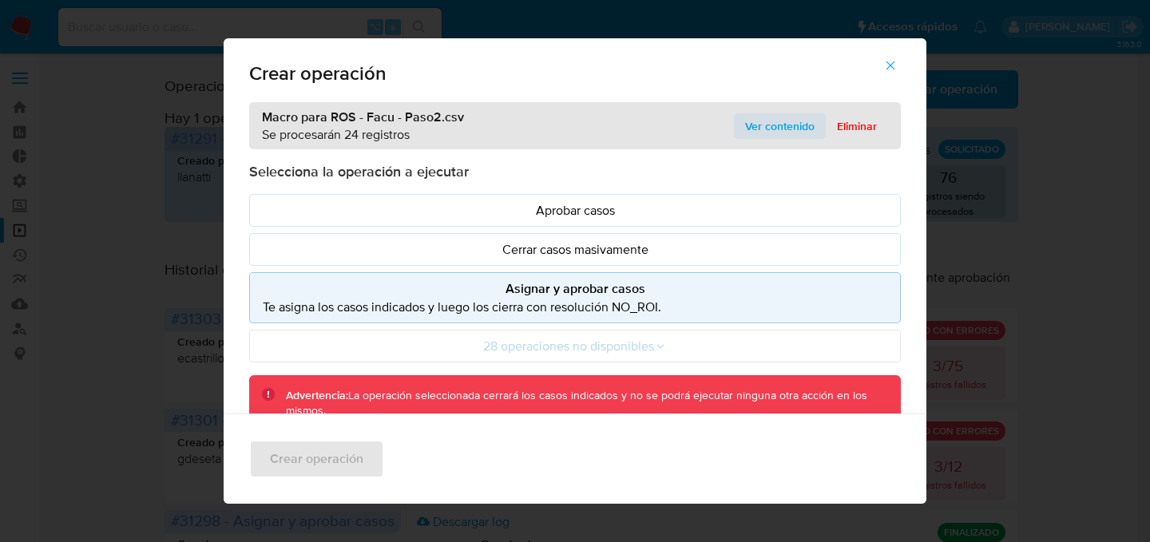
click at [756, 127] on span "Ver contenido" at bounding box center [779, 126] width 69 height 22
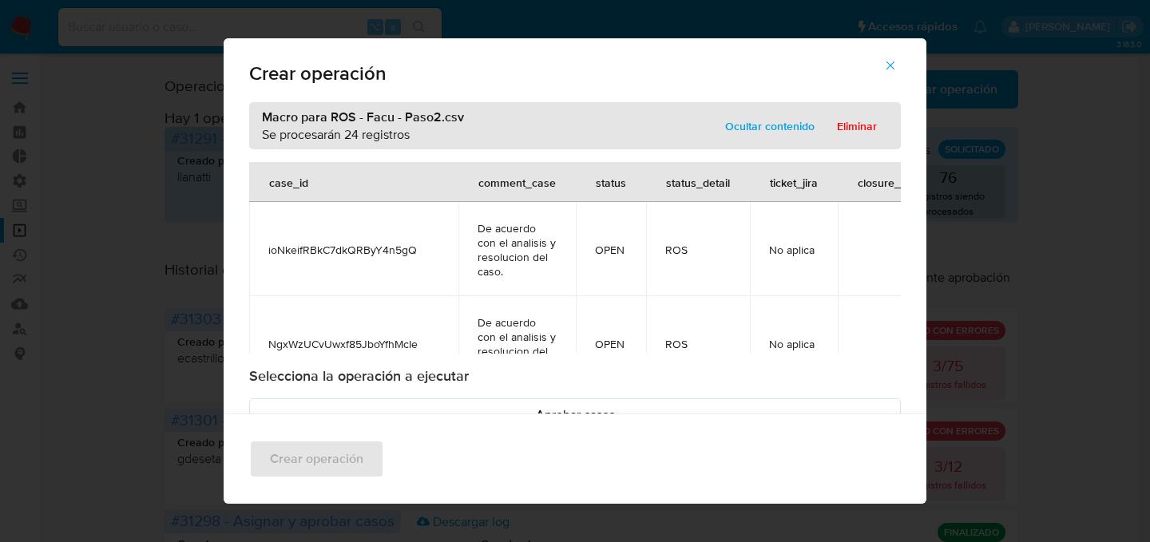
click at [369, 253] on span "ioNkeifRBkC7dkQRByY4n5gQ" at bounding box center [353, 250] width 171 height 14
click at [159, 180] on div "Crear operación Macro para ROS - Facu - Paso2.csv Se procesarán 24 registros Oc…" at bounding box center [575, 271] width 1150 height 542
click at [906, 64] on button "button" at bounding box center [890, 65] width 56 height 38
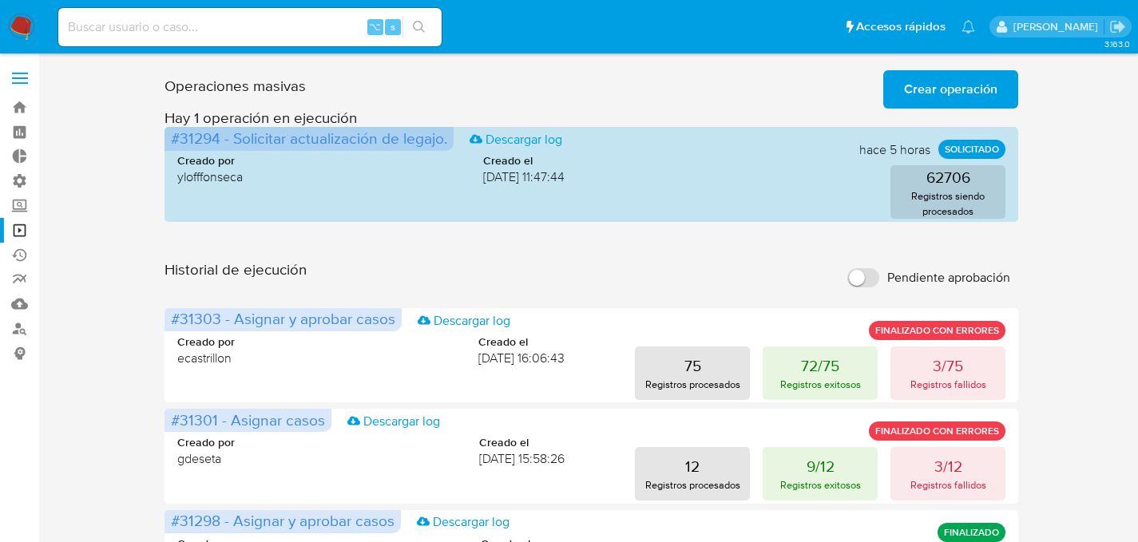
click at [900, 104] on button "Crear operación" at bounding box center [950, 89] width 135 height 38
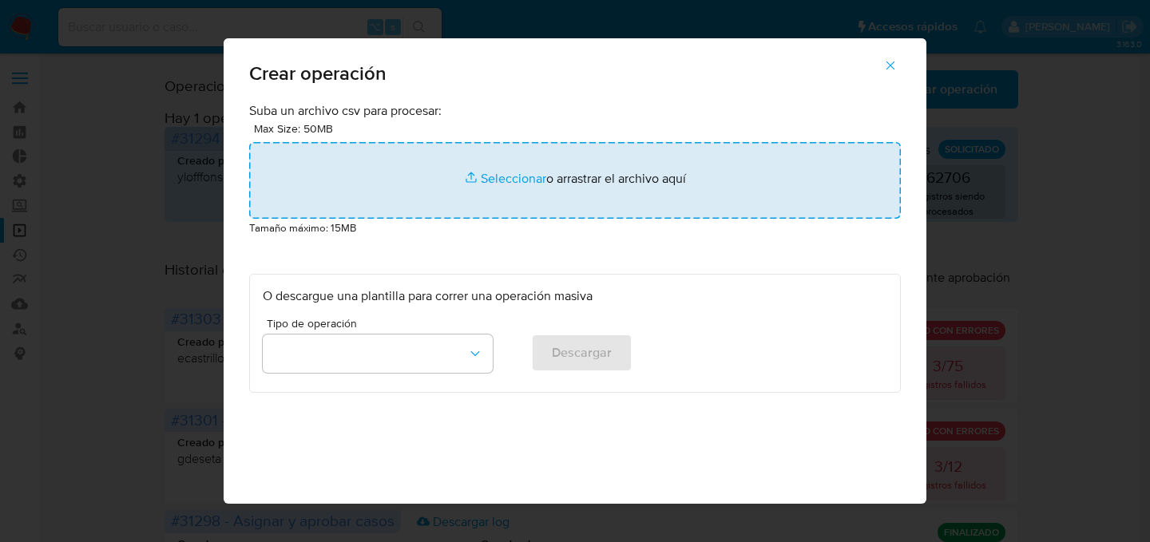
click at [588, 187] on input "file" at bounding box center [575, 180] width 652 height 77
click at [374, 196] on input "file" at bounding box center [575, 180] width 652 height 77
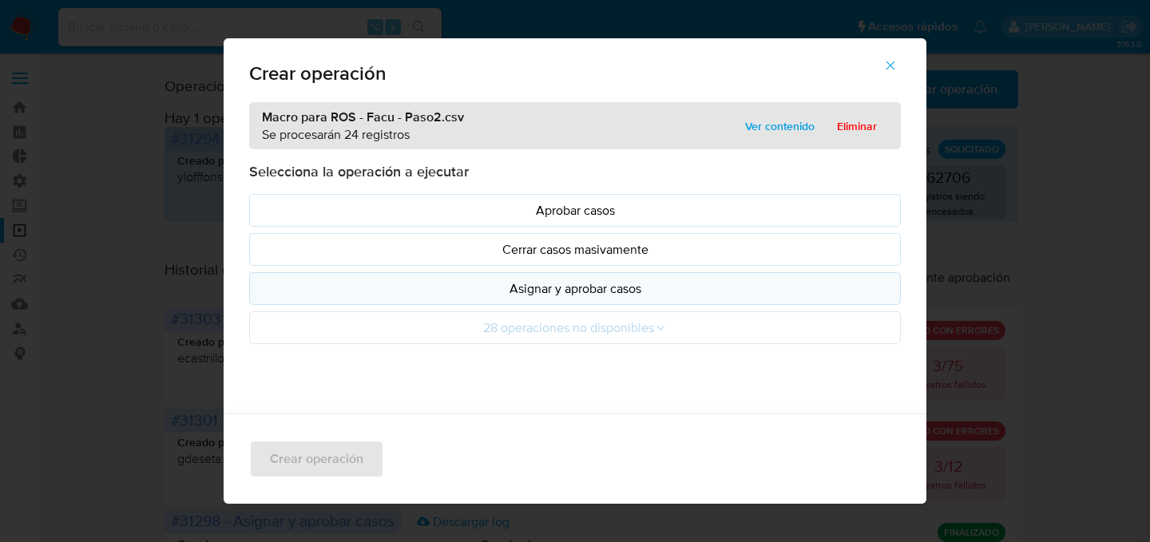
click at [558, 293] on p "Asignar y aprobar casos" at bounding box center [575, 289] width 624 height 18
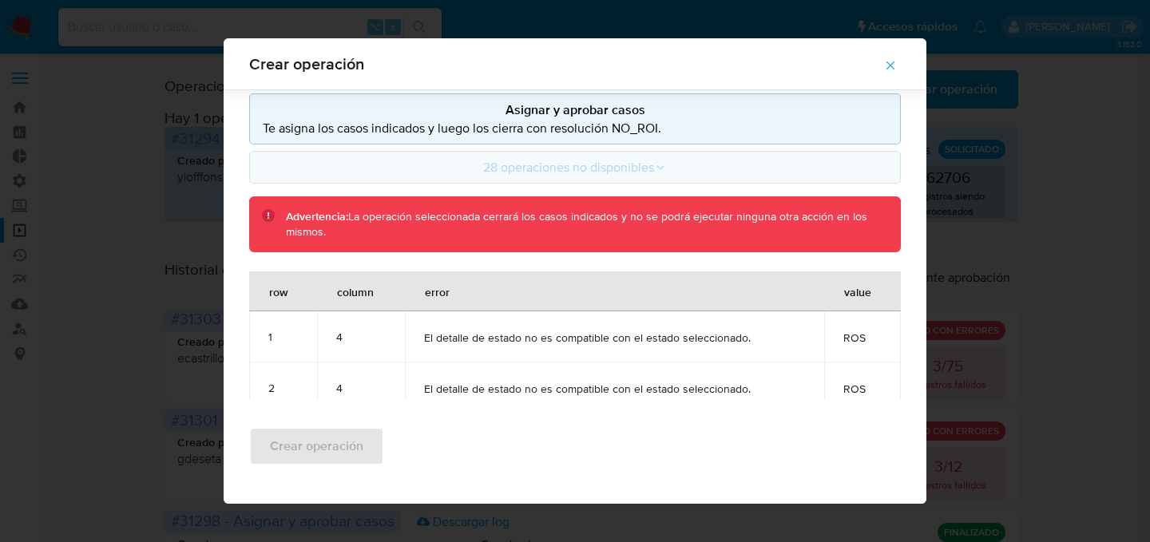
scroll to position [165, 0]
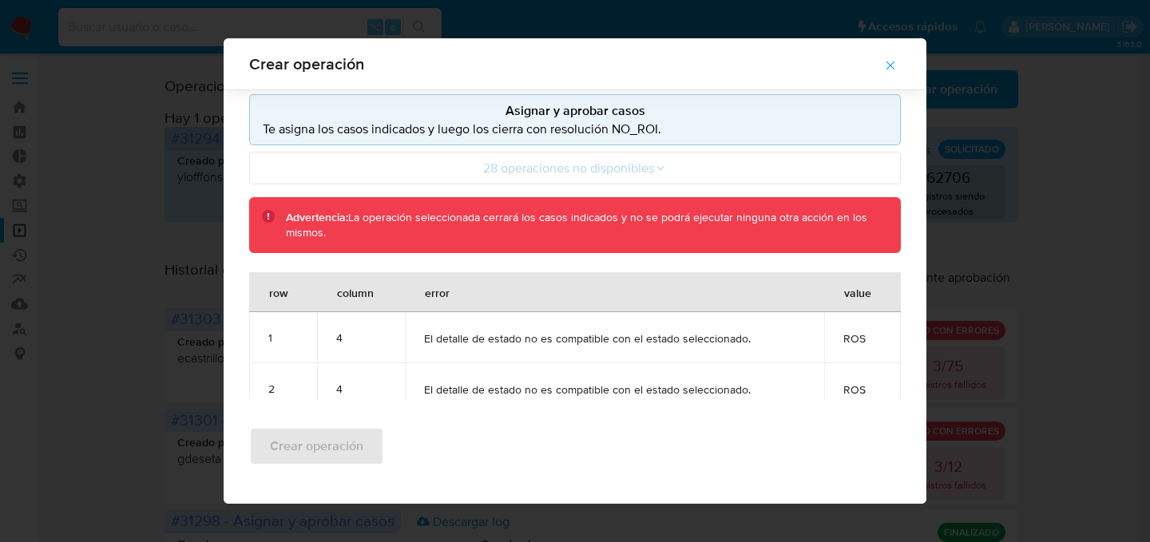
click at [506, 129] on p "Te asigna los casos indicados y luego los cierra con resolución NO_ROI." at bounding box center [575, 129] width 624 height 18
click at [505, 136] on p "Te asigna los casos indicados y luego los cierra con resolución NO_ROI." at bounding box center [575, 129] width 624 height 18
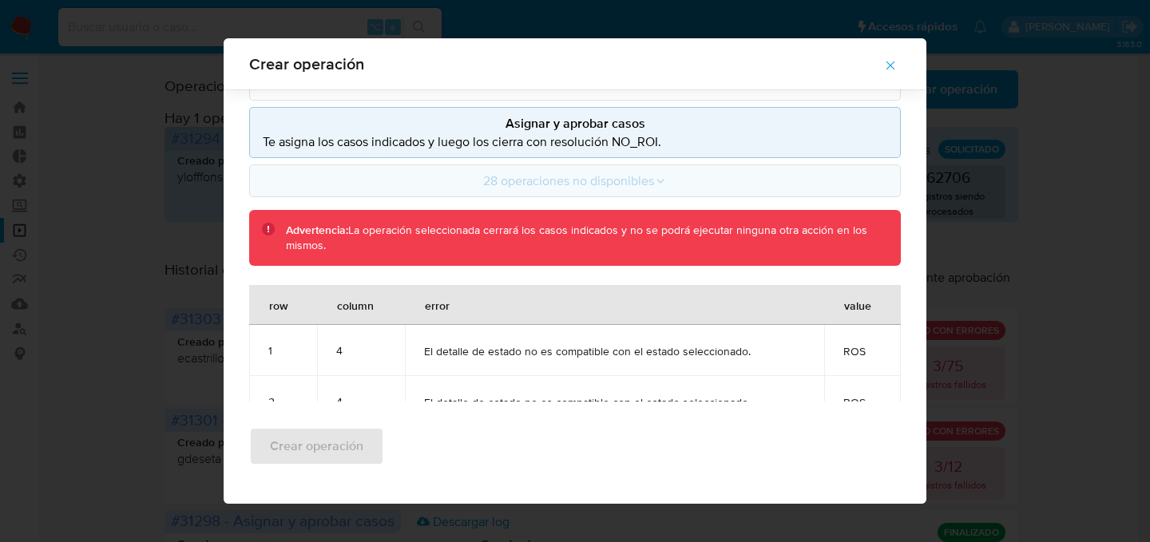
scroll to position [136, 0]
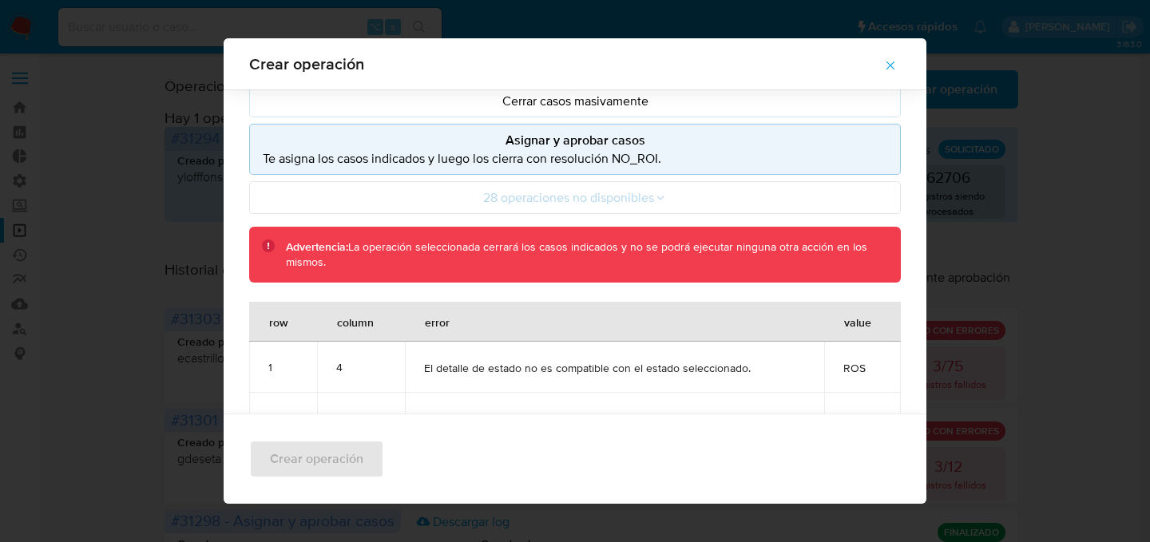
click at [473, 117] on ul "Aprobar casos Cerrar casos masivamente Asignar y aprobar casos Te asigna los ca…" at bounding box center [575, 130] width 652 height 169
click at [475, 113] on button "Cerrar casos masivamente" at bounding box center [575, 101] width 652 height 33
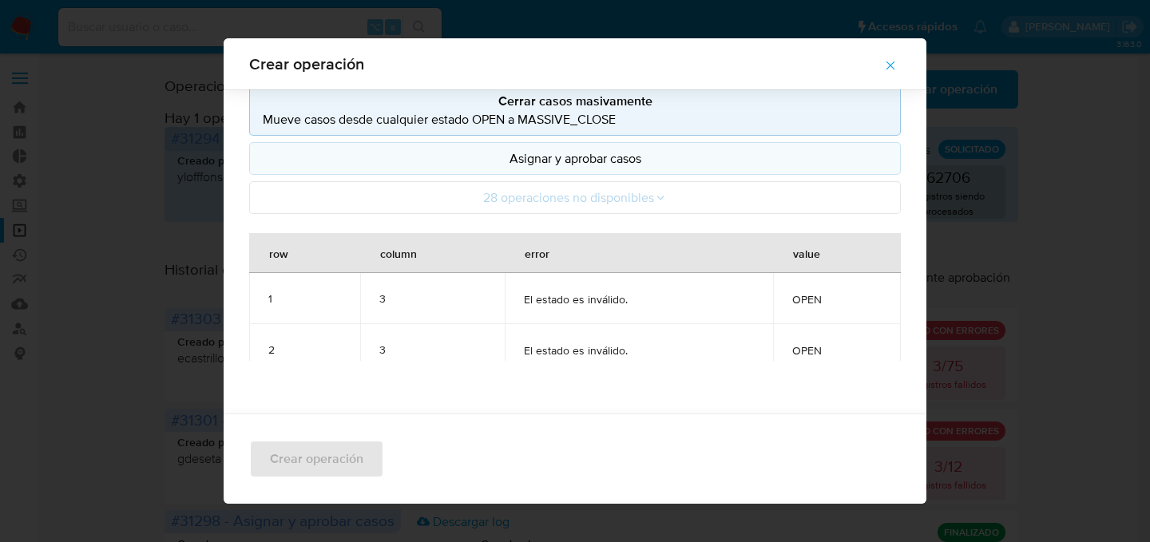
click at [466, 169] on button "Asignar y aprobar casos" at bounding box center [575, 158] width 652 height 33
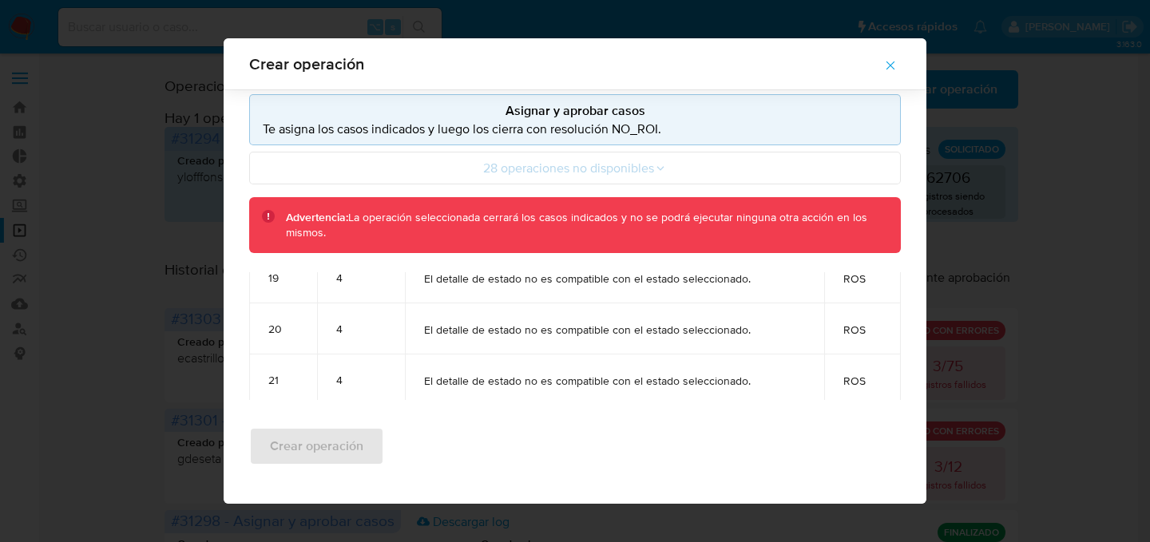
scroll to position [1139, 0]
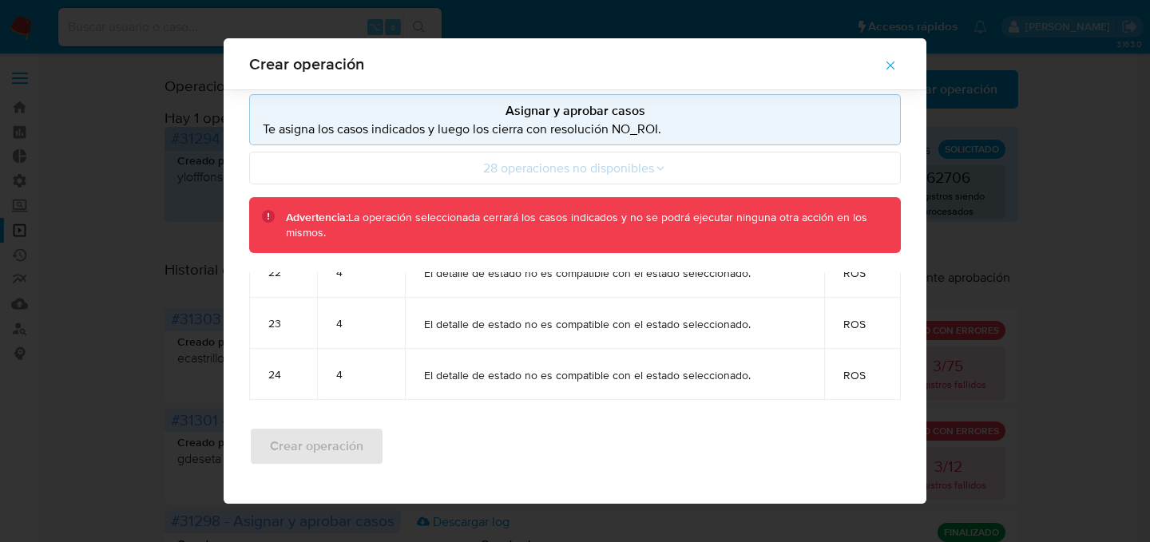
click at [898, 58] on icon "button" at bounding box center [890, 65] width 14 height 14
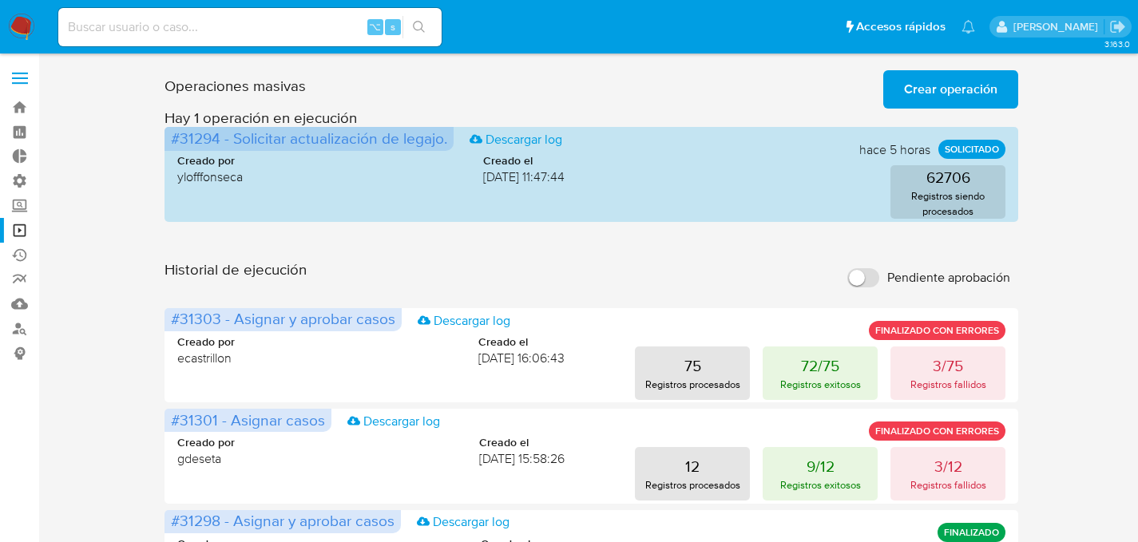
click at [938, 97] on span "Crear operación" at bounding box center [950, 89] width 93 height 35
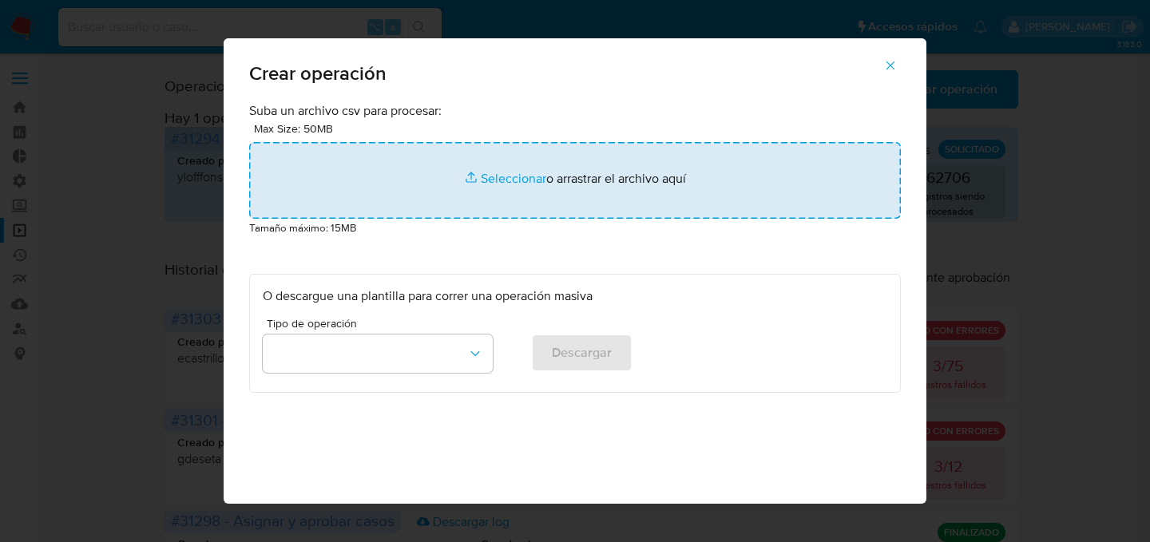
click at [561, 177] on input "file" at bounding box center [575, 180] width 652 height 77
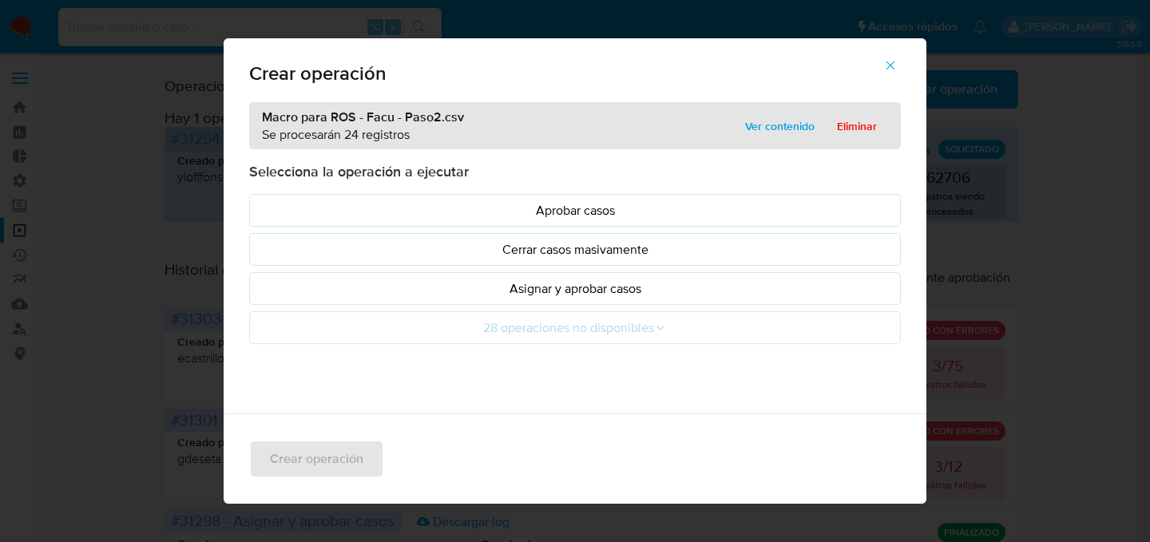
click at [543, 294] on p "Asignar y aprobar casos" at bounding box center [575, 289] width 624 height 18
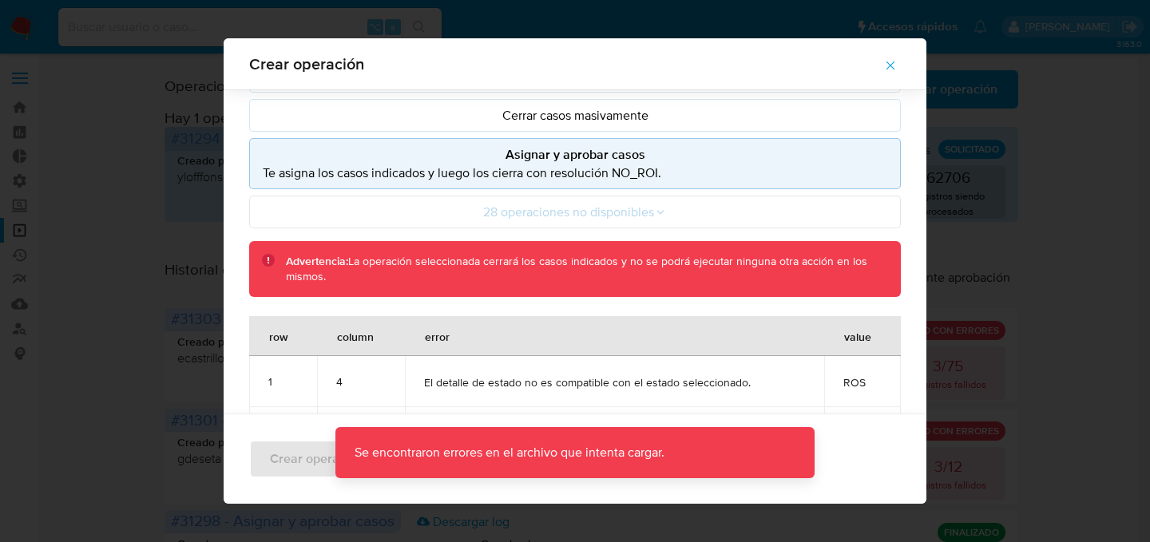
scroll to position [153, 0]
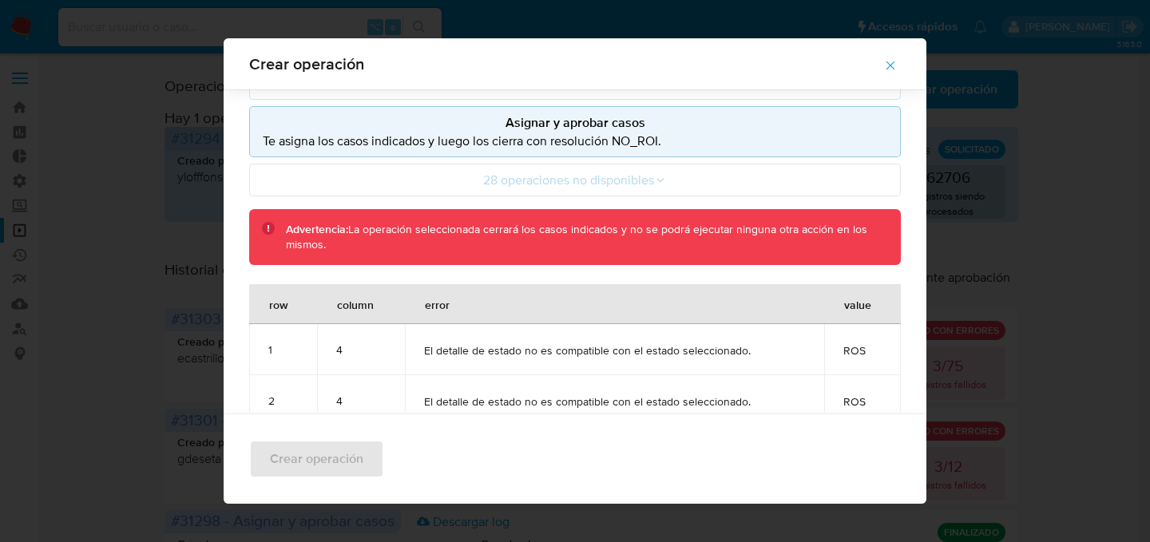
click at [554, 430] on div "Crear operación" at bounding box center [575, 459] width 703 height 90
click at [898, 52] on span "button" at bounding box center [890, 65] width 14 height 35
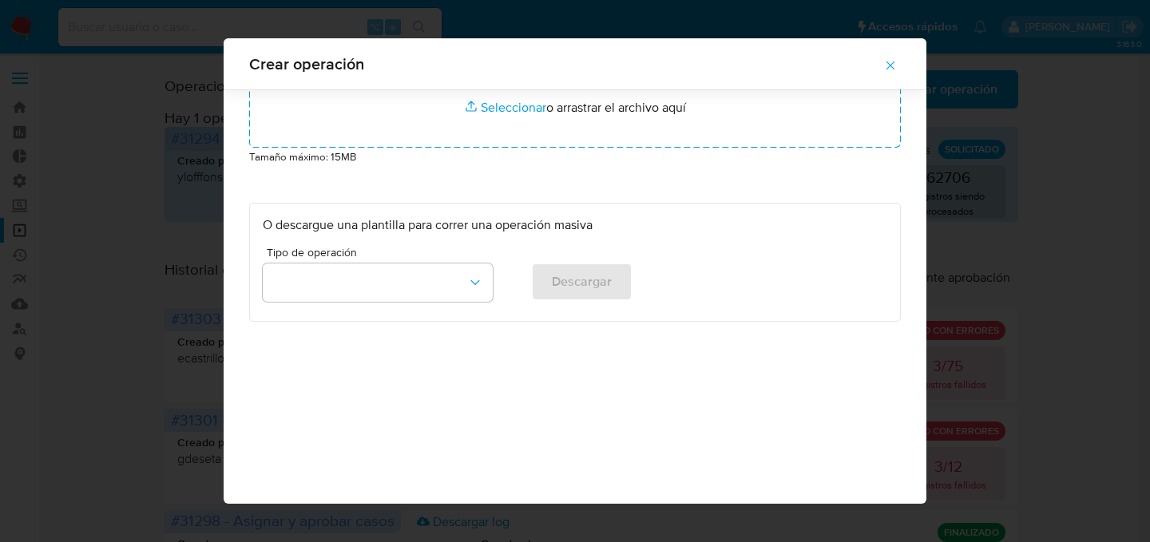
scroll to position [58, 0]
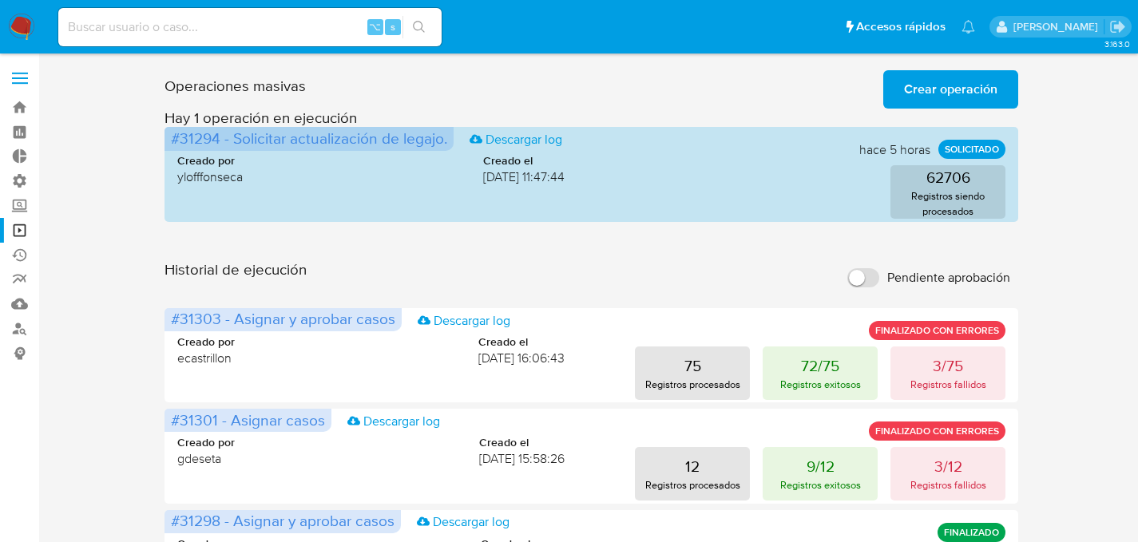
click at [924, 117] on h3 "Hay 1 operación en ejecución" at bounding box center [592, 118] width 854 height 18
click at [931, 94] on span "Crear operación" at bounding box center [950, 89] width 93 height 35
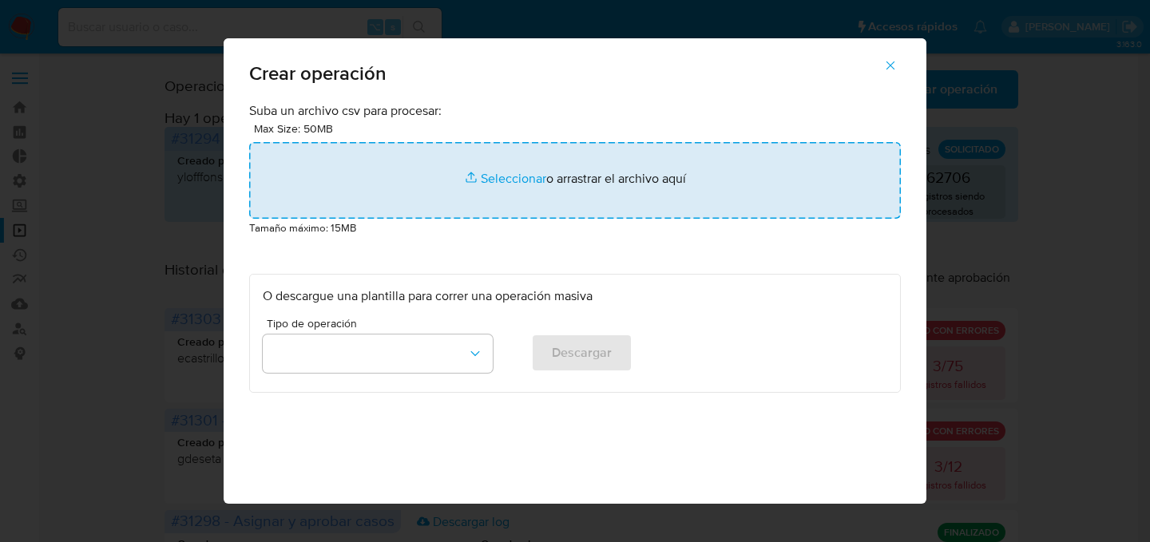
click at [441, 196] on input "file" at bounding box center [575, 180] width 652 height 77
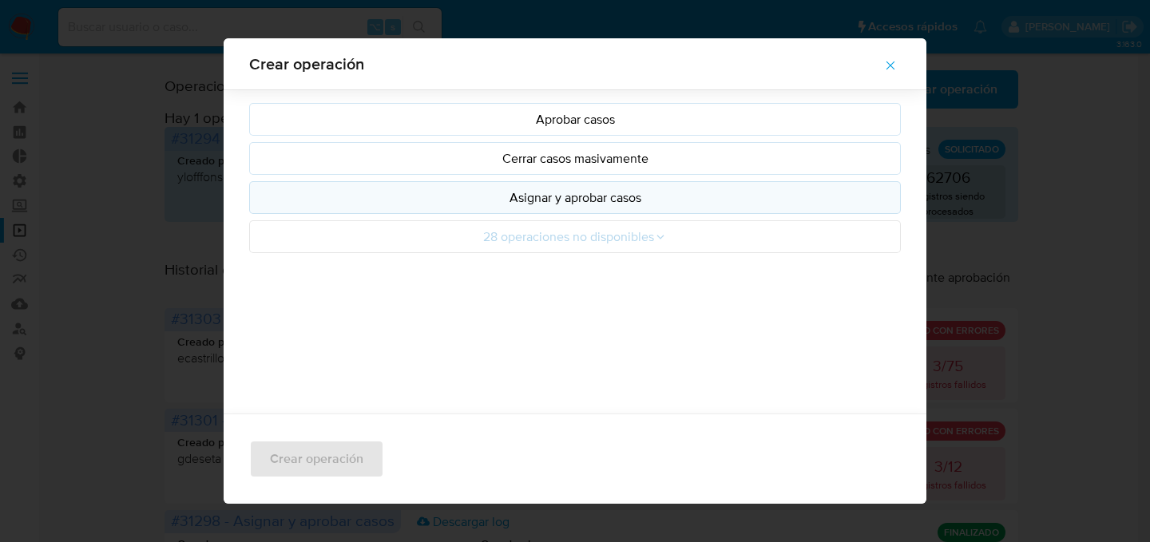
click at [329, 197] on p "Asignar y aprobar casos" at bounding box center [575, 197] width 624 height 18
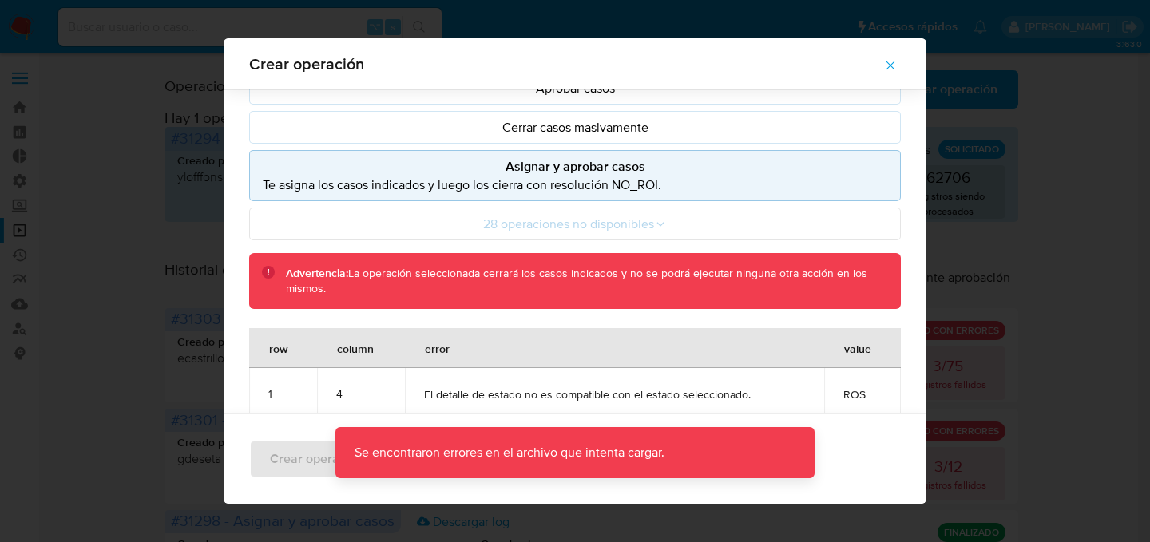
scroll to position [153, 0]
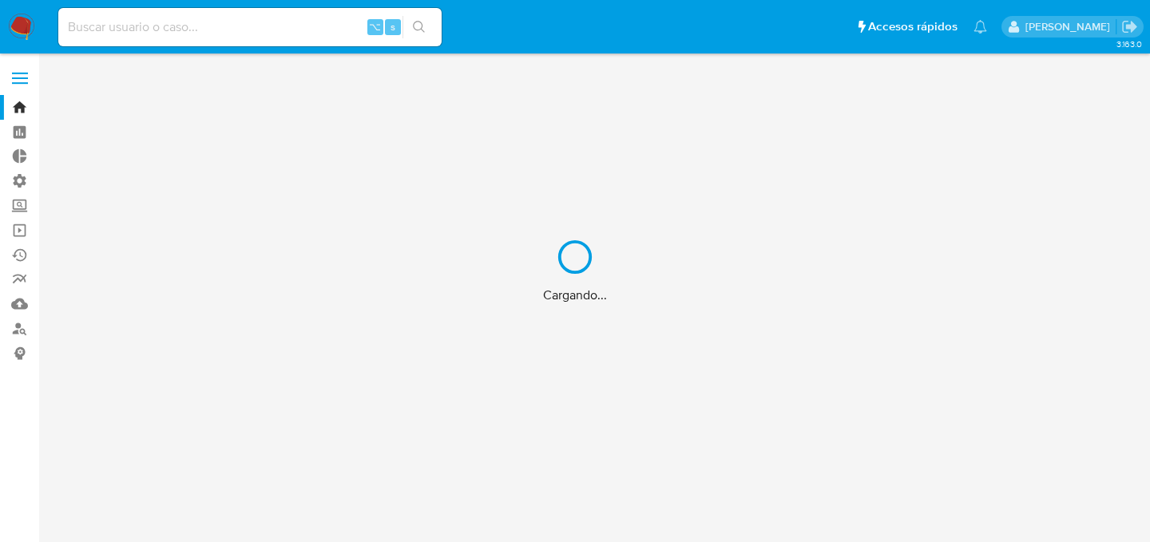
click at [237, 26] on div "Cargando..." at bounding box center [575, 271] width 1150 height 542
click at [231, 27] on div "Cargando..." at bounding box center [575, 271] width 1150 height 542
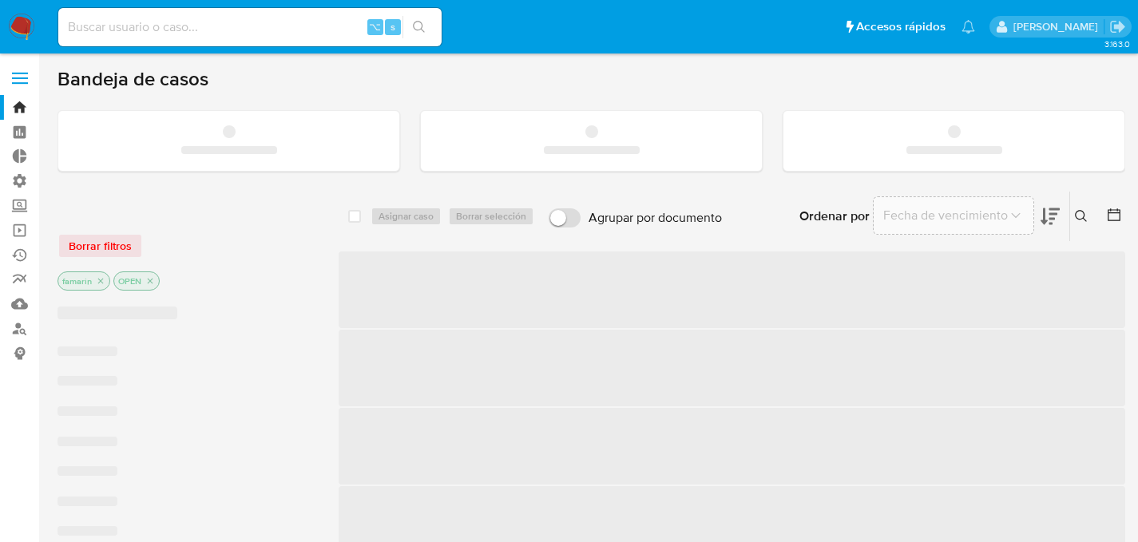
click at [213, 28] on input at bounding box center [249, 27] width 383 height 21
paste input "ioNkeifRBkC7dkQRByY4n5gQ"
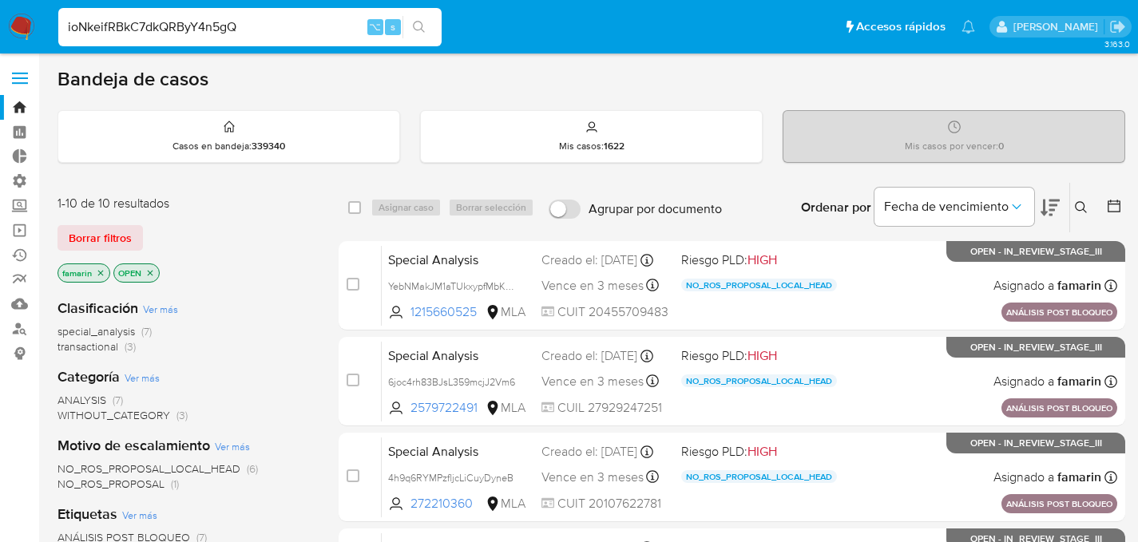
type input "ioNkeifRBkC7dkQRByY4n5gQ"
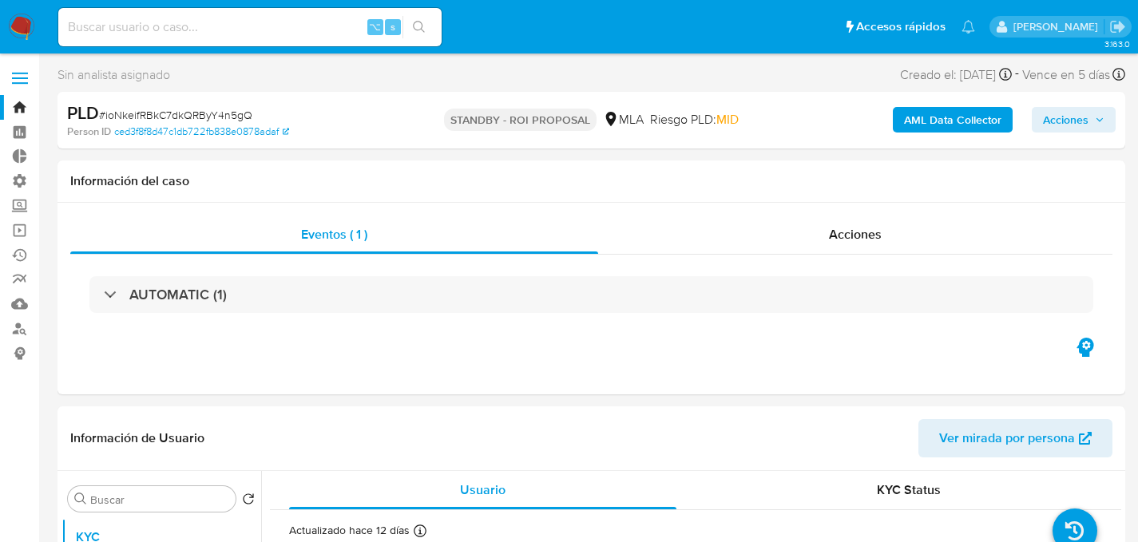
select select "10"
